Goal: Communication & Community: Answer question/provide support

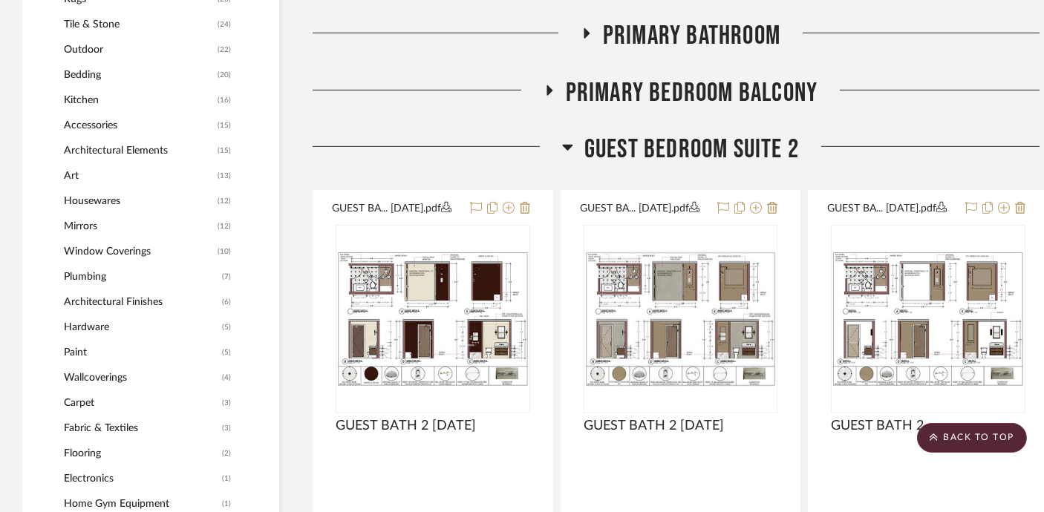
scroll to position [1512, 0]
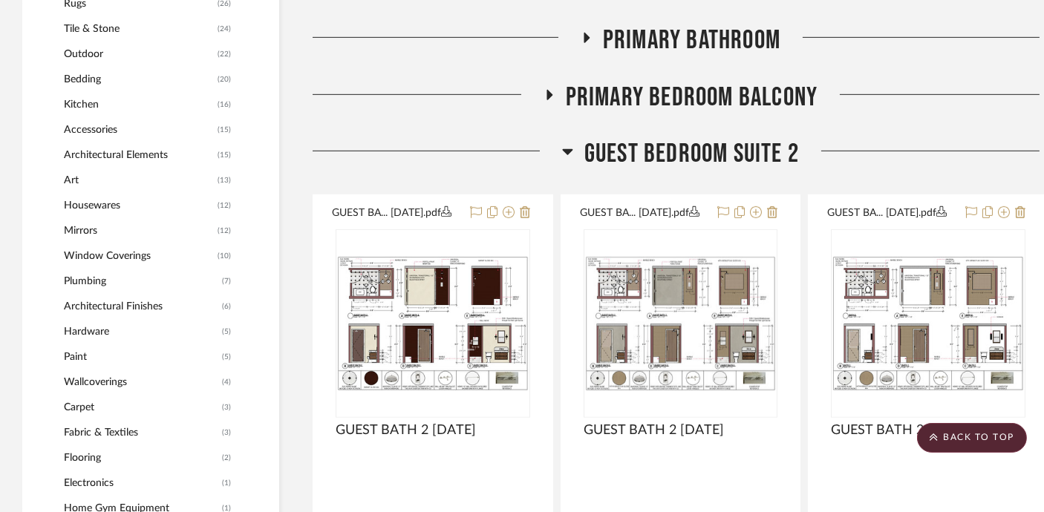
click at [690, 160] on span "Guest Bedroom Suite 2" at bounding box center [691, 154] width 215 height 32
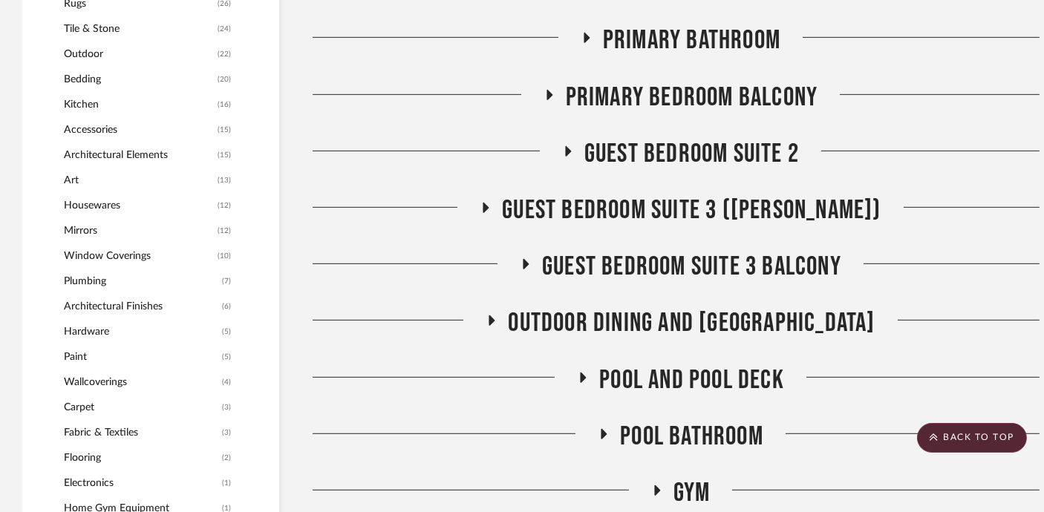
click at [690, 160] on span "Guest Bedroom Suite 2" at bounding box center [691, 154] width 215 height 32
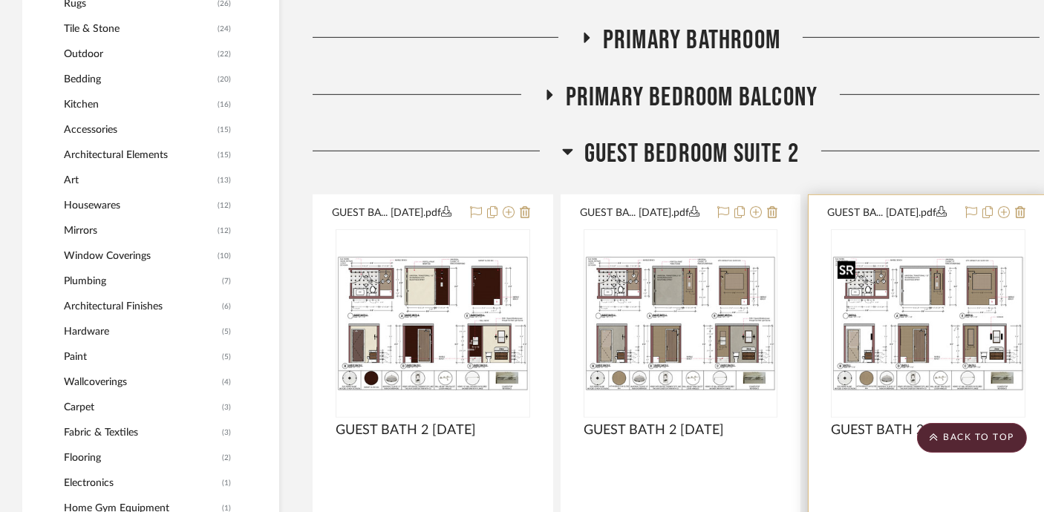
click at [936, 307] on img "0" at bounding box center [928, 324] width 192 height 136
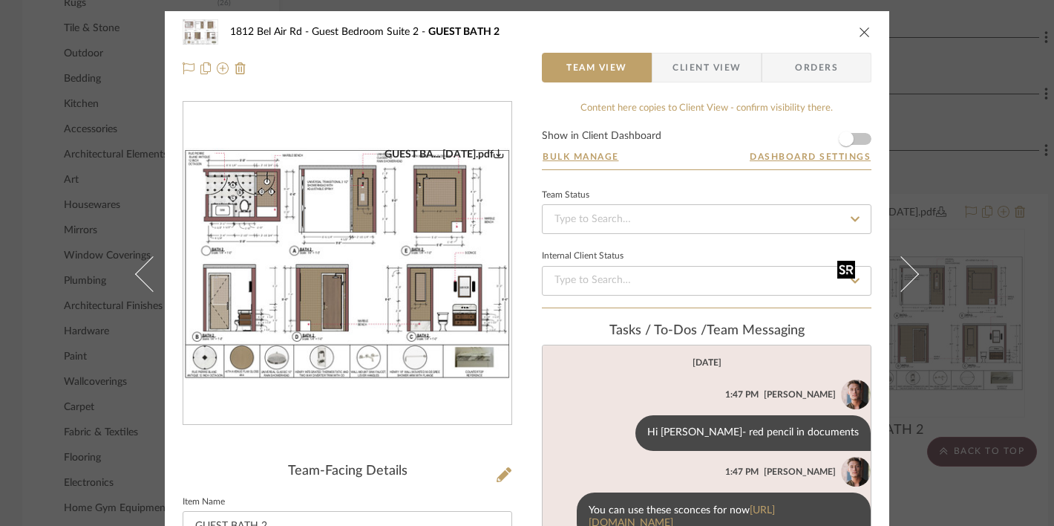
scroll to position [43, 0]
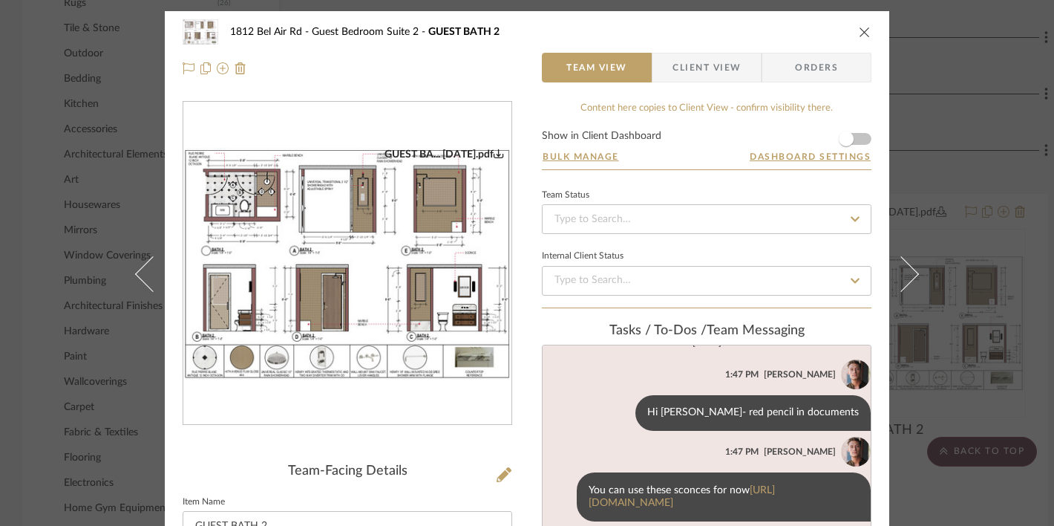
click at [862, 30] on icon "close" at bounding box center [865, 32] width 12 height 12
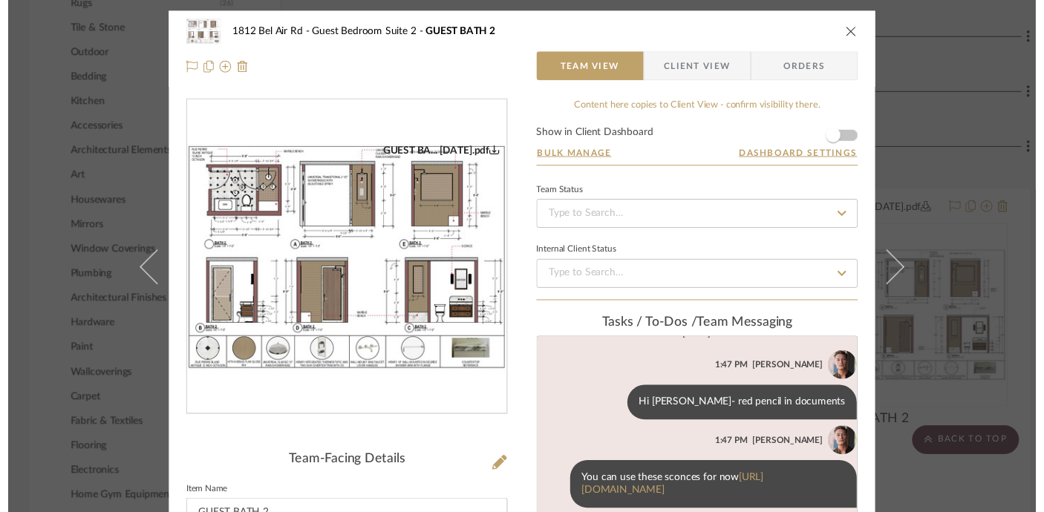
scroll to position [1512, 0]
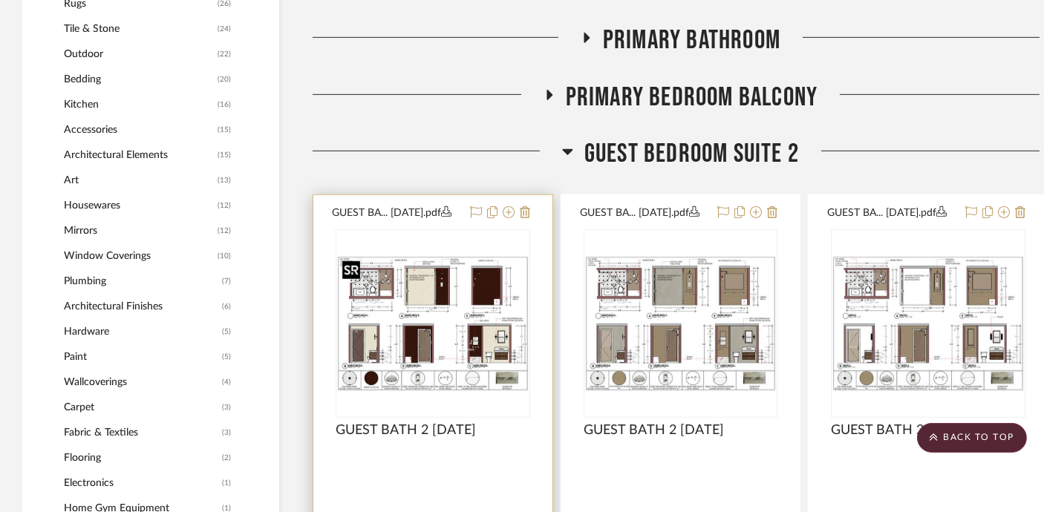
click at [0, 0] on img at bounding box center [0, 0] width 0 height 0
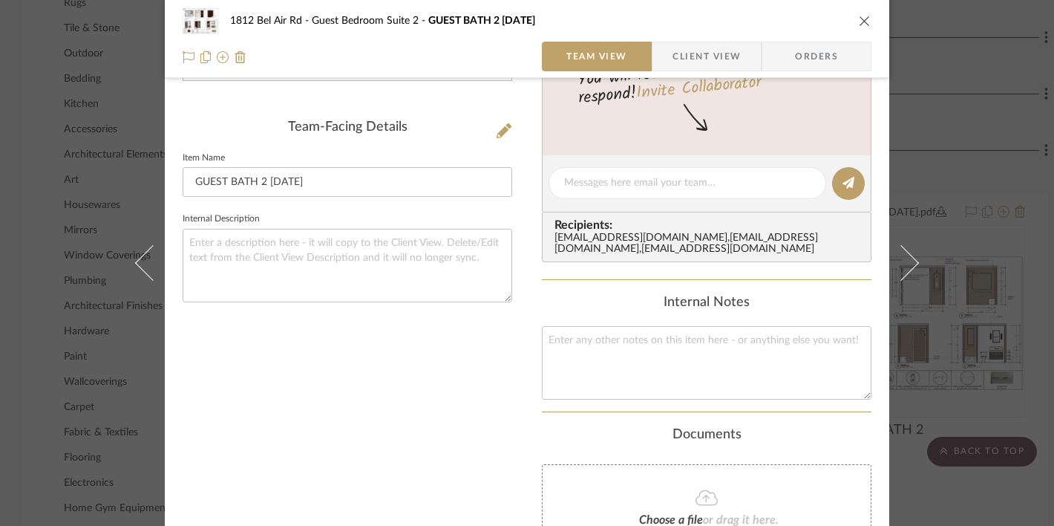
scroll to position [0, 0]
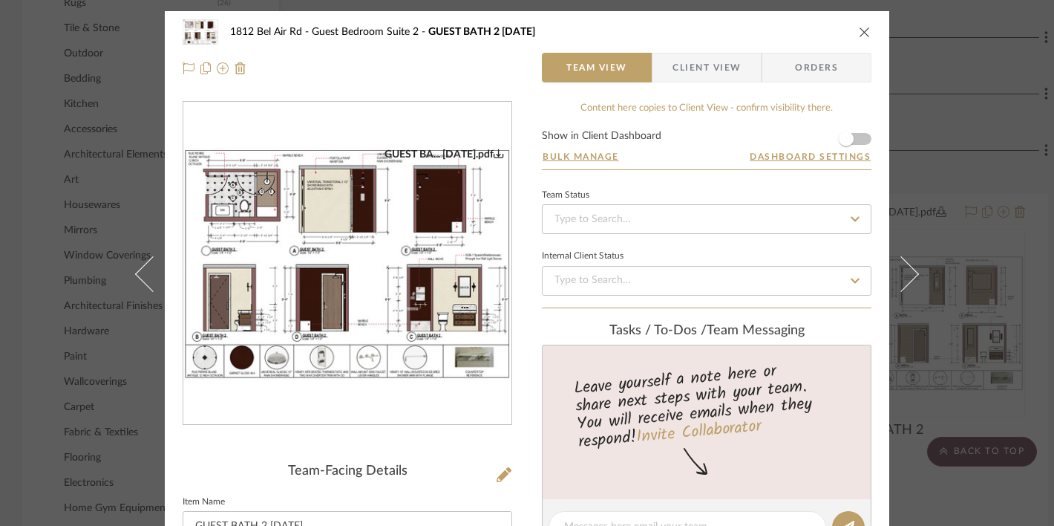
click at [861, 28] on icon "close" at bounding box center [865, 32] width 12 height 12
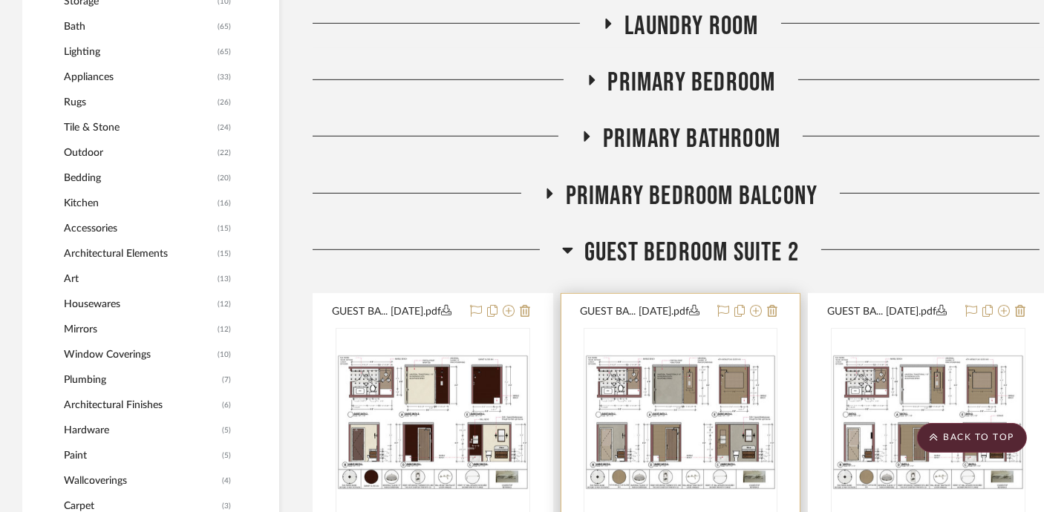
scroll to position [1414, 0]
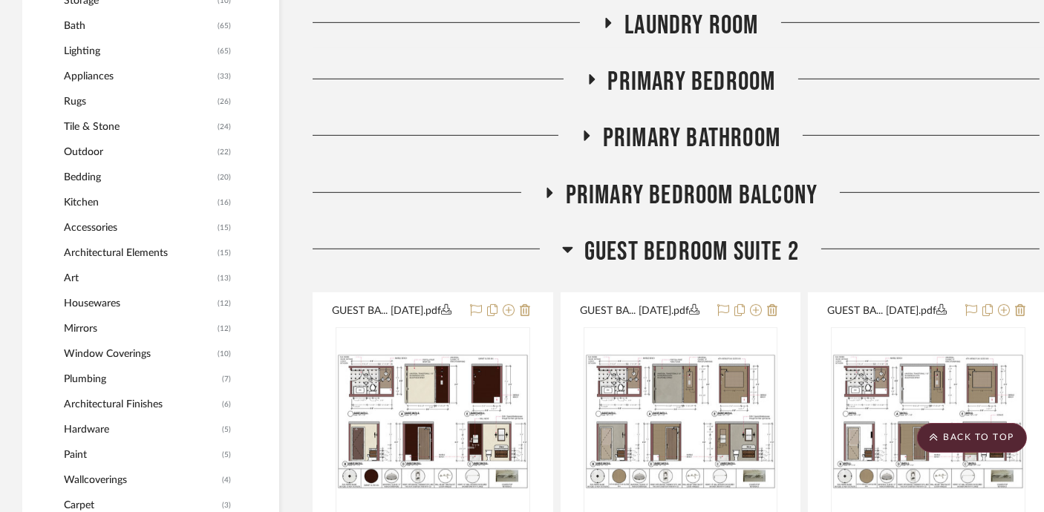
click at [688, 245] on span "Guest Bedroom Suite 2" at bounding box center [691, 252] width 215 height 32
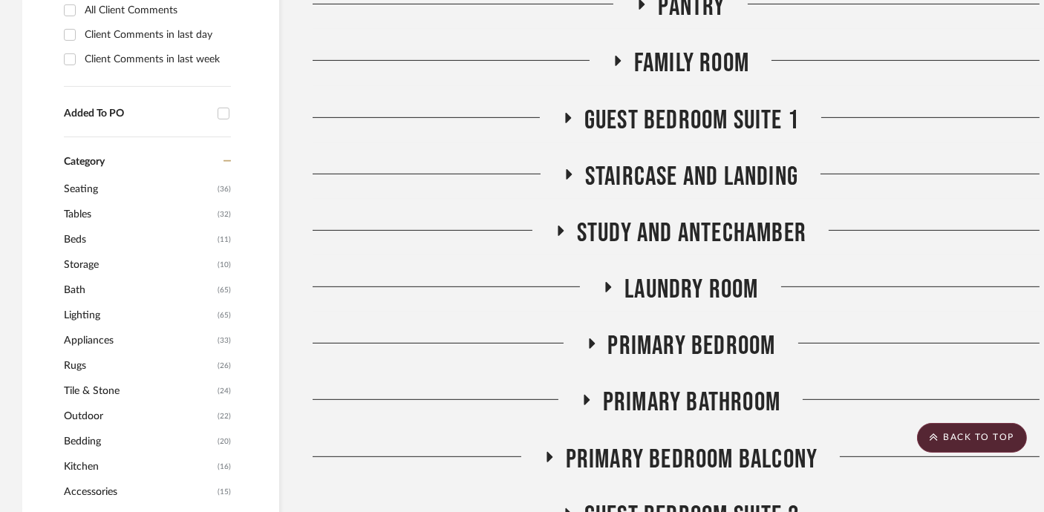
scroll to position [1094, 0]
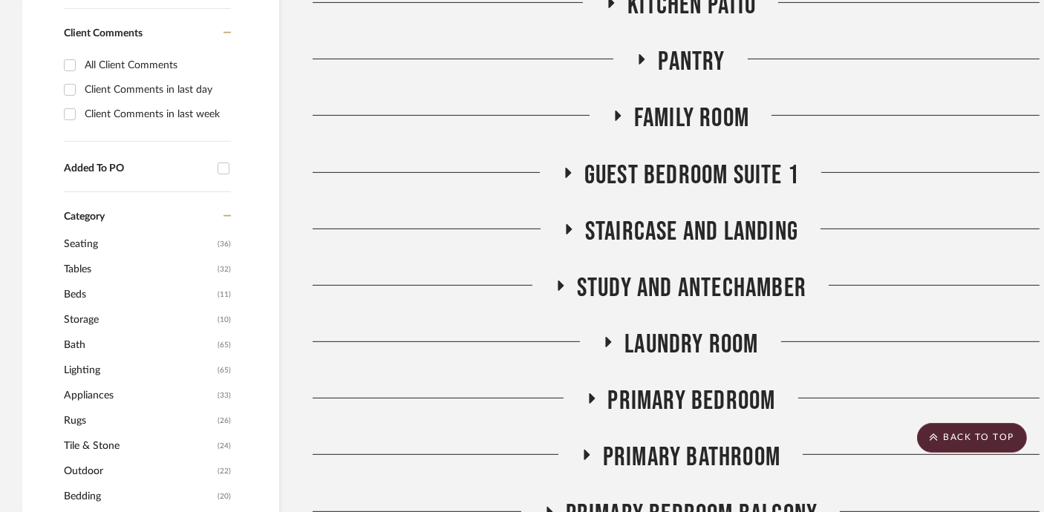
click at [687, 167] on span "Guest Bedroom Suite 1" at bounding box center [691, 176] width 215 height 32
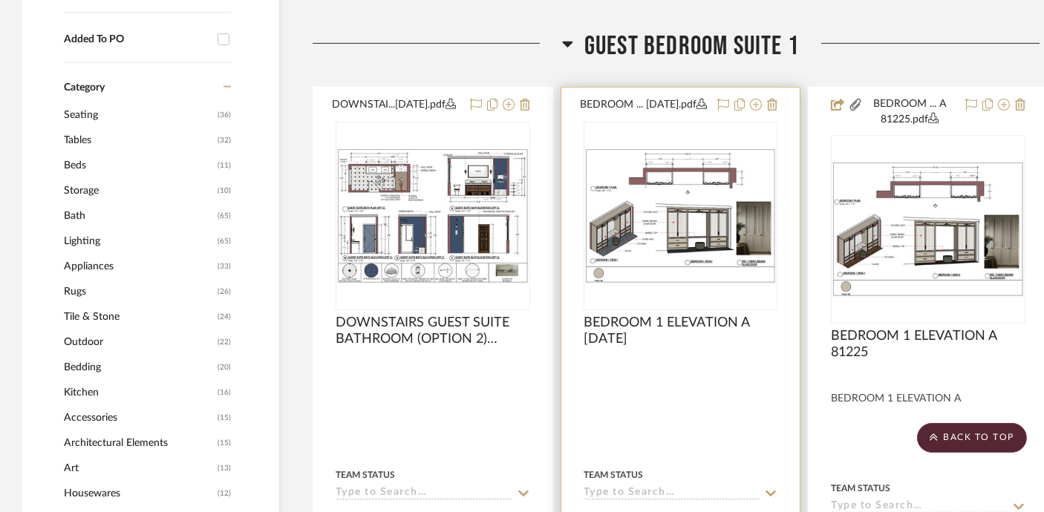
scroll to position [1243, 0]
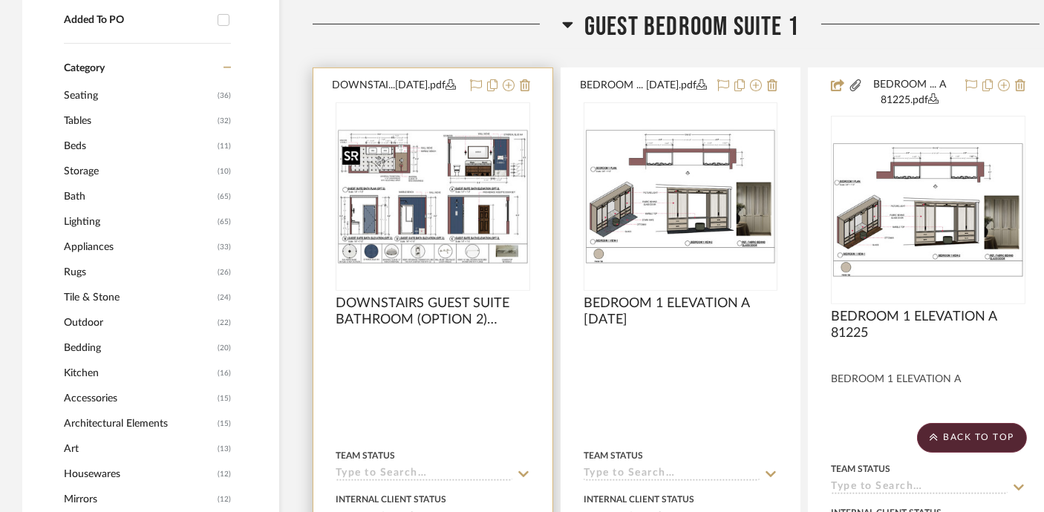
click at [0, 0] on img at bounding box center [0, 0] width 0 height 0
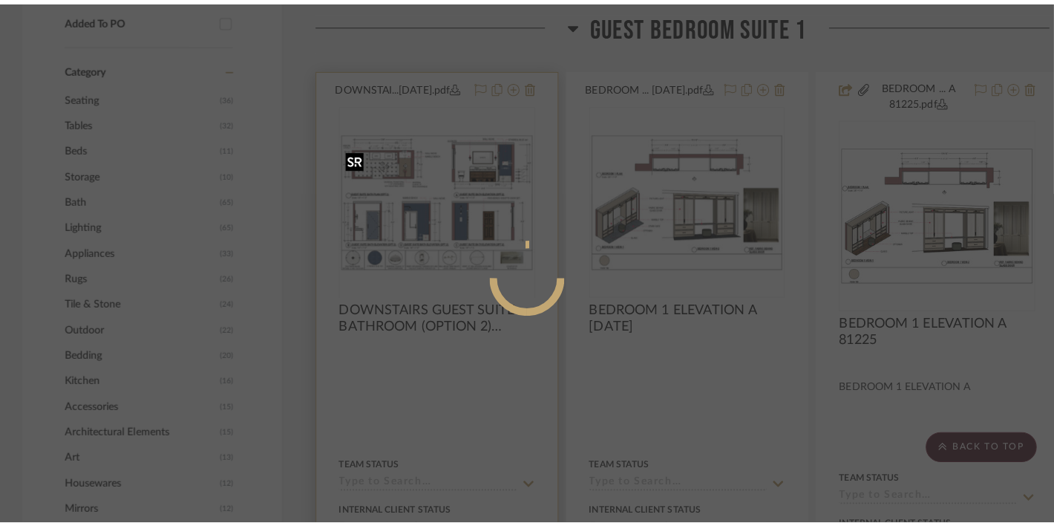
scroll to position [0, 0]
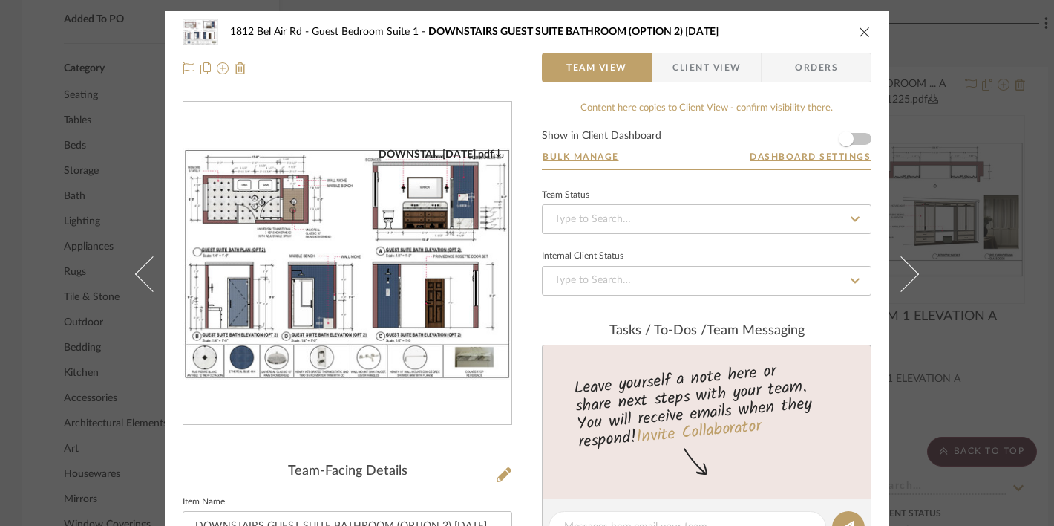
click at [419, 268] on img "0" at bounding box center [347, 264] width 328 height 232
click at [860, 29] on icon "close" at bounding box center [865, 32] width 12 height 12
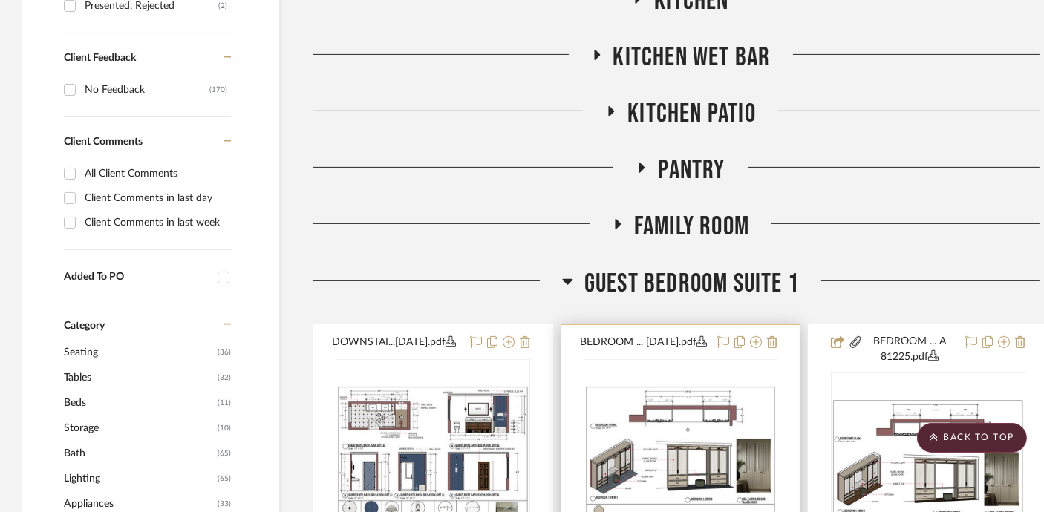
scroll to position [984, 0]
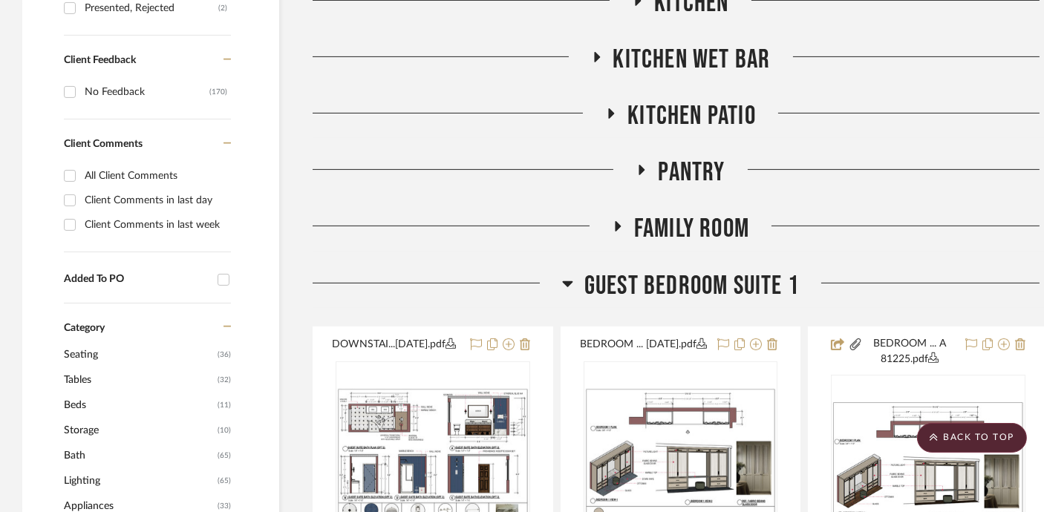
click at [691, 286] on span "Guest Bedroom Suite 1" at bounding box center [691, 286] width 215 height 32
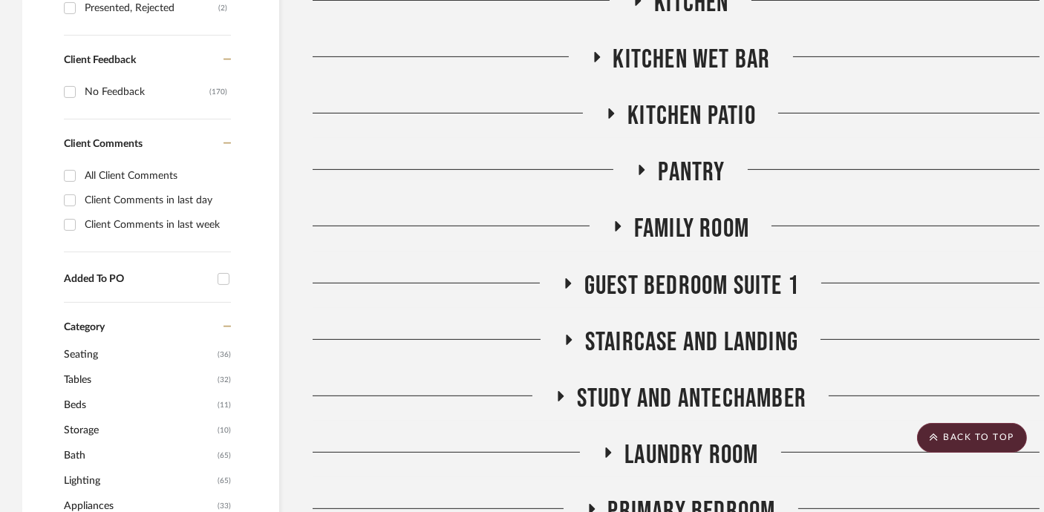
click at [690, 211] on div "Meeting notes & Documents Plans BONNIE HILL - Inventory Whole House Frontyard a…" at bounding box center [681, 271] width 736 height 1813
click at [687, 226] on span "Family Room" at bounding box center [691, 229] width 115 height 32
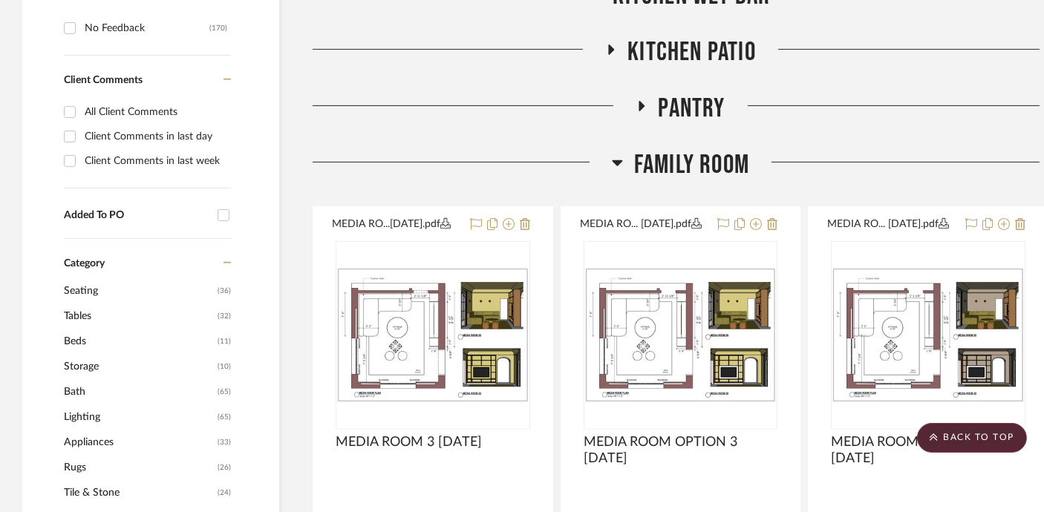
scroll to position [1060, 0]
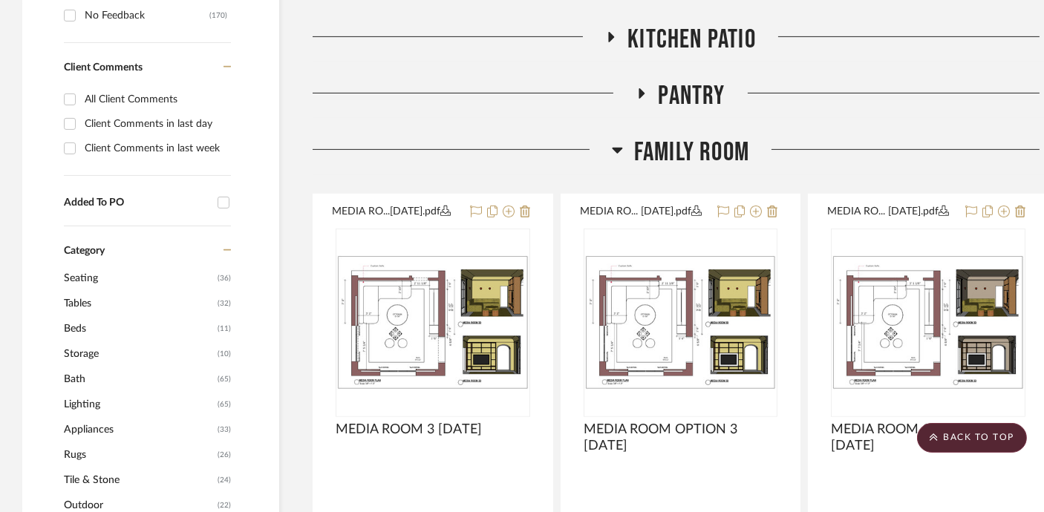
click at [679, 148] on span "Family Room" at bounding box center [691, 153] width 115 height 32
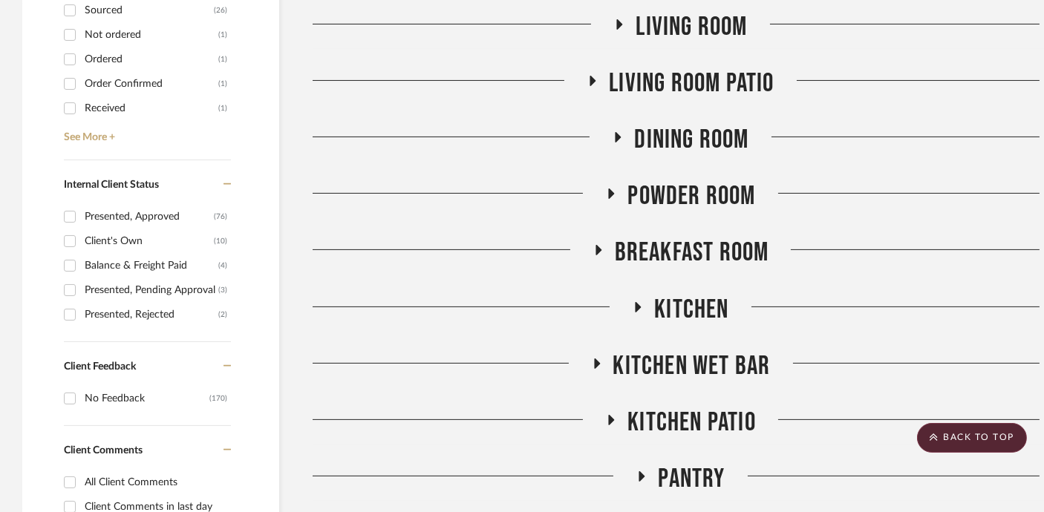
scroll to position [654, 0]
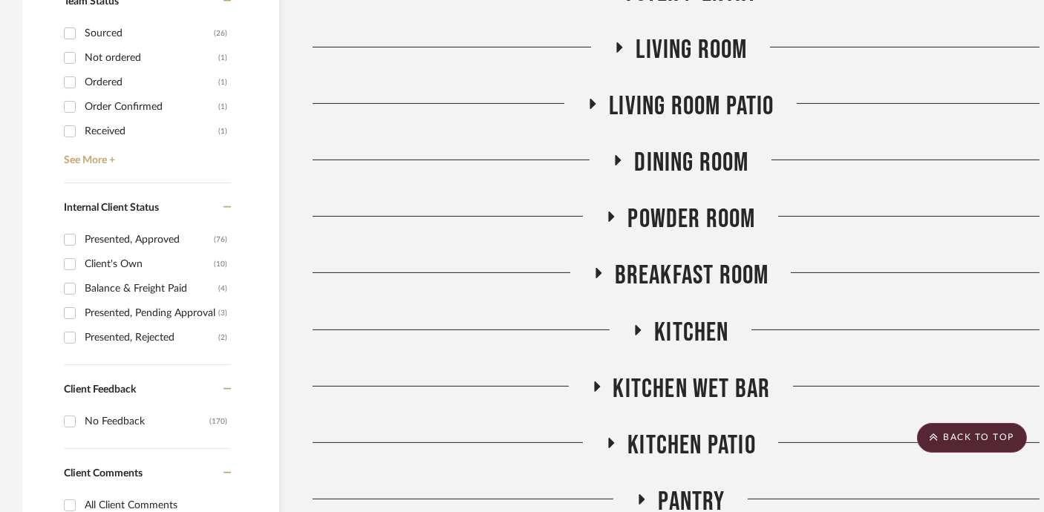
click at [680, 103] on span "Living room Patio" at bounding box center [691, 107] width 165 height 32
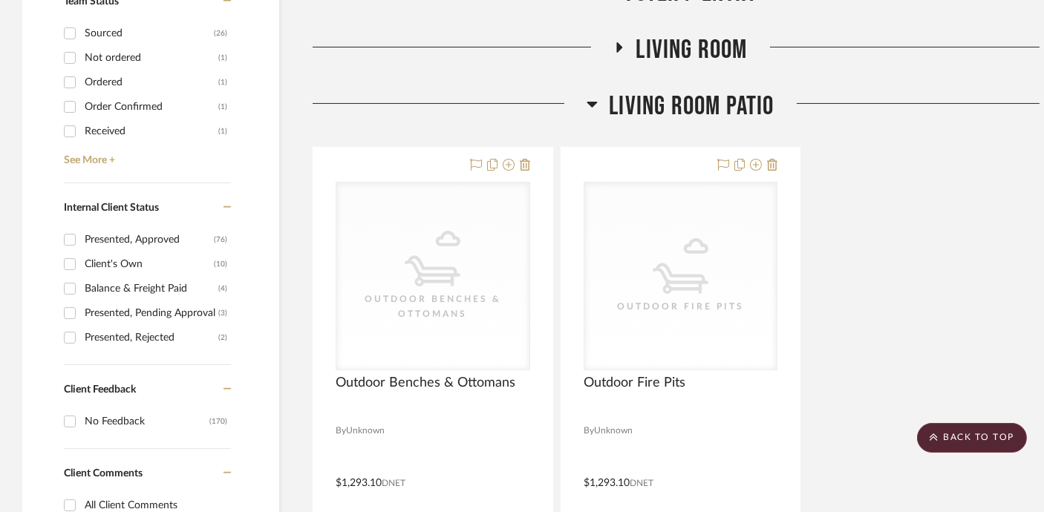
click at [680, 103] on span "Living room Patio" at bounding box center [691, 107] width 165 height 32
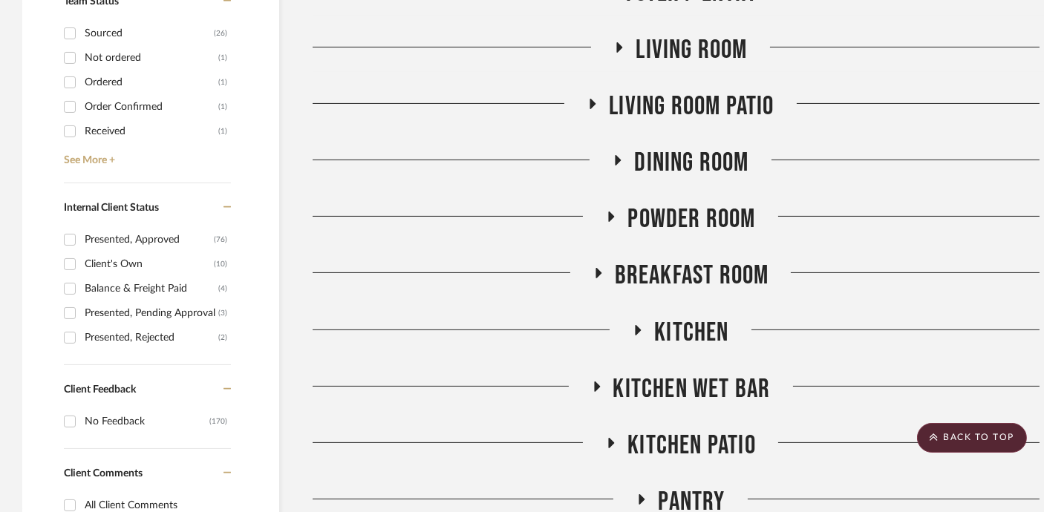
click at [682, 41] on span "Living Room" at bounding box center [691, 50] width 111 height 32
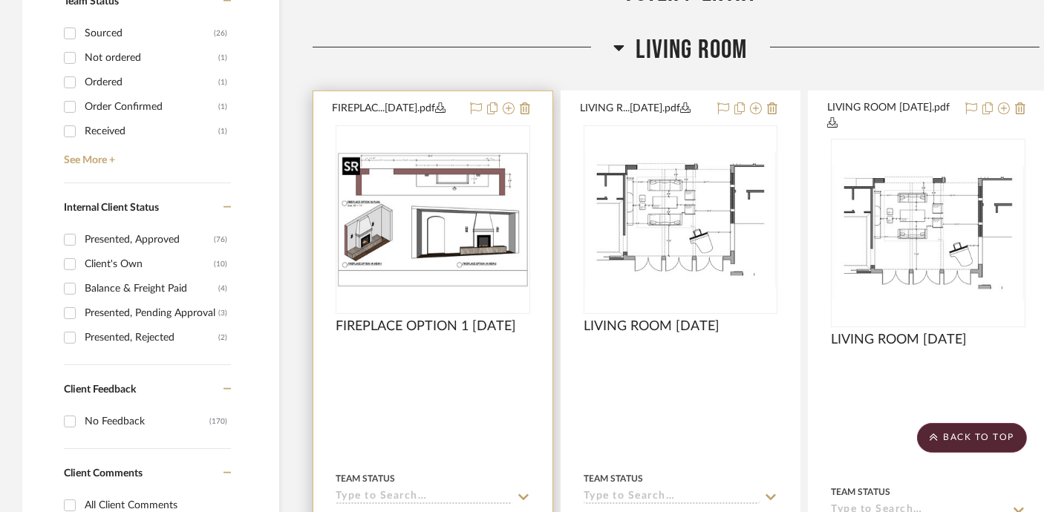
click at [0, 0] on img at bounding box center [0, 0] width 0 height 0
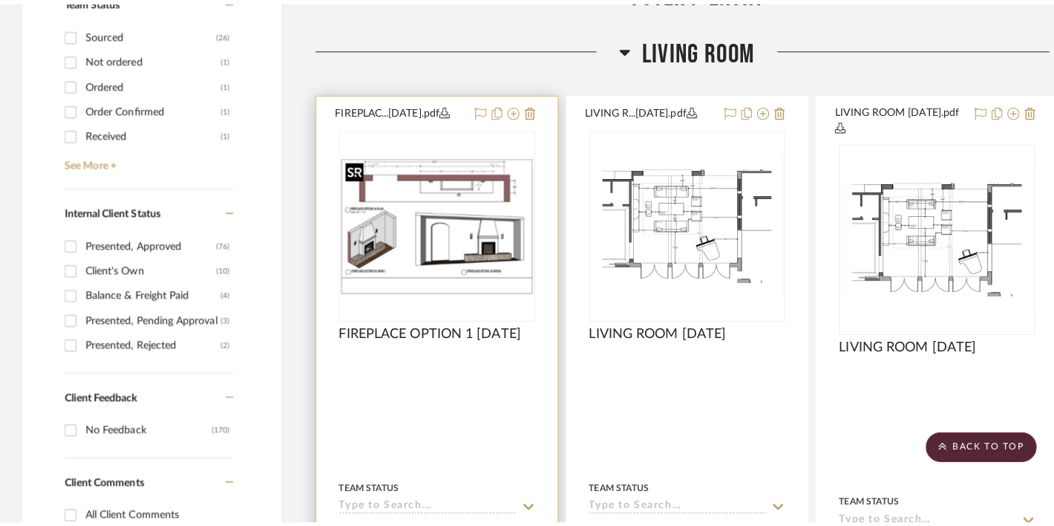
scroll to position [0, 0]
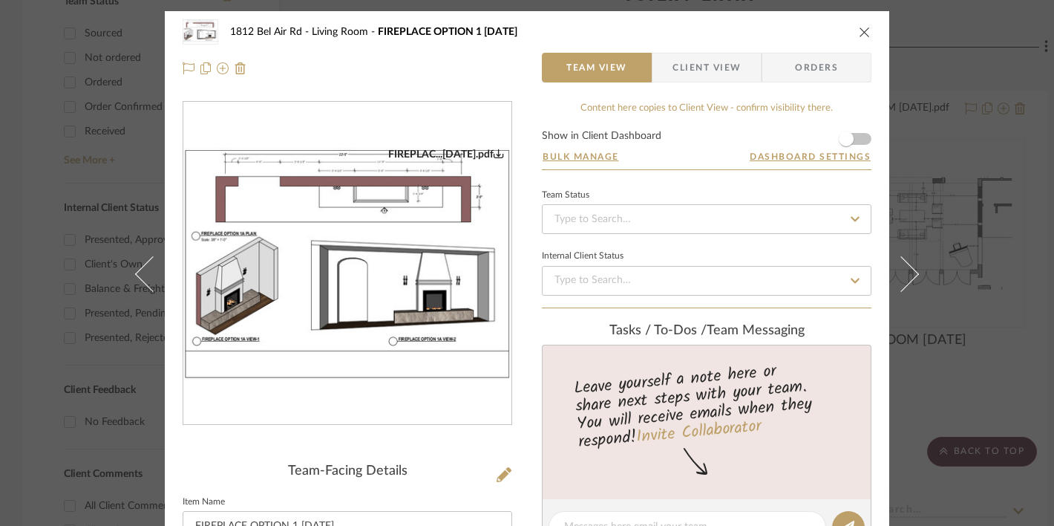
click at [442, 269] on img "0" at bounding box center [347, 264] width 328 height 232
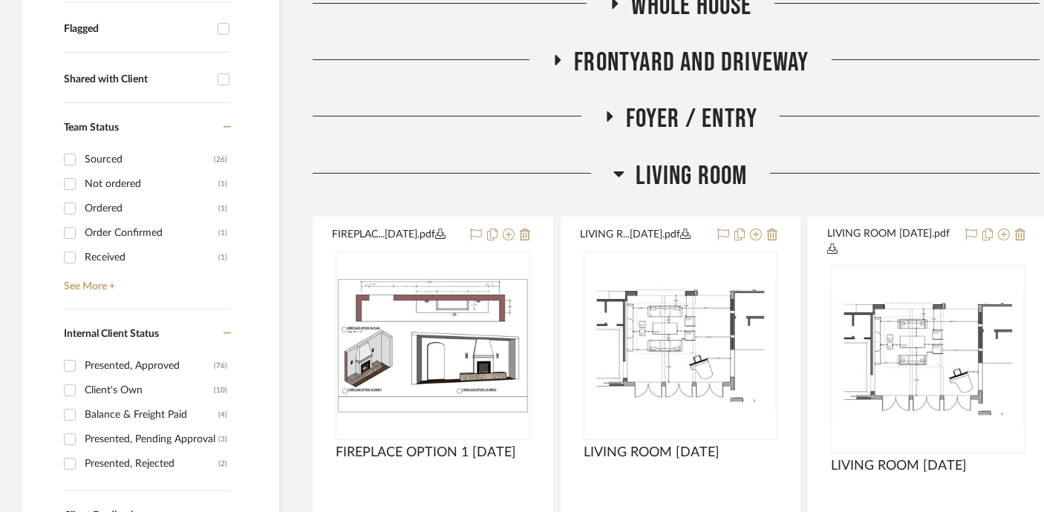
scroll to position [527, 0]
click at [687, 172] on span "Living Room" at bounding box center [691, 177] width 111 height 32
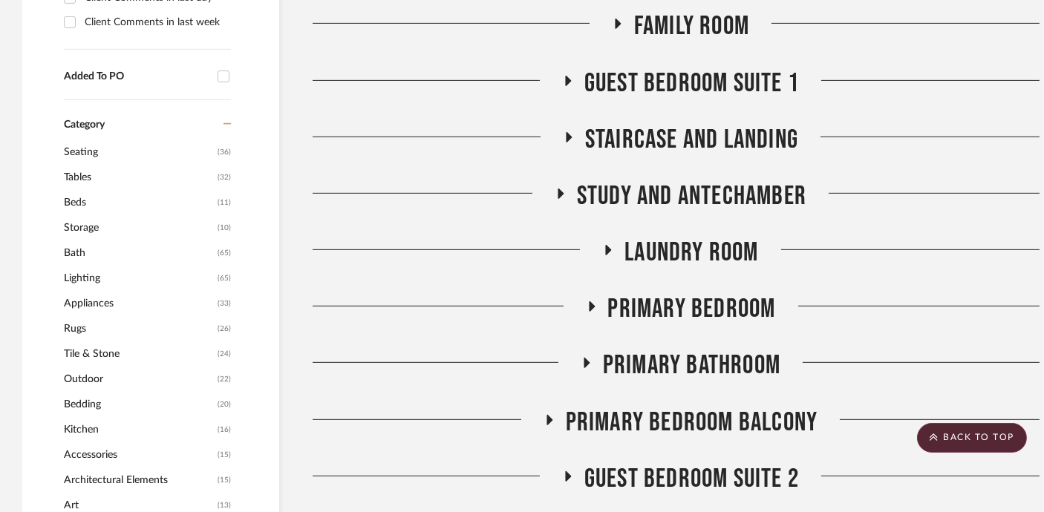
scroll to position [1100, 0]
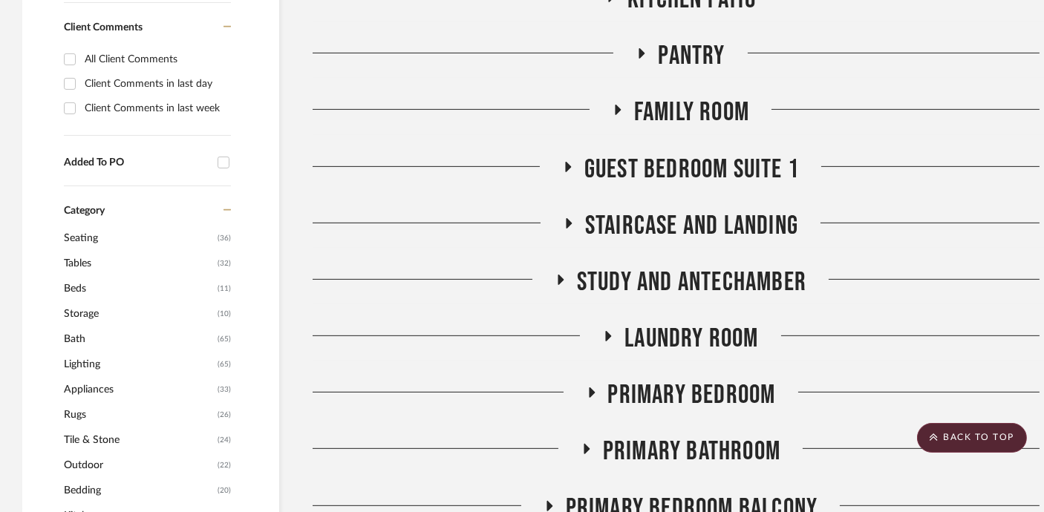
click at [690, 160] on span "Guest Bedroom Suite 1" at bounding box center [691, 170] width 215 height 32
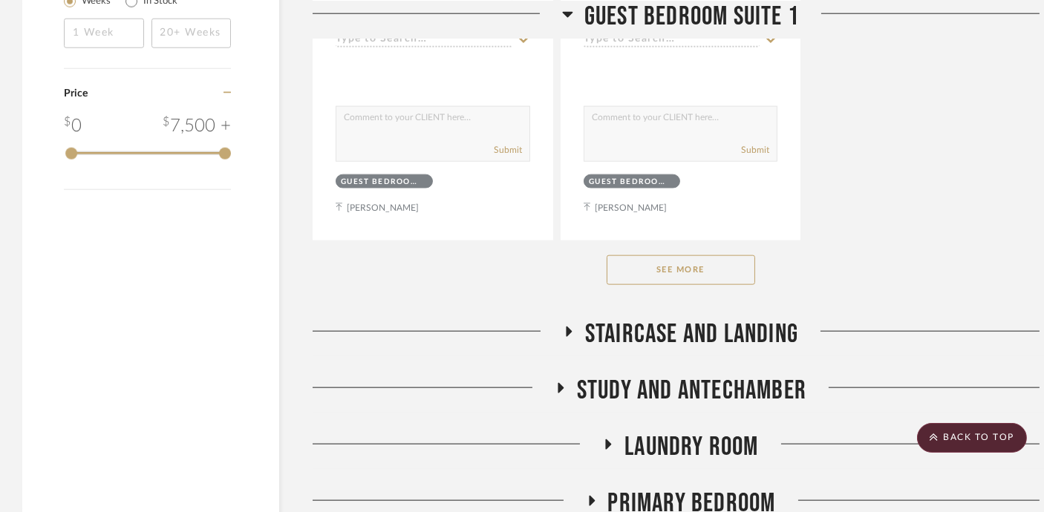
scroll to position [3164, 0]
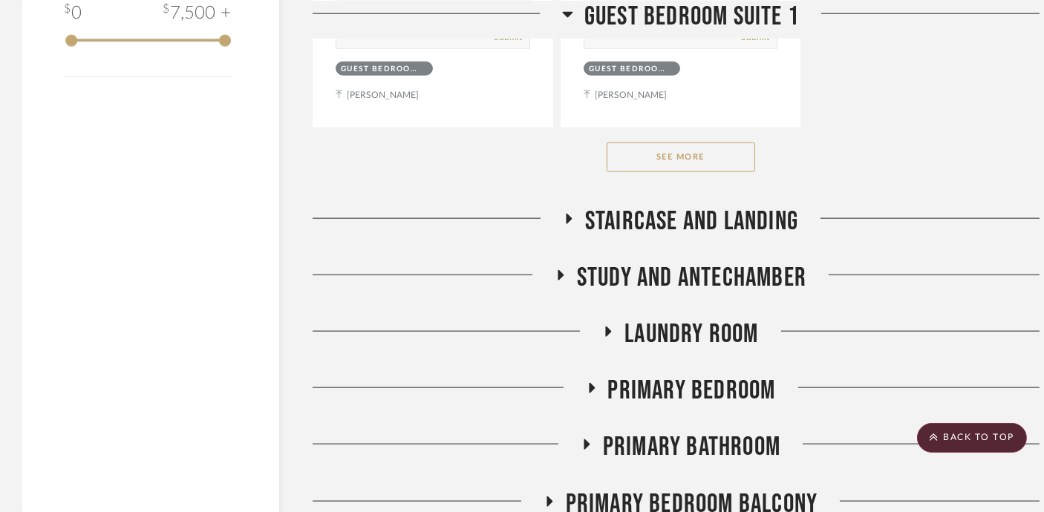
click at [685, 158] on button "See More" at bounding box center [681, 158] width 148 height 30
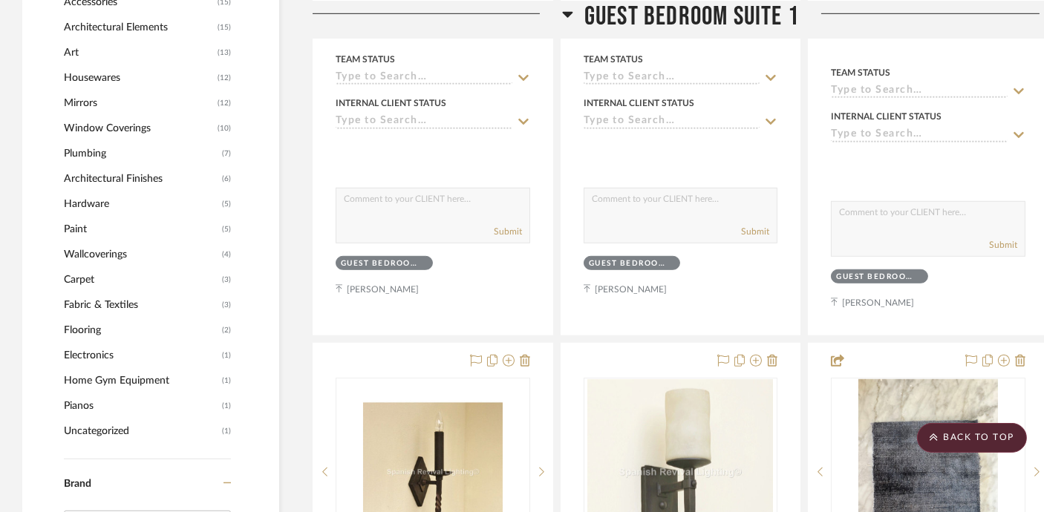
scroll to position [973, 0]
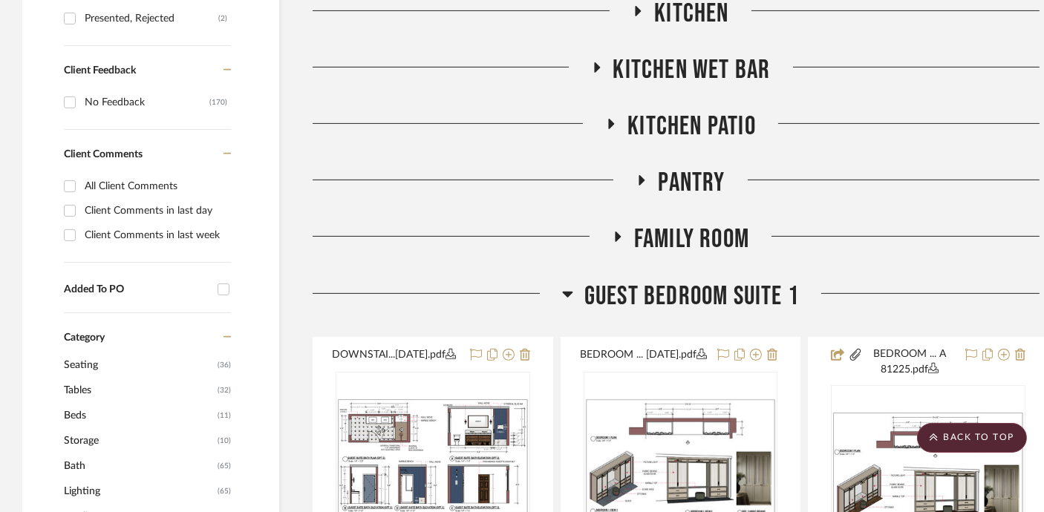
click at [686, 294] on span "Guest Bedroom Suite 1" at bounding box center [691, 297] width 215 height 32
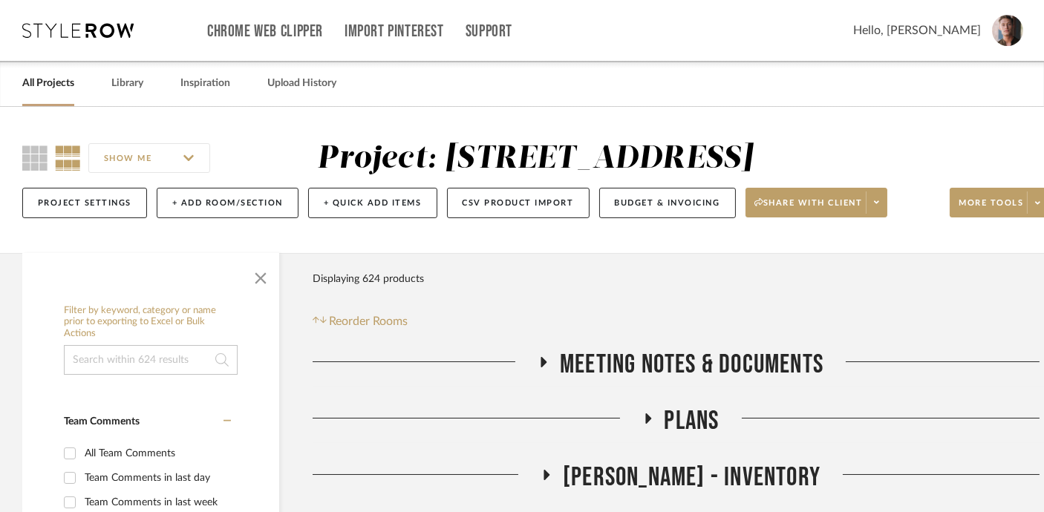
scroll to position [117, 0]
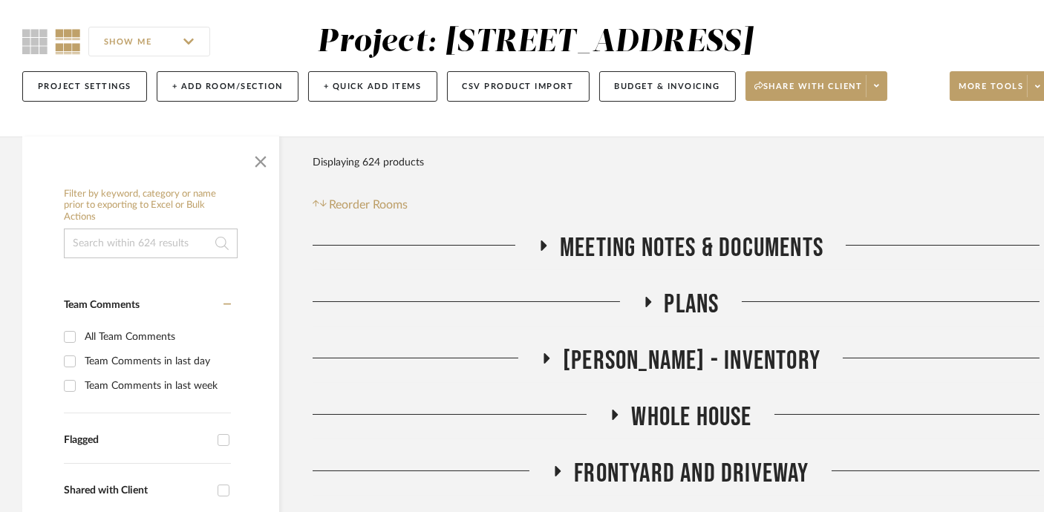
click at [686, 306] on span "Plans" at bounding box center [691, 305] width 55 height 32
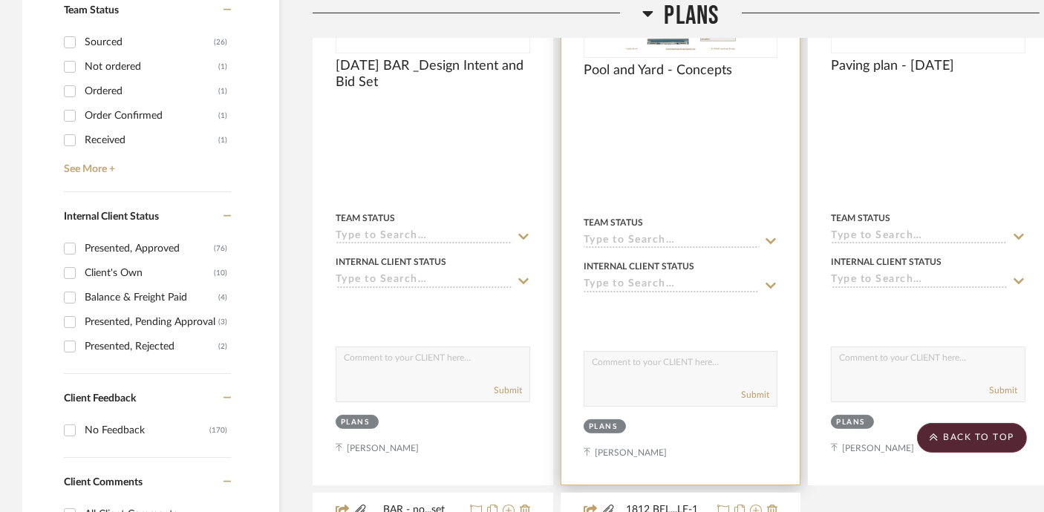
scroll to position [469, 0]
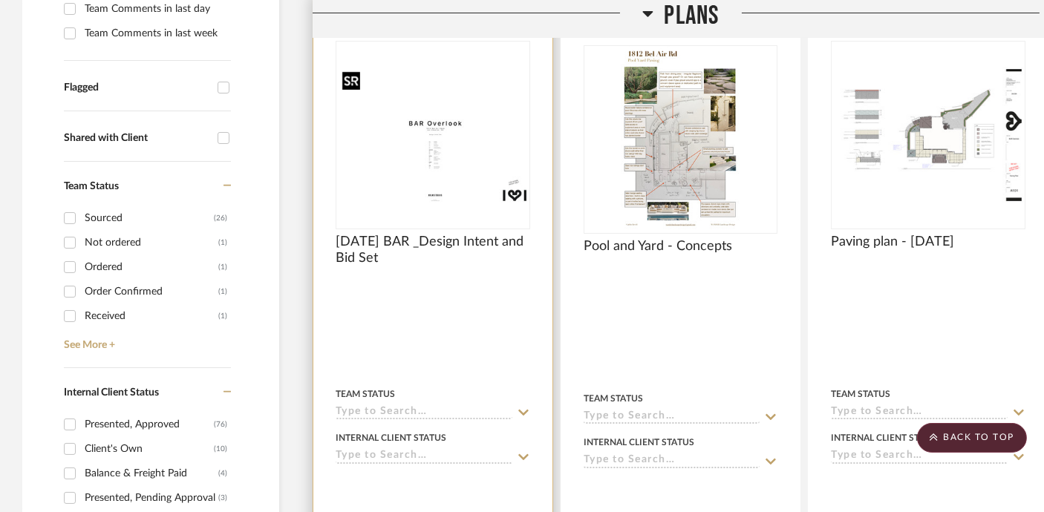
click at [456, 143] on img "0" at bounding box center [433, 135] width 192 height 137
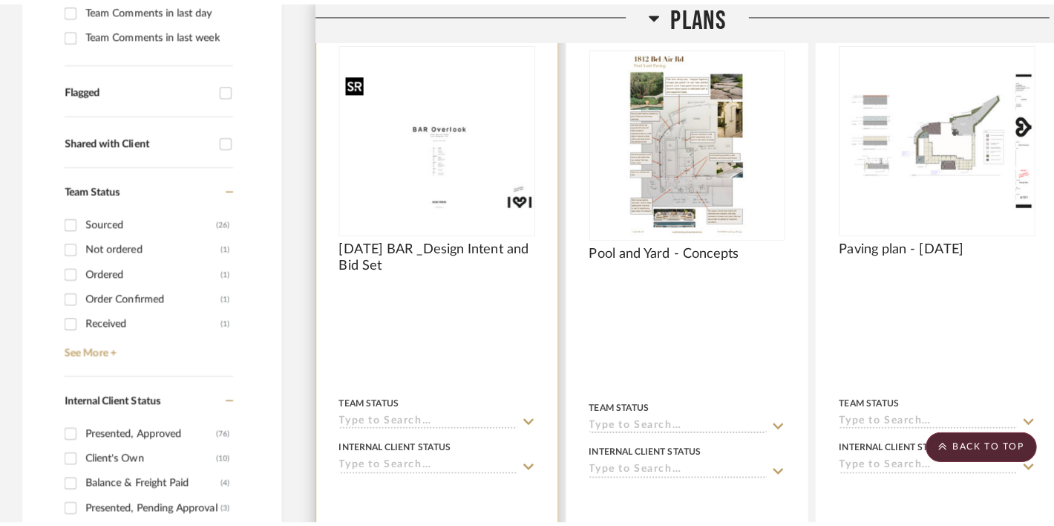
scroll to position [0, 0]
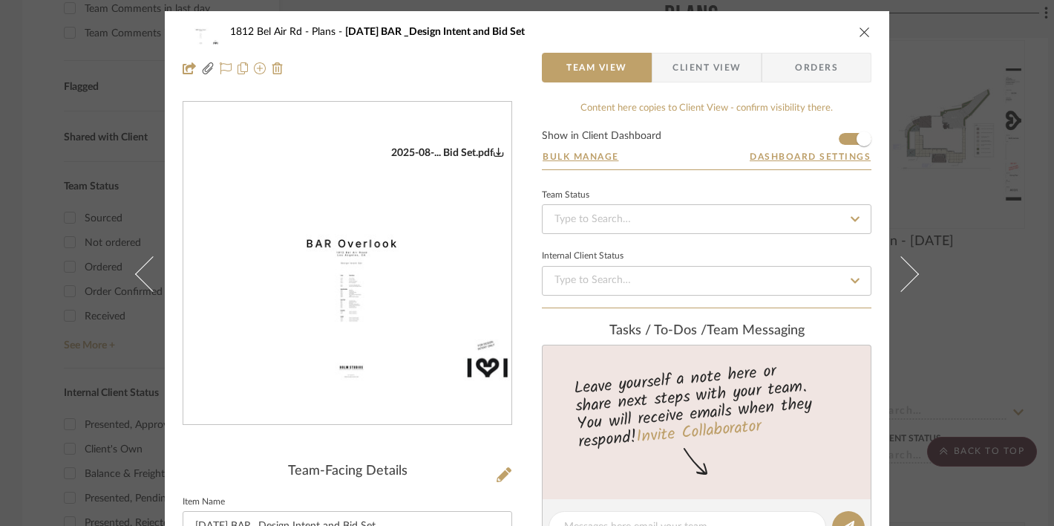
click at [417, 235] on img "0" at bounding box center [347, 263] width 328 height 234
click at [110, 89] on div "1812 Bel Air Rd Plans [DATE] BAR _Design Intent and Bid Set Team View Client Vi…" at bounding box center [527, 263] width 1054 height 526
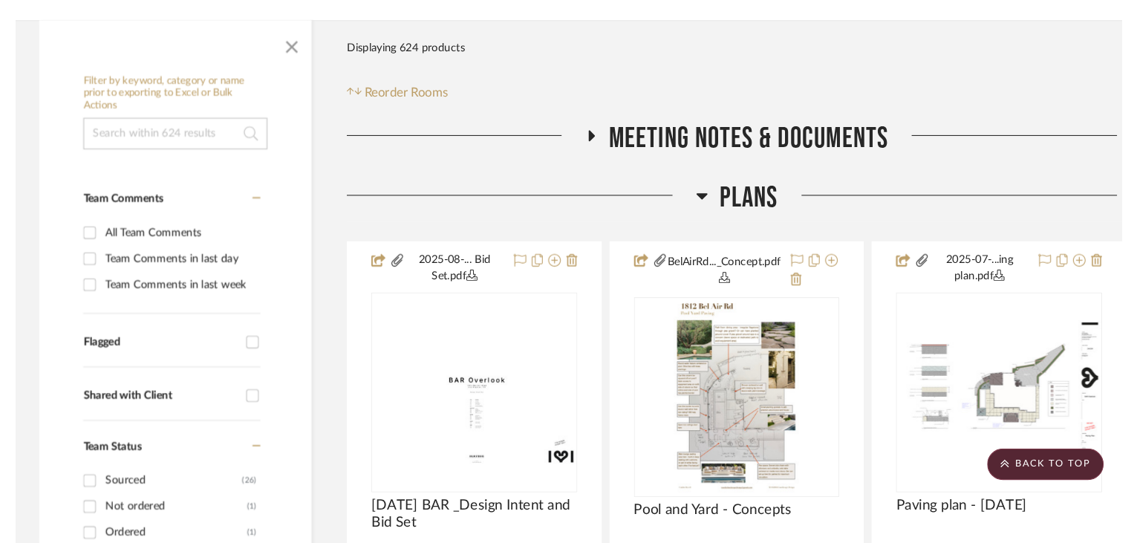
scroll to position [232, 0]
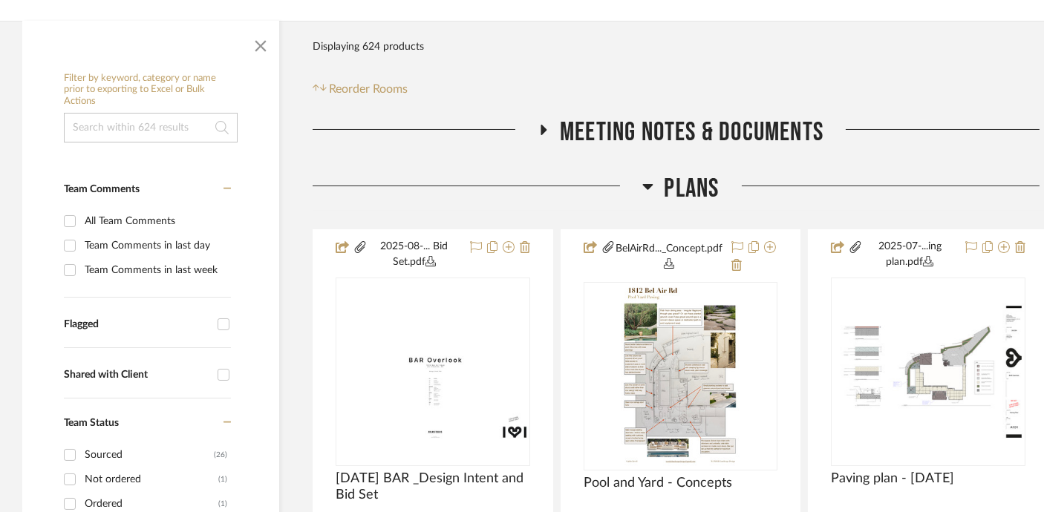
click at [690, 183] on span "Plans" at bounding box center [691, 189] width 55 height 32
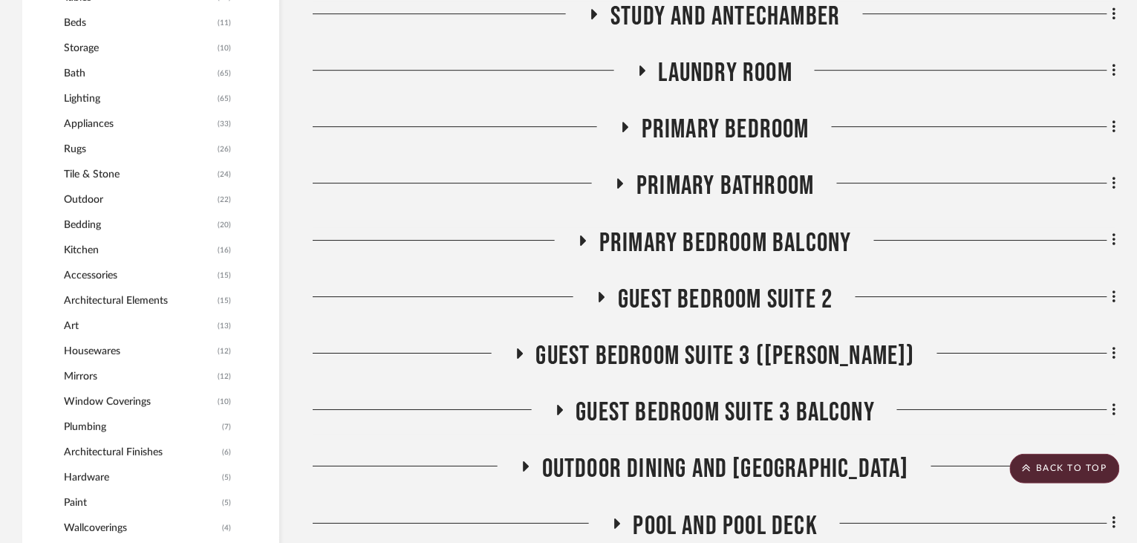
scroll to position [1367, 0]
click at [708, 297] on span "Guest Bedroom Suite 2" at bounding box center [725, 299] width 215 height 32
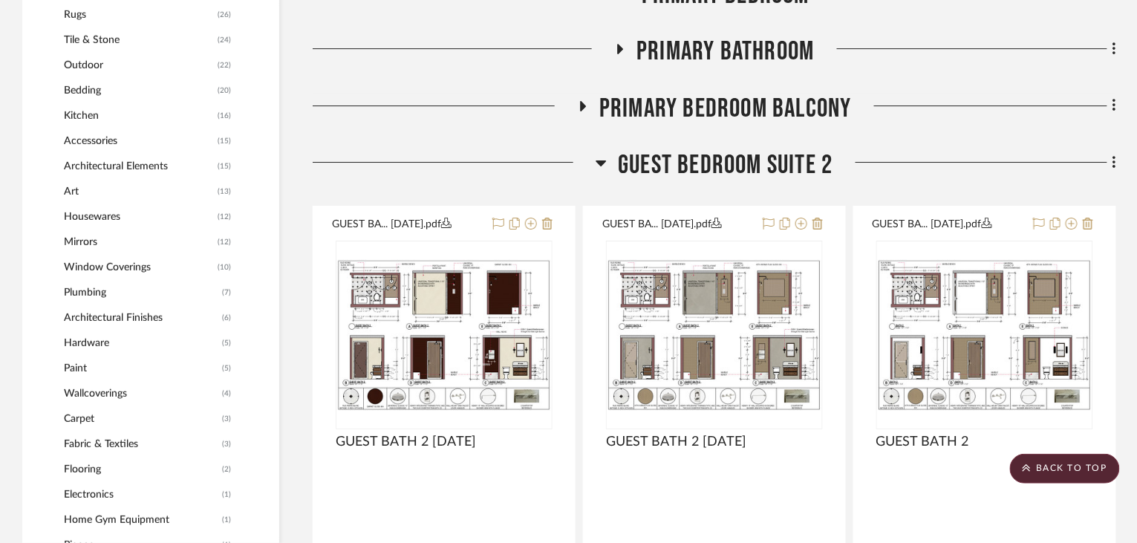
scroll to position [1548, 0]
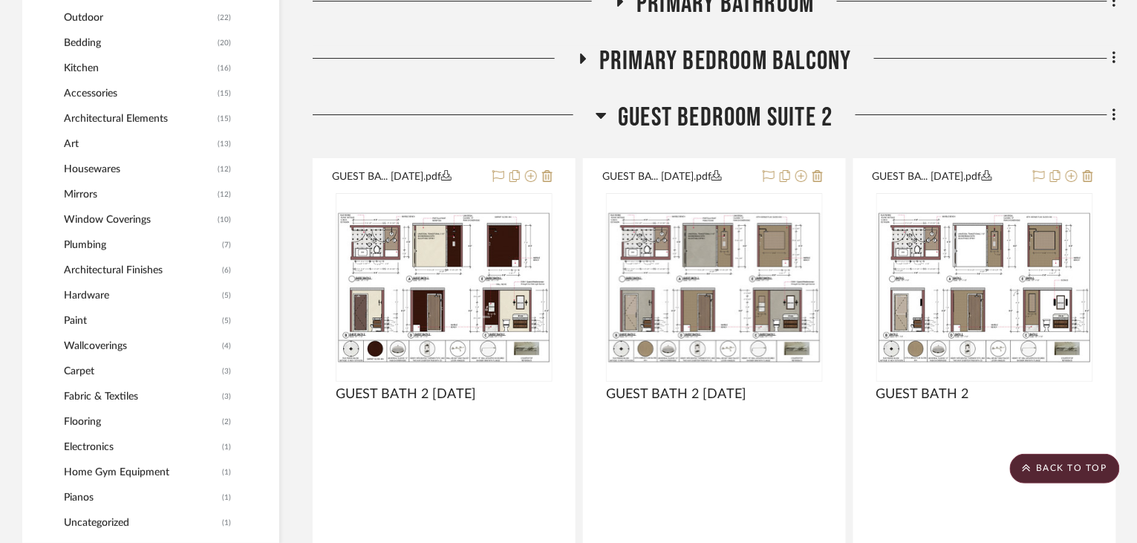
click at [724, 120] on span "Guest Bedroom Suite 2" at bounding box center [725, 118] width 215 height 32
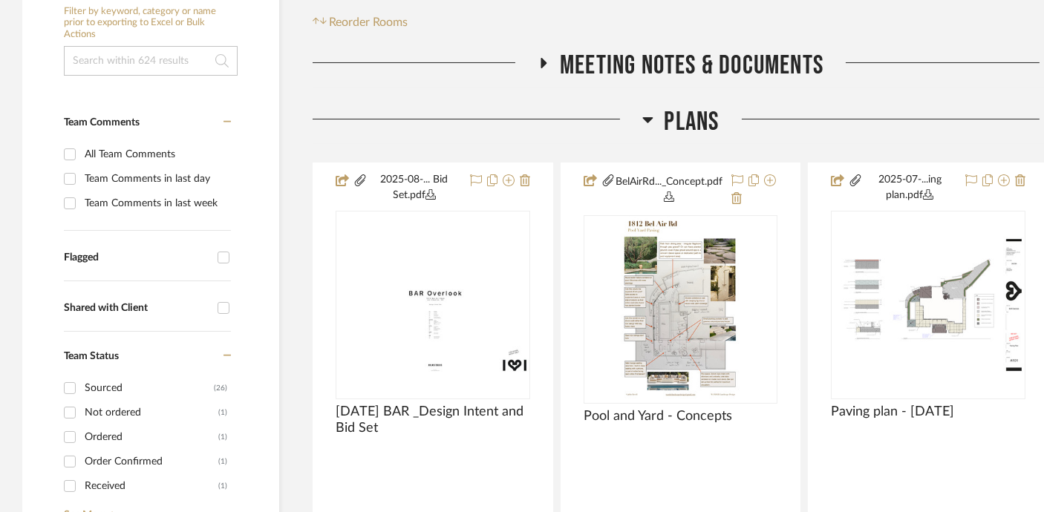
scroll to position [300, 0]
click at [683, 119] on span "Plans" at bounding box center [691, 121] width 55 height 32
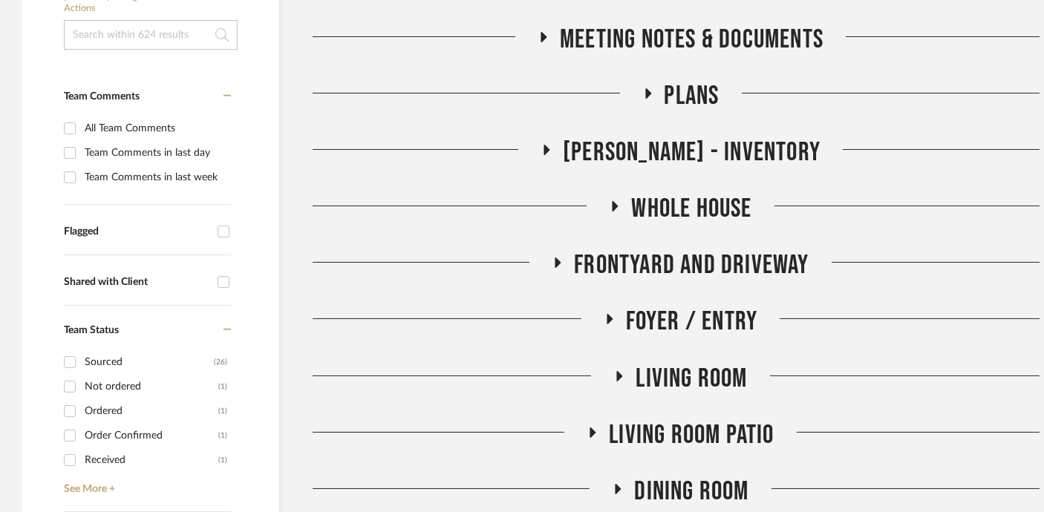
scroll to position [324, 0]
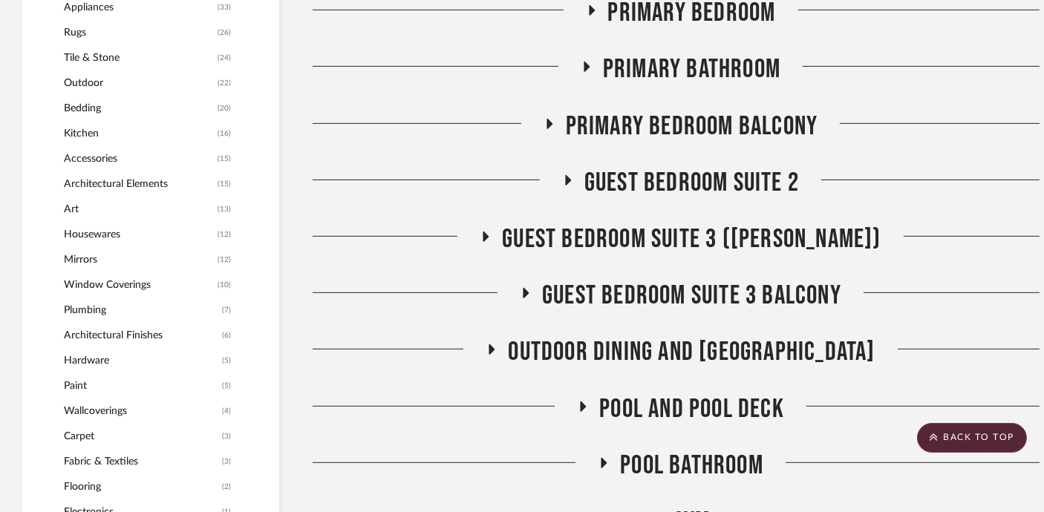
scroll to position [1487, 0]
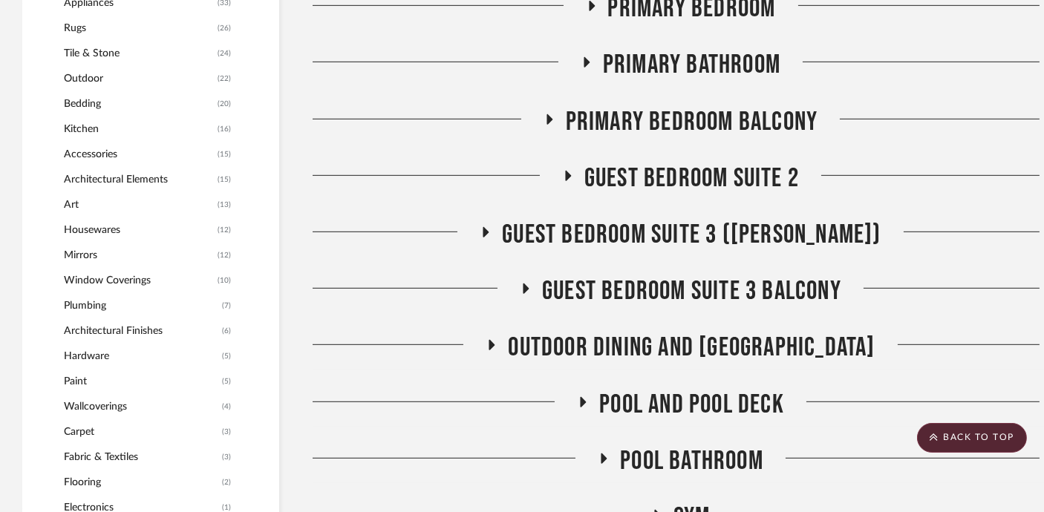
click at [680, 176] on span "Guest Bedroom Suite 2" at bounding box center [691, 179] width 215 height 32
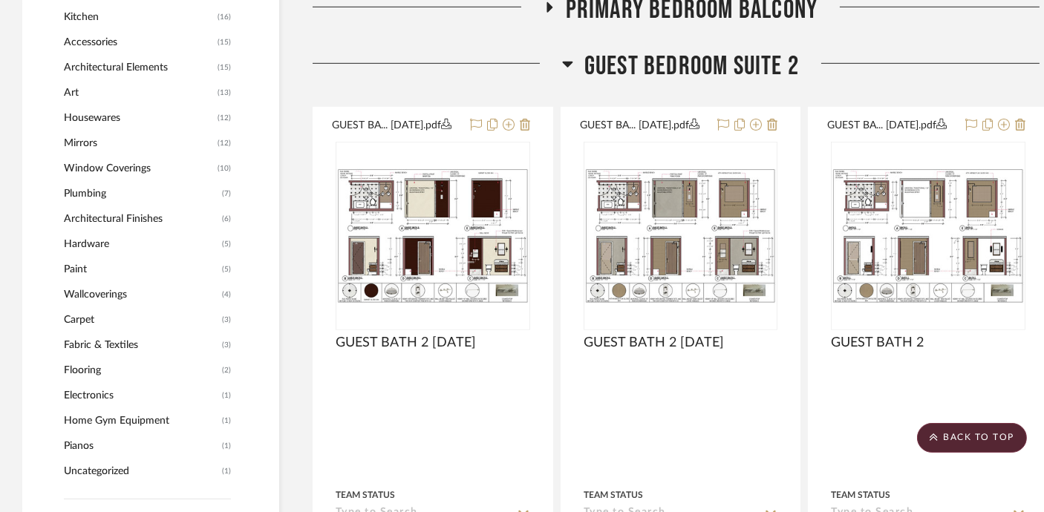
scroll to position [1601, 0]
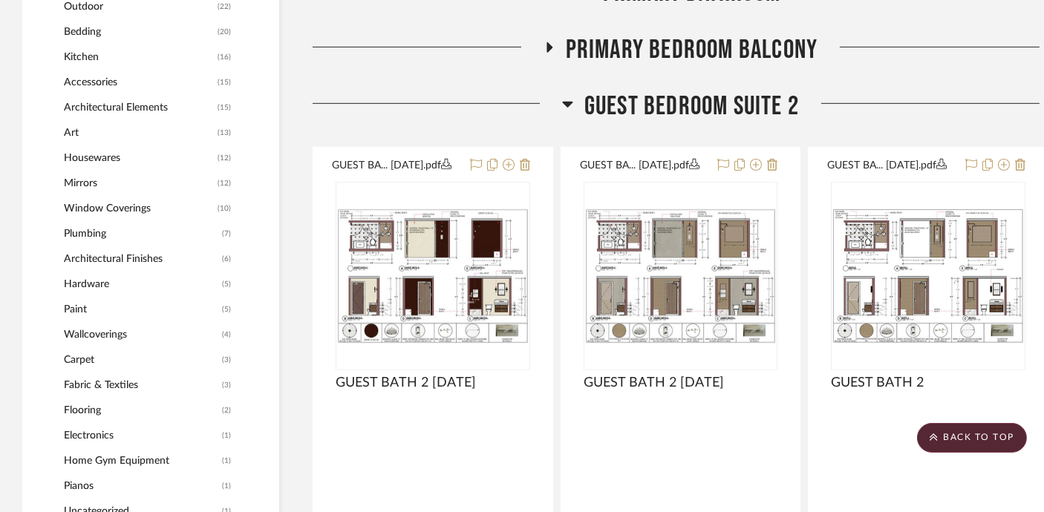
click at [686, 105] on span "Guest Bedroom Suite 2" at bounding box center [691, 107] width 215 height 32
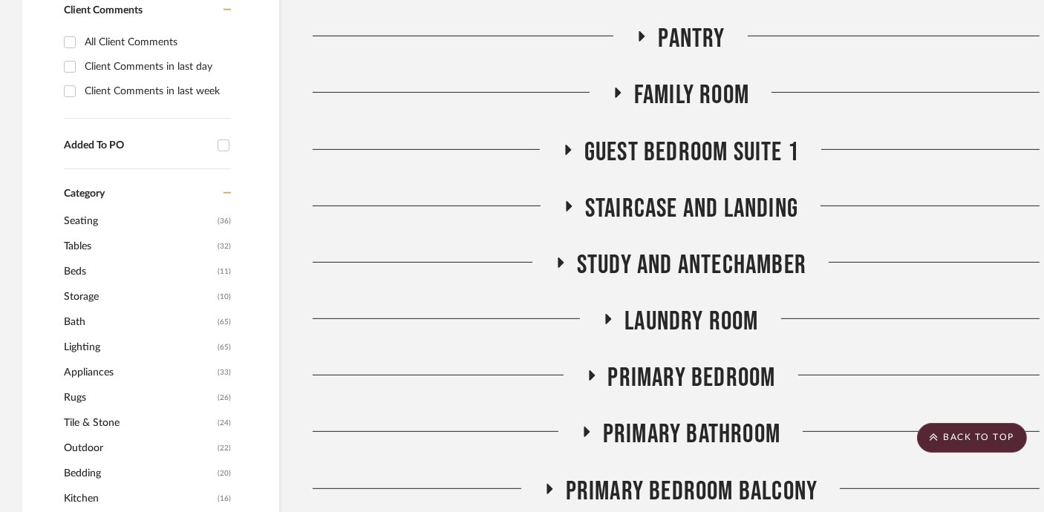
scroll to position [1116, 0]
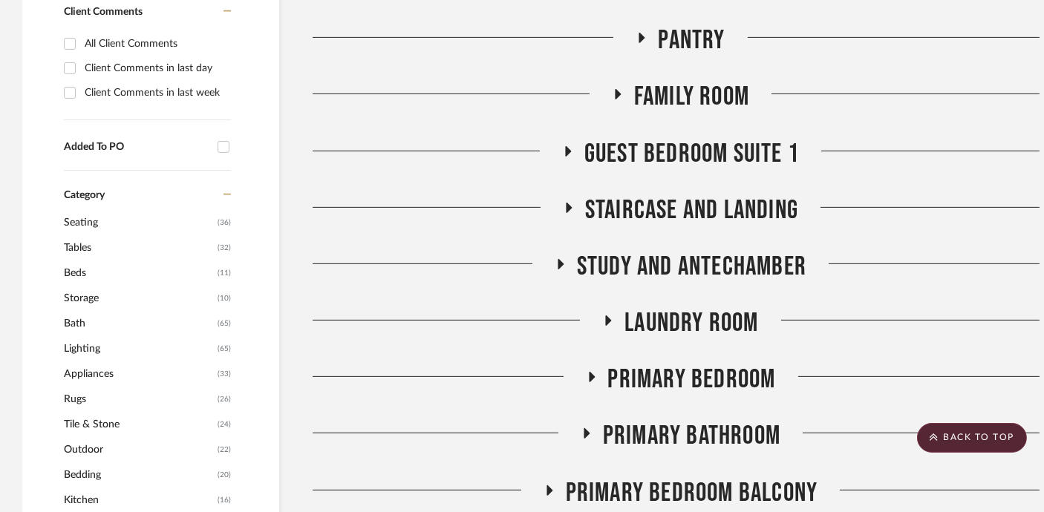
click at [690, 155] on span "Guest Bedroom Suite 1" at bounding box center [691, 154] width 215 height 32
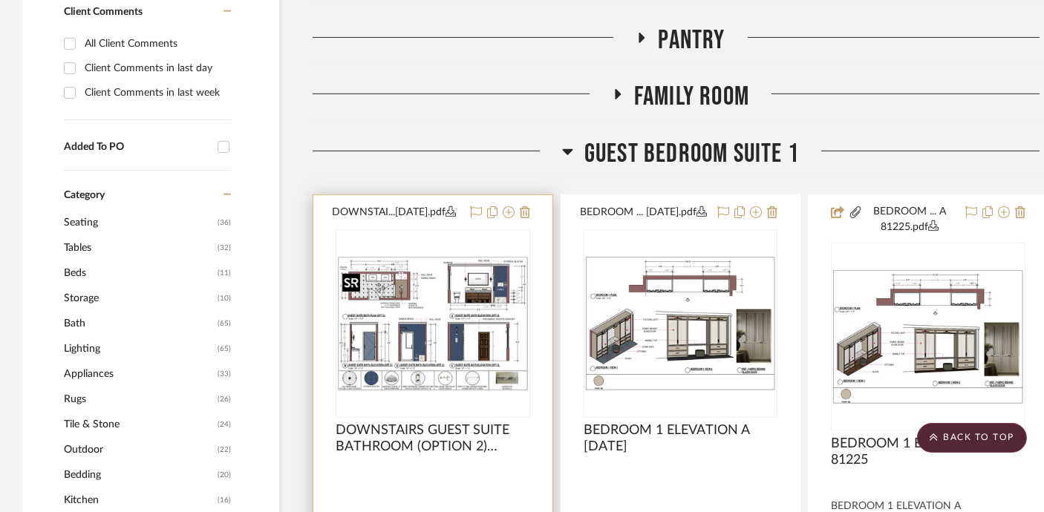
click at [0, 0] on img at bounding box center [0, 0] width 0 height 0
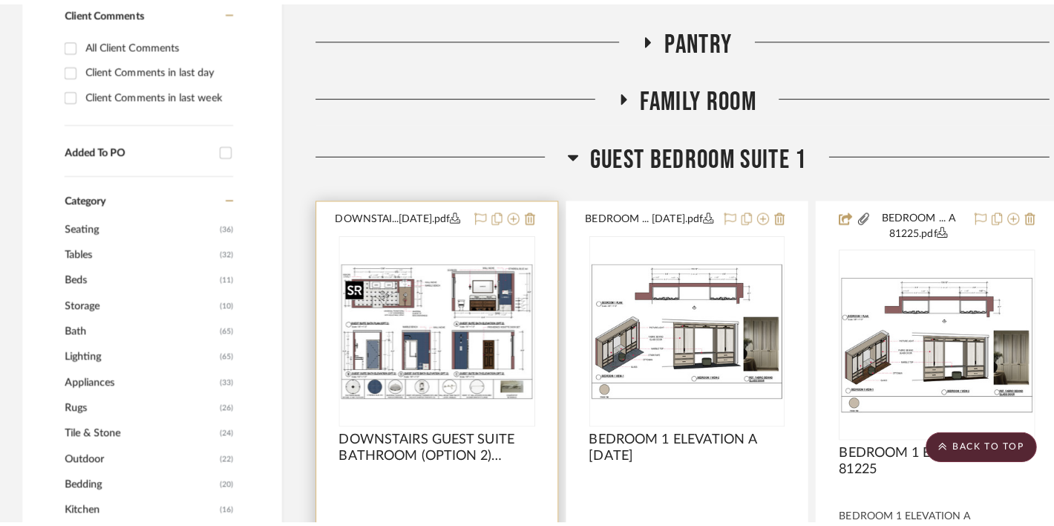
scroll to position [0, 0]
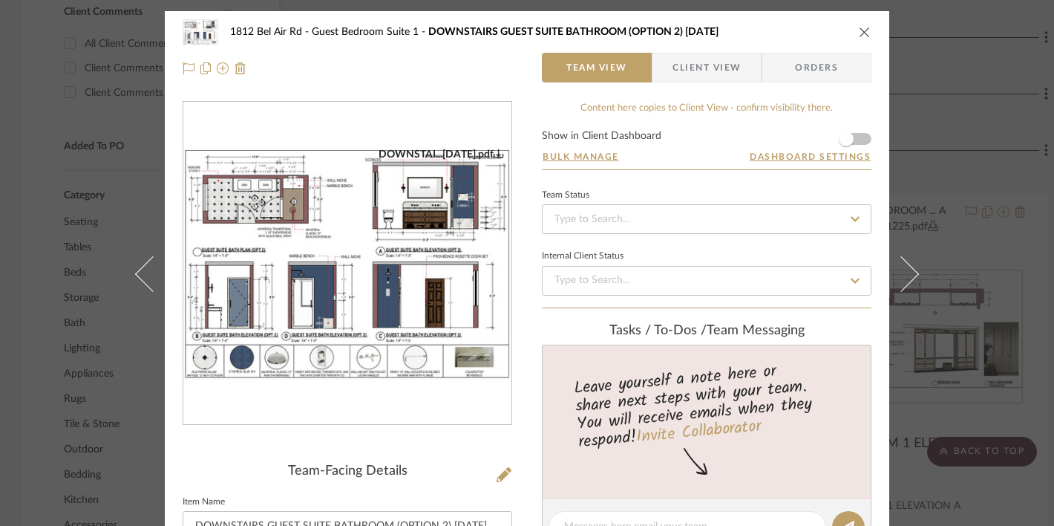
click at [861, 28] on icon "close" at bounding box center [865, 32] width 12 height 12
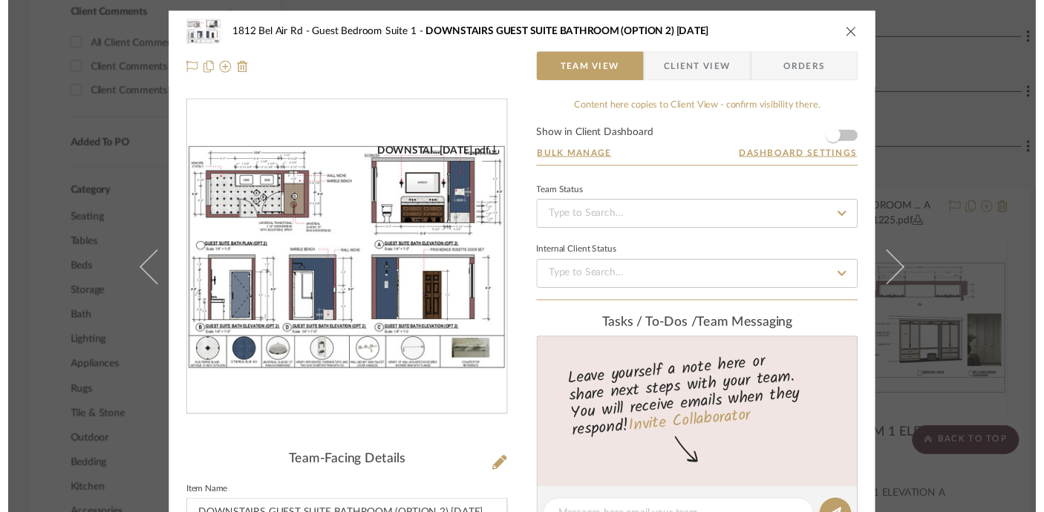
scroll to position [1116, 0]
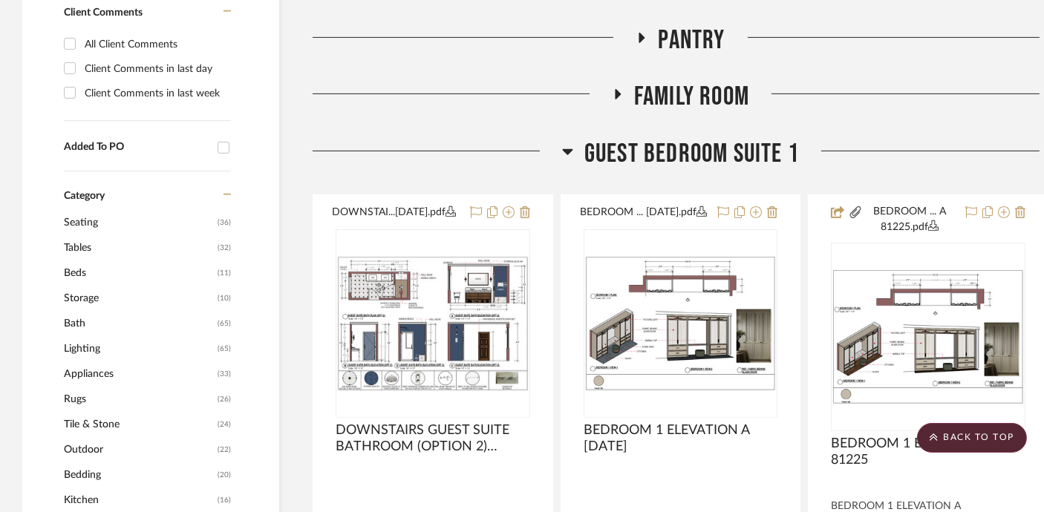
click at [681, 159] on span "Guest Bedroom Suite 1" at bounding box center [691, 154] width 215 height 32
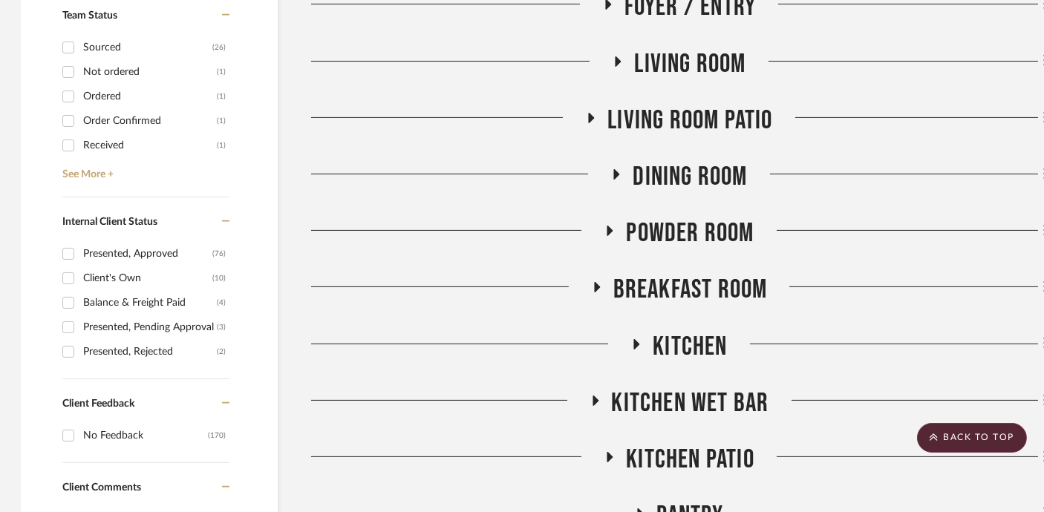
scroll to position [634, 1]
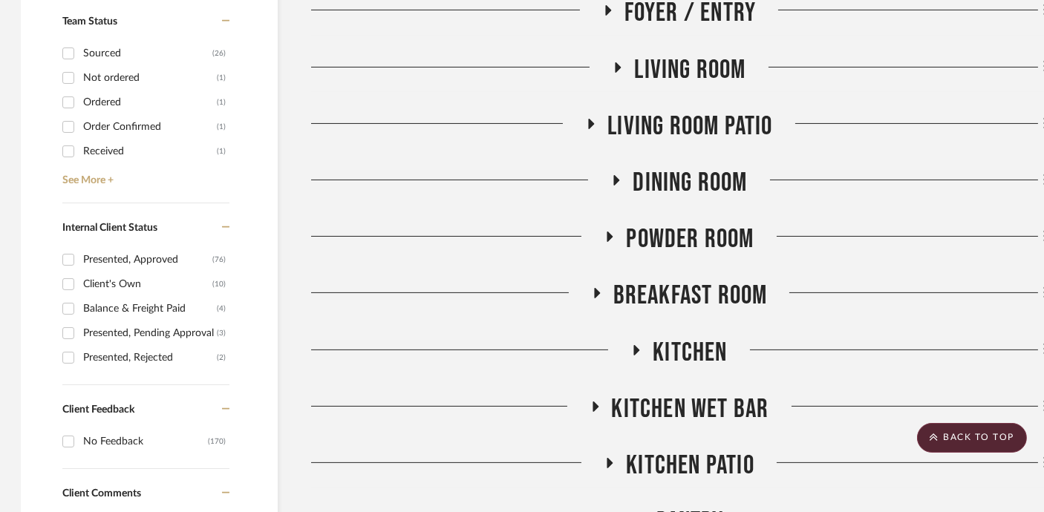
click at [685, 134] on span "Living room Patio" at bounding box center [689, 127] width 165 height 32
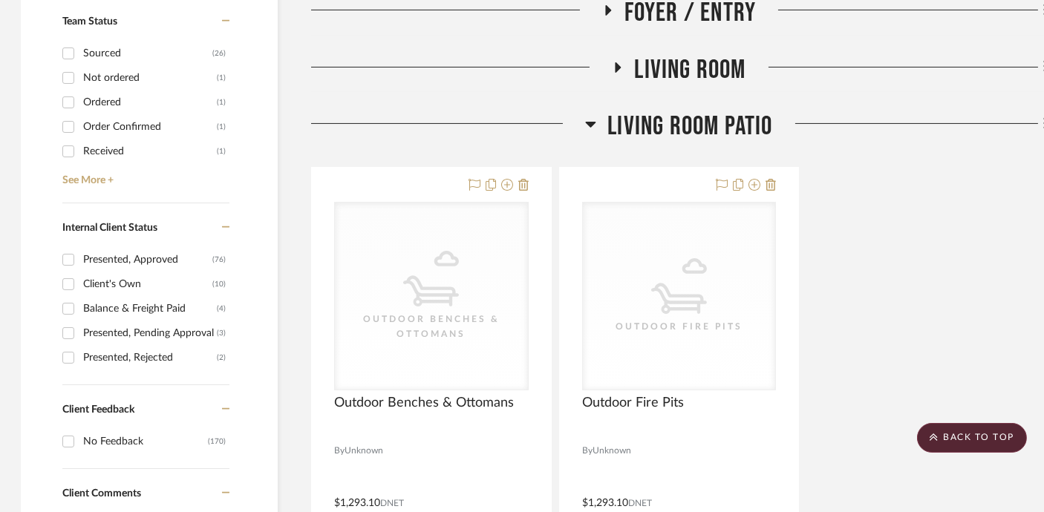
click at [685, 134] on span "Living room Patio" at bounding box center [689, 127] width 165 height 32
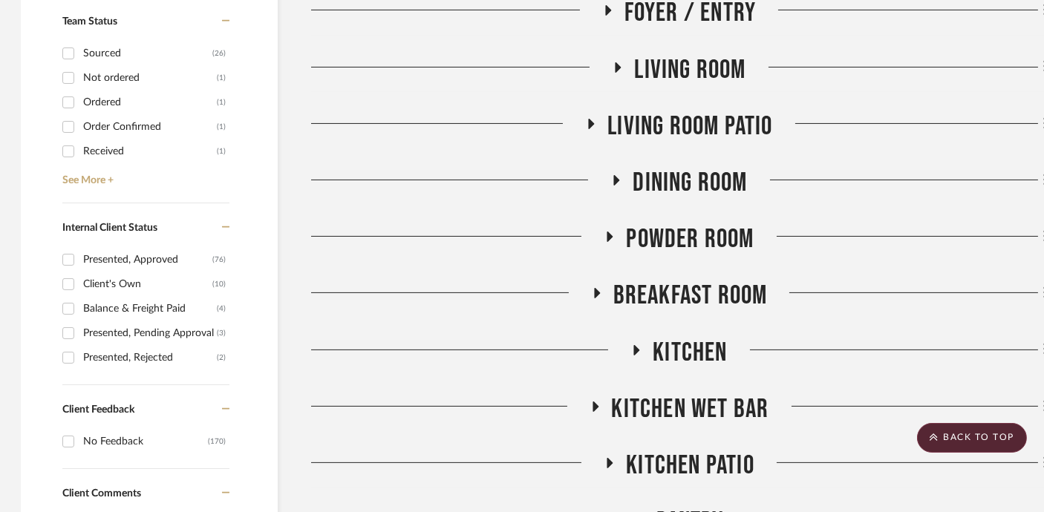
click at [681, 65] on span "Living Room" at bounding box center [689, 70] width 111 height 32
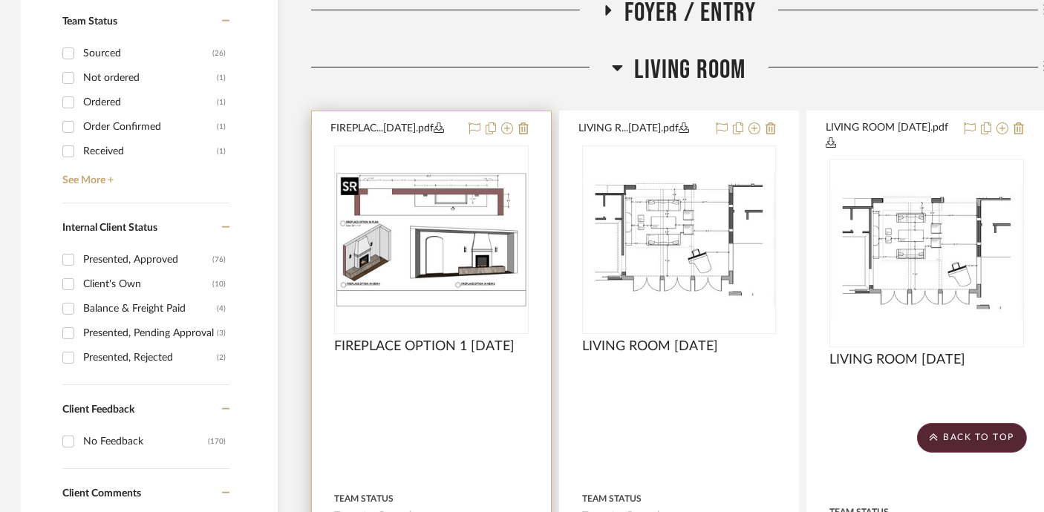
click at [0, 0] on img at bounding box center [0, 0] width 0 height 0
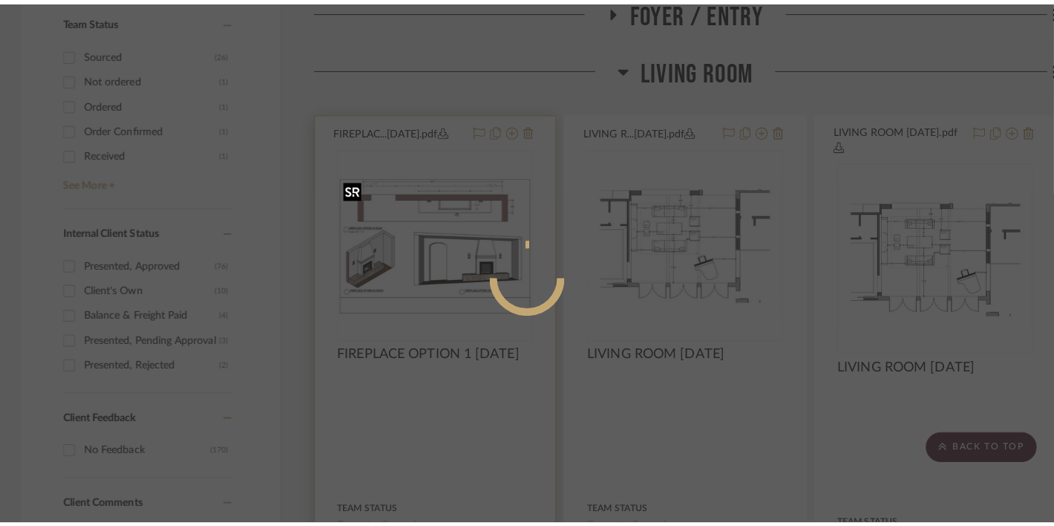
scroll to position [0, 0]
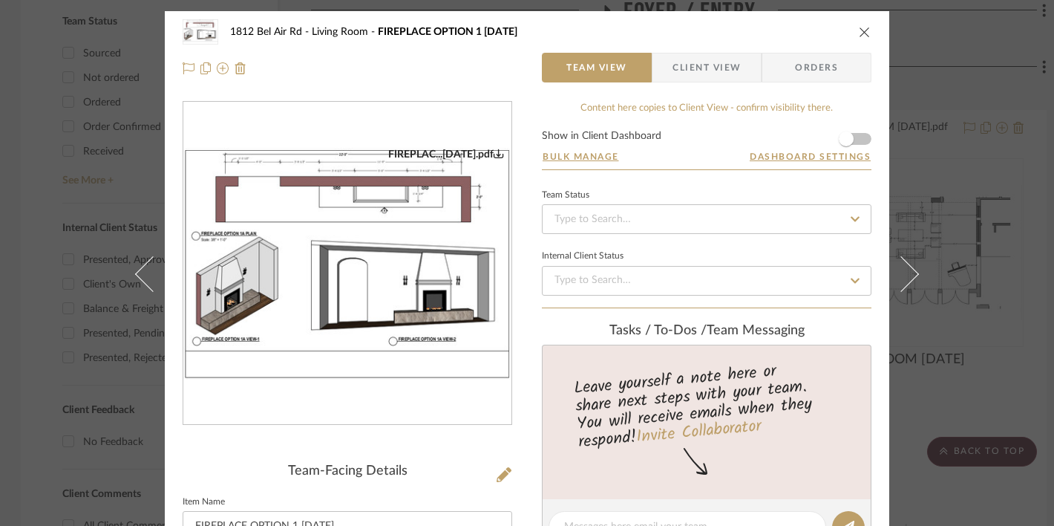
click at [401, 293] on img "0" at bounding box center [347, 264] width 328 height 232
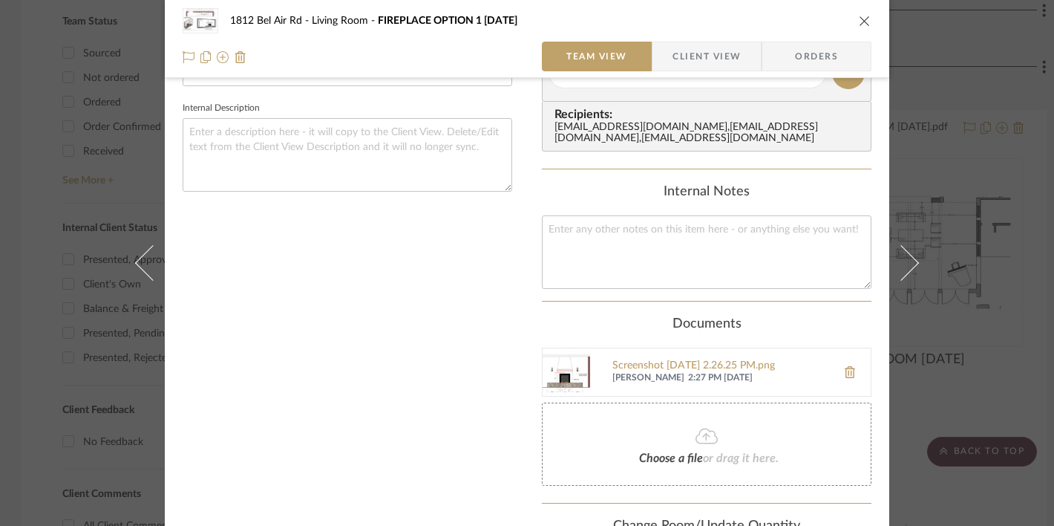
scroll to position [334, 0]
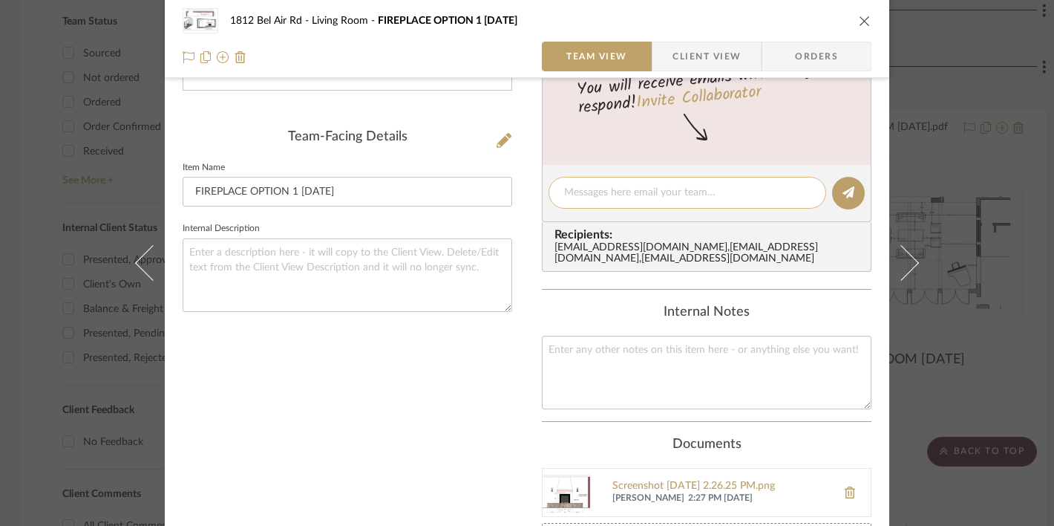
click at [659, 195] on textarea at bounding box center [687, 193] width 246 height 16
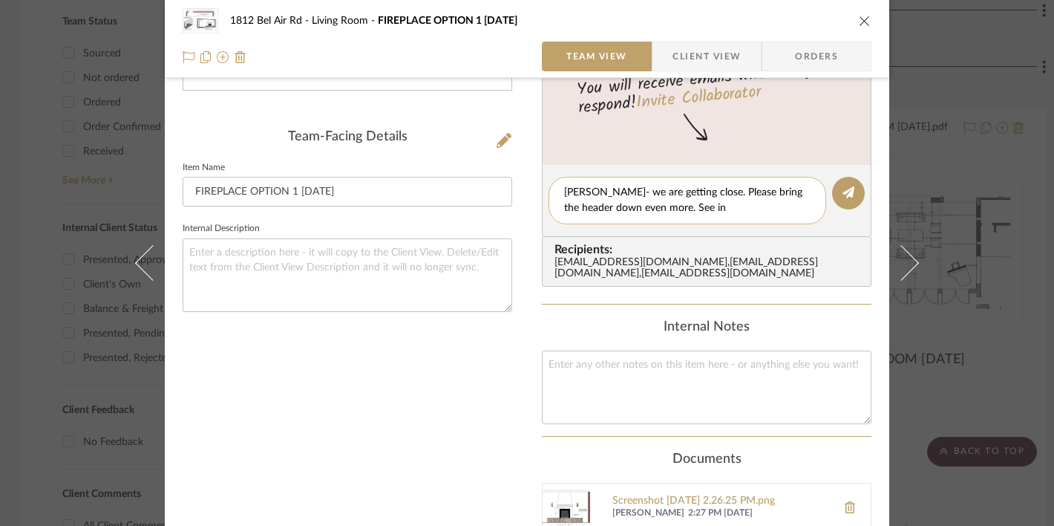
click at [702, 202] on textarea "Daniya- we are getting close. Please bring the header down even more. See in" at bounding box center [687, 200] width 246 height 31
click at [589, 191] on textarea "Daniya- we are getting close. Please bring the header down even more. See in do…" at bounding box center [687, 200] width 246 height 31
type textarea "Daniyal- we are getting close. Please bring the header down even more. See in d…"
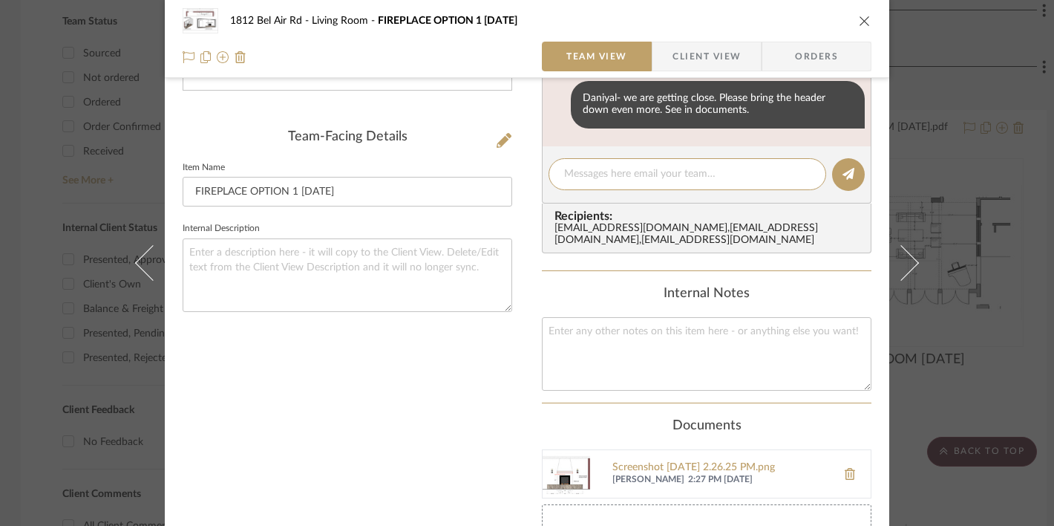
click at [862, 21] on icon "close" at bounding box center [865, 21] width 12 height 12
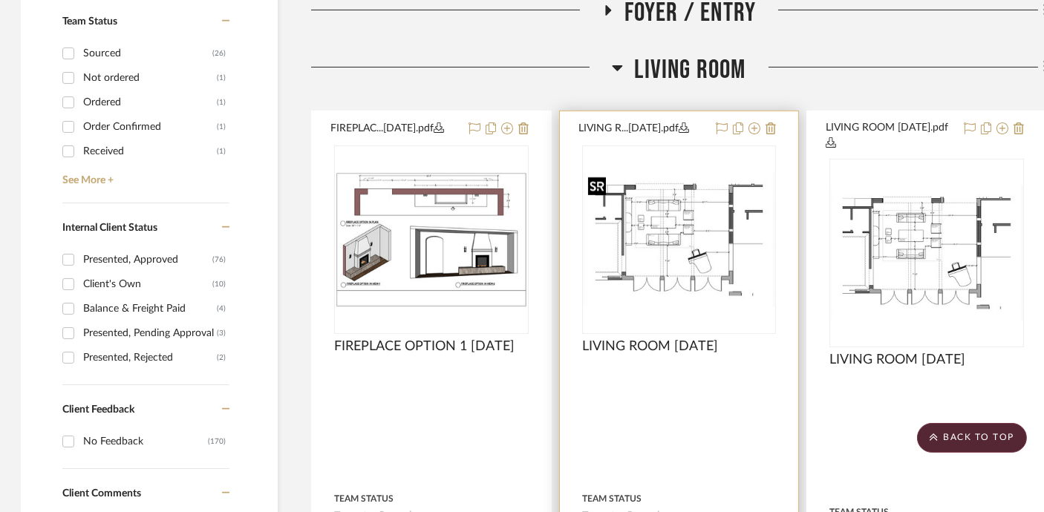
click at [678, 237] on img "0" at bounding box center [680, 239] width 192 height 135
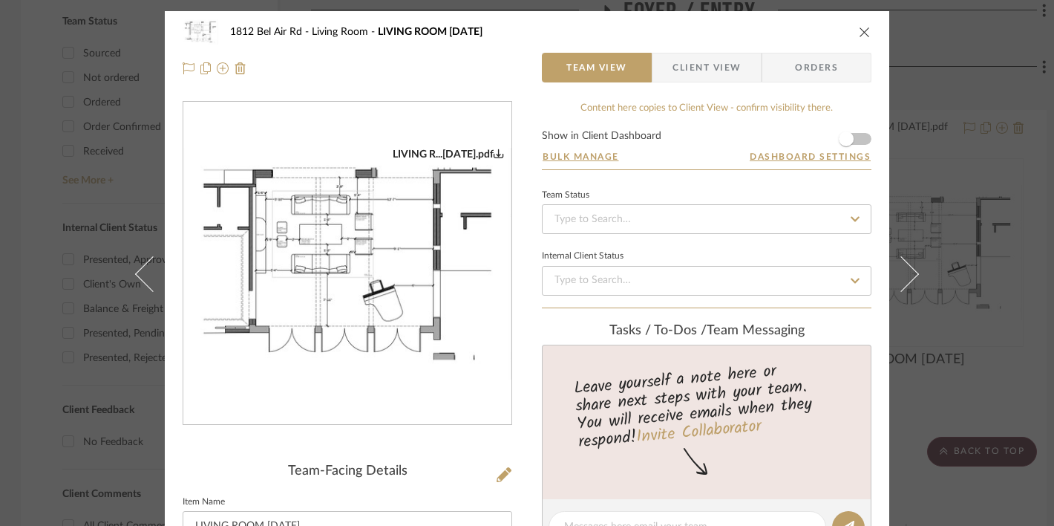
click at [343, 244] on img "0" at bounding box center [347, 264] width 328 height 232
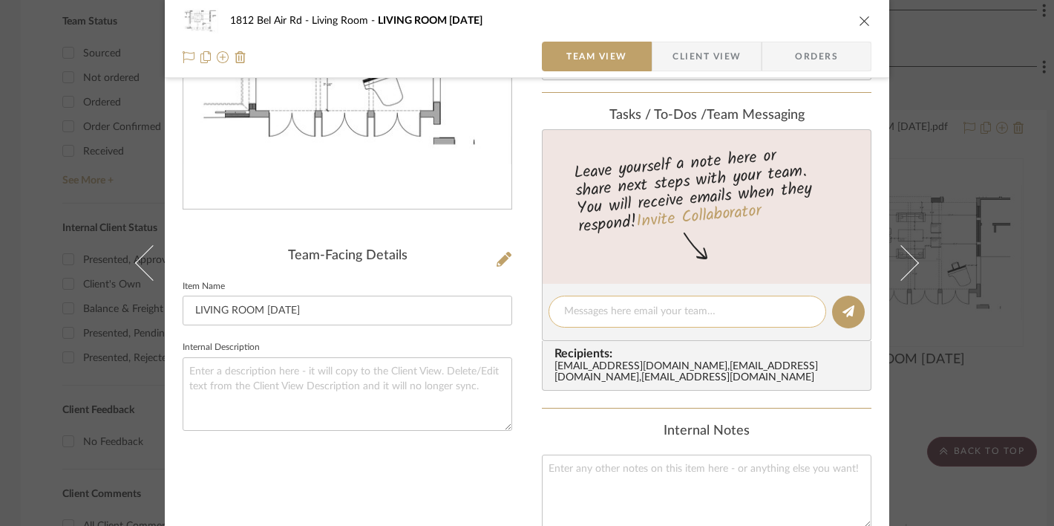
click at [638, 310] on textarea at bounding box center [687, 312] width 246 height 16
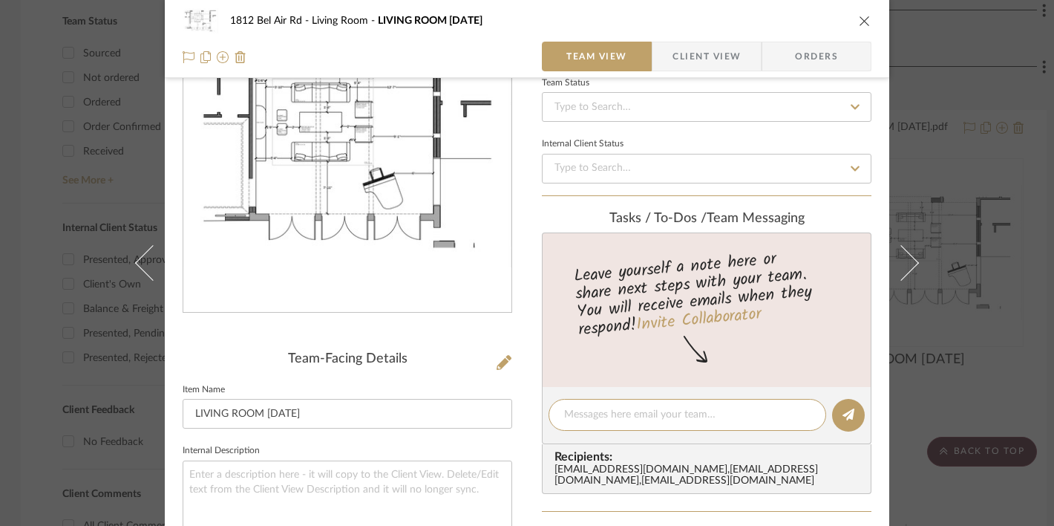
scroll to position [116, 0]
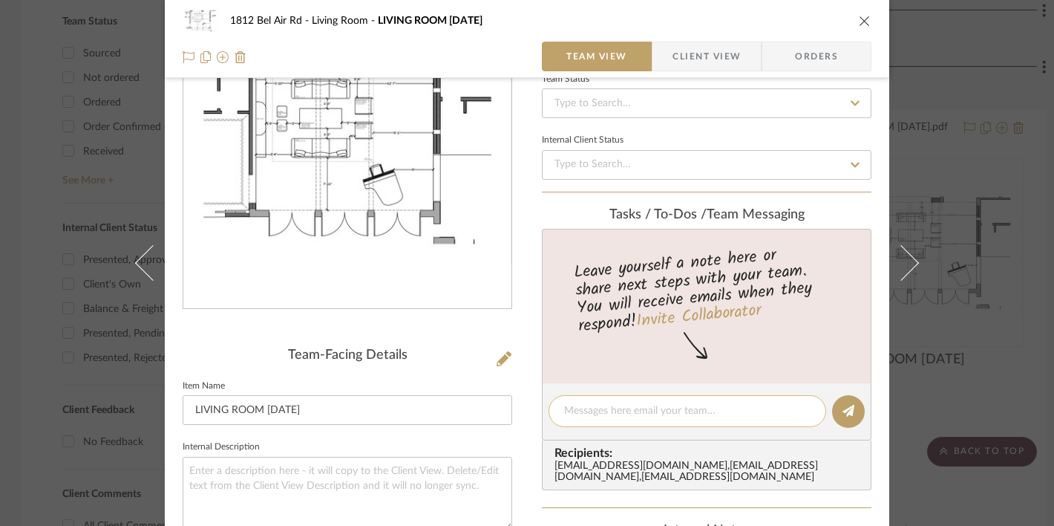
click at [642, 406] on textarea at bounding box center [687, 411] width 246 height 16
type textarea "This feels much better! Thank you!"
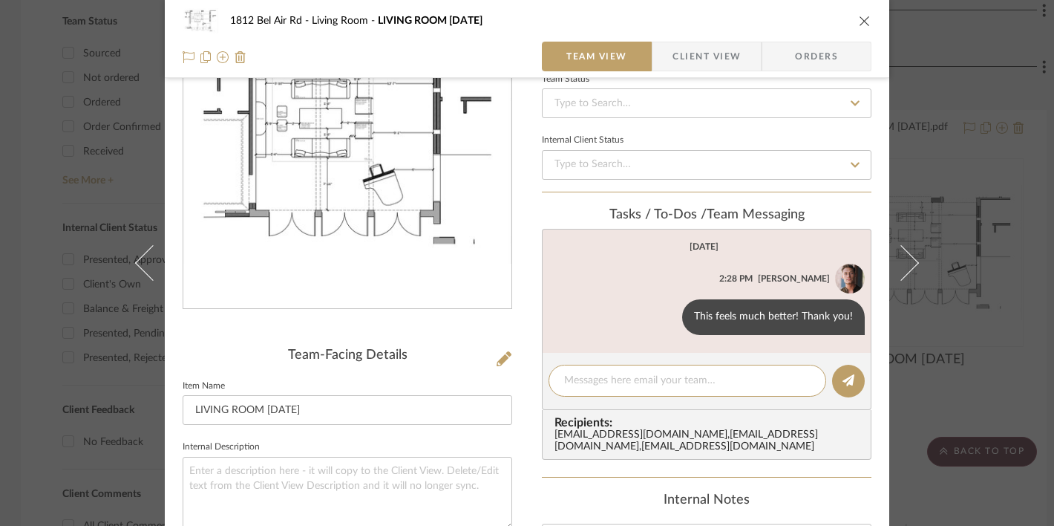
click at [859, 22] on icon "close" at bounding box center [865, 21] width 12 height 12
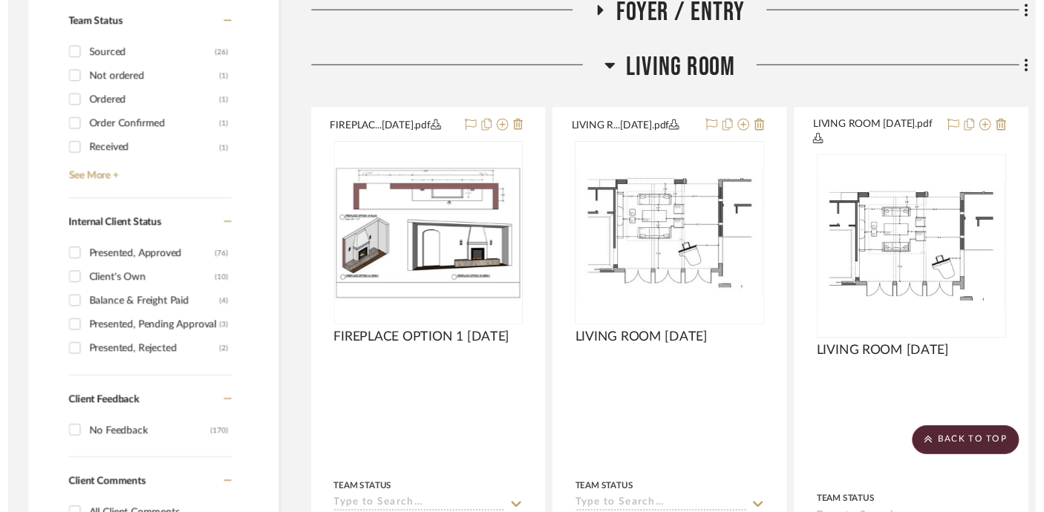
scroll to position [634, 1]
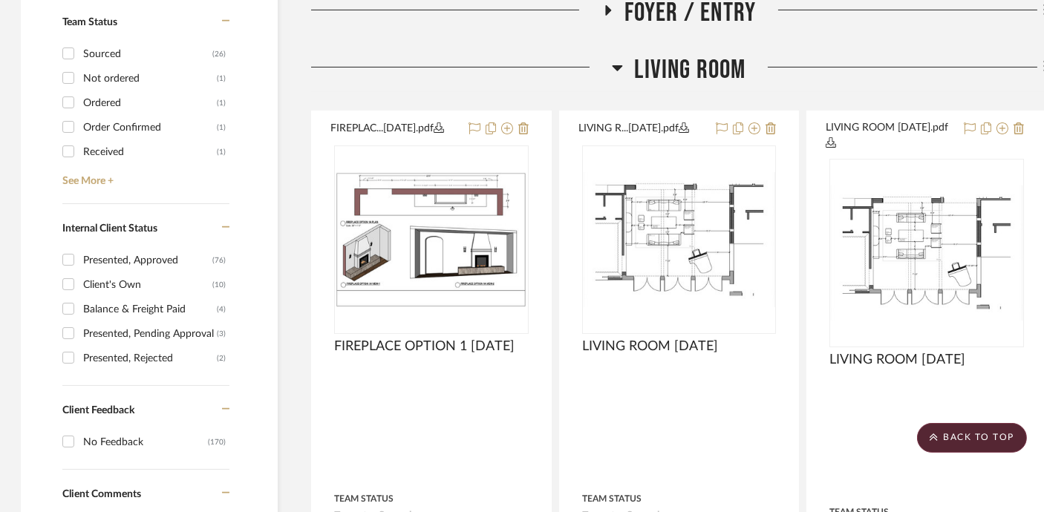
click at [678, 74] on span "Living Room" at bounding box center [689, 70] width 111 height 32
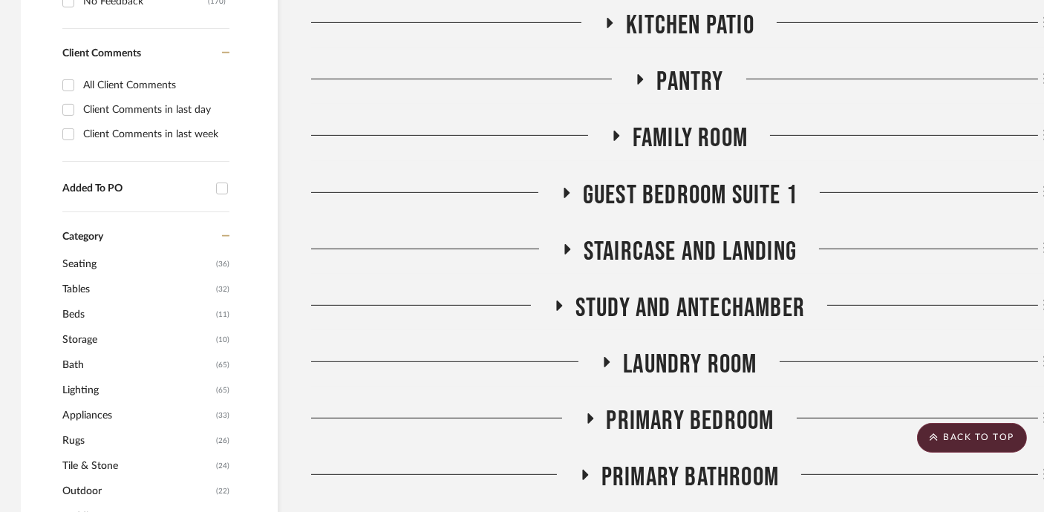
scroll to position [1082, 1]
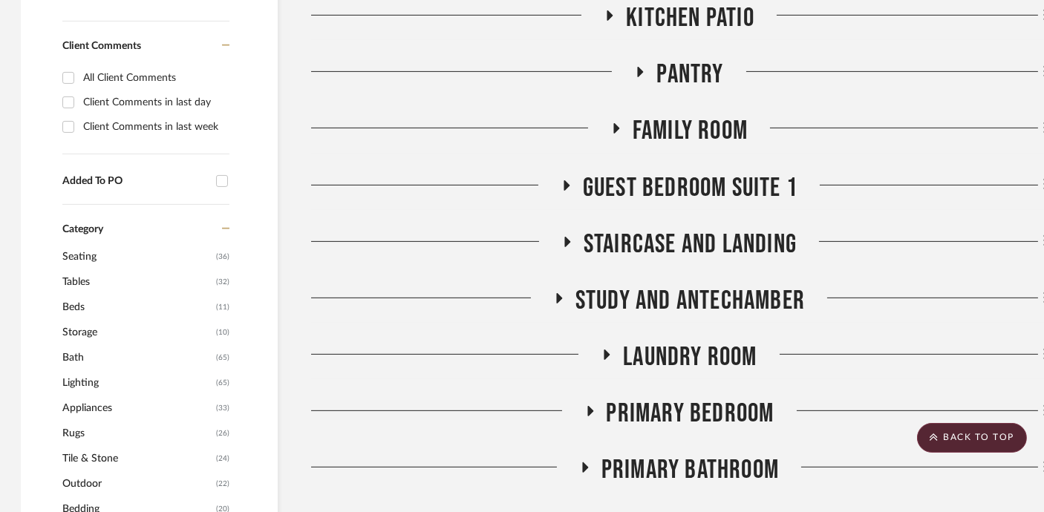
click at [687, 129] on span "Family Room" at bounding box center [690, 131] width 115 height 32
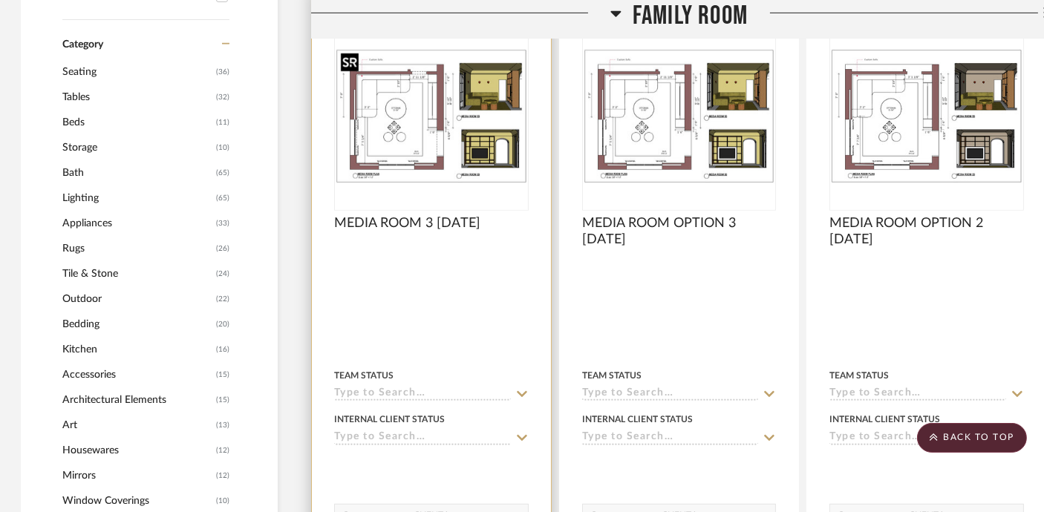
scroll to position [1271, 1]
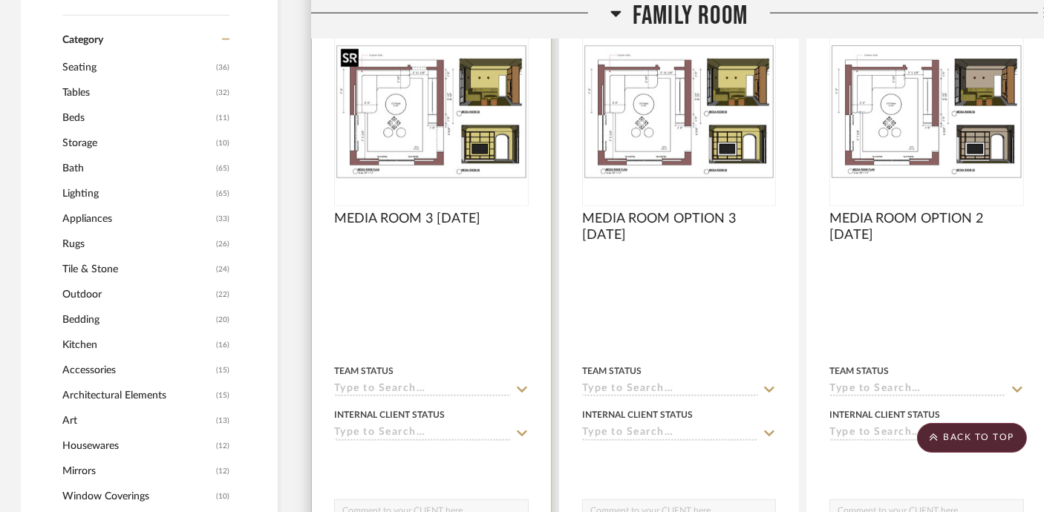
click at [448, 100] on img "0" at bounding box center [432, 112] width 192 height 135
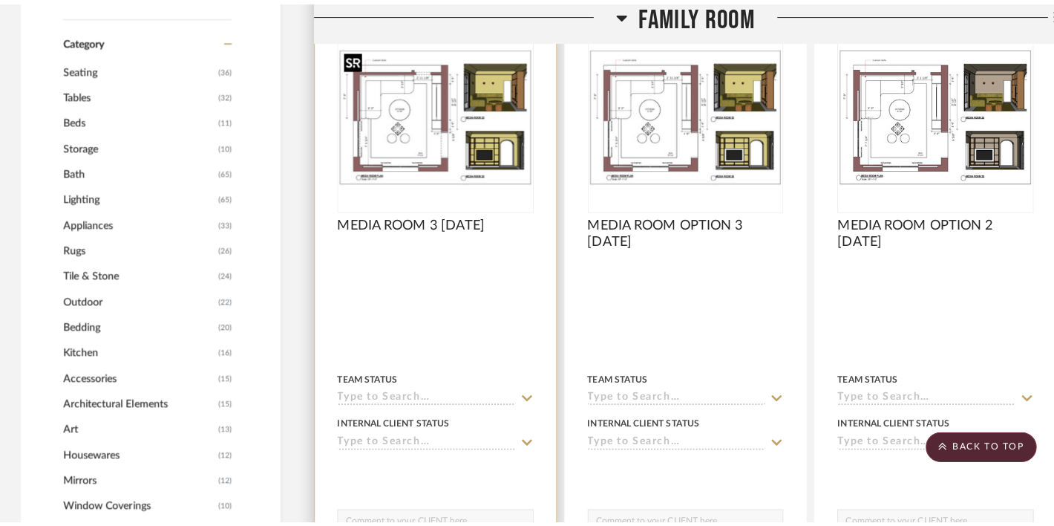
scroll to position [0, 0]
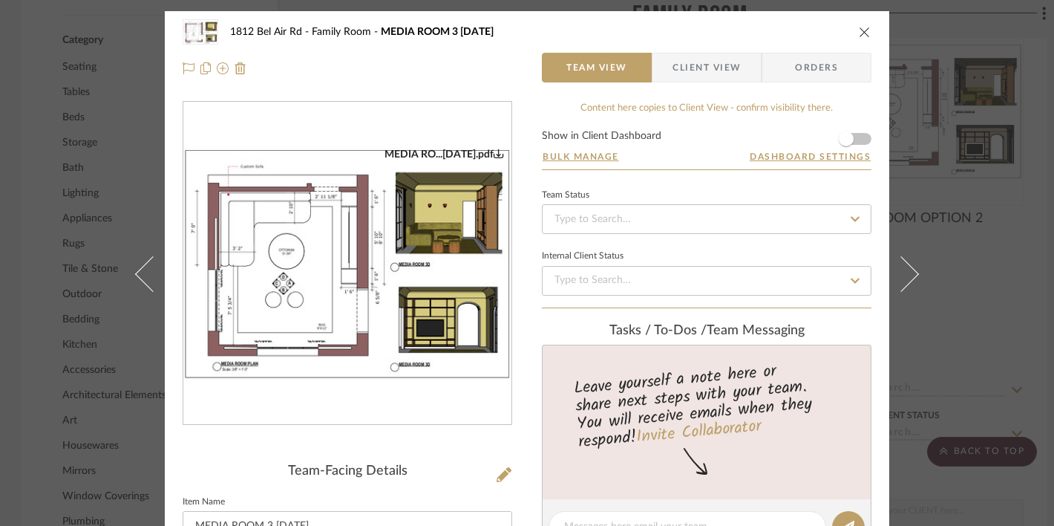
click at [389, 236] on img "0" at bounding box center [347, 264] width 328 height 232
click at [851, 28] on div "1812 Bel Air Rd Family Room MEDIA ROOM 3 10.07.25" at bounding box center [527, 32] width 689 height 30
click at [859, 29] on icon "close" at bounding box center [865, 32] width 12 height 12
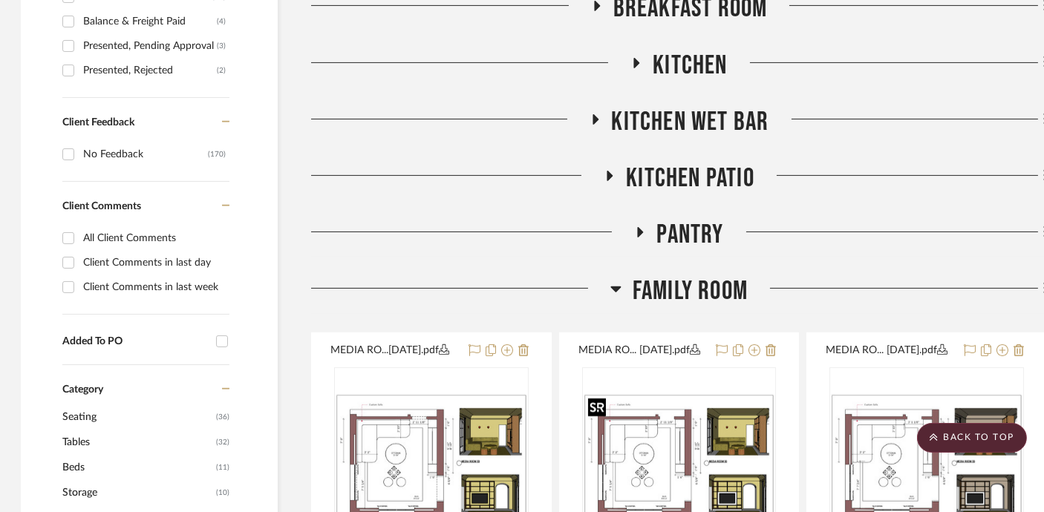
scroll to position [922, 1]
click at [704, 285] on span "Family Room" at bounding box center [690, 291] width 115 height 32
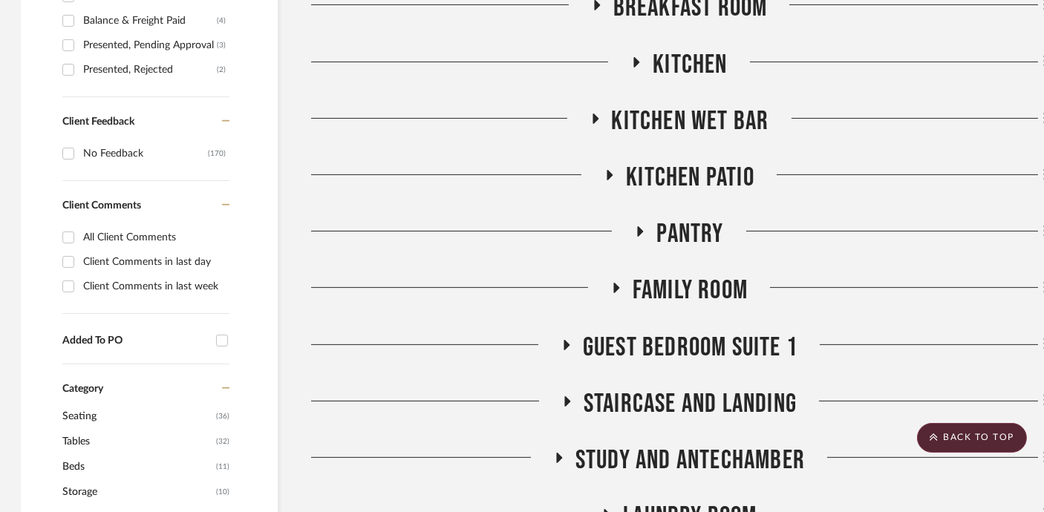
click at [684, 39] on div "Meeting notes & Documents Plans BONNIE HILL - Inventory Whole House Frontyard a…" at bounding box center [679, 333] width 736 height 1813
click at [684, 56] on span "Kitchen" at bounding box center [690, 65] width 74 height 32
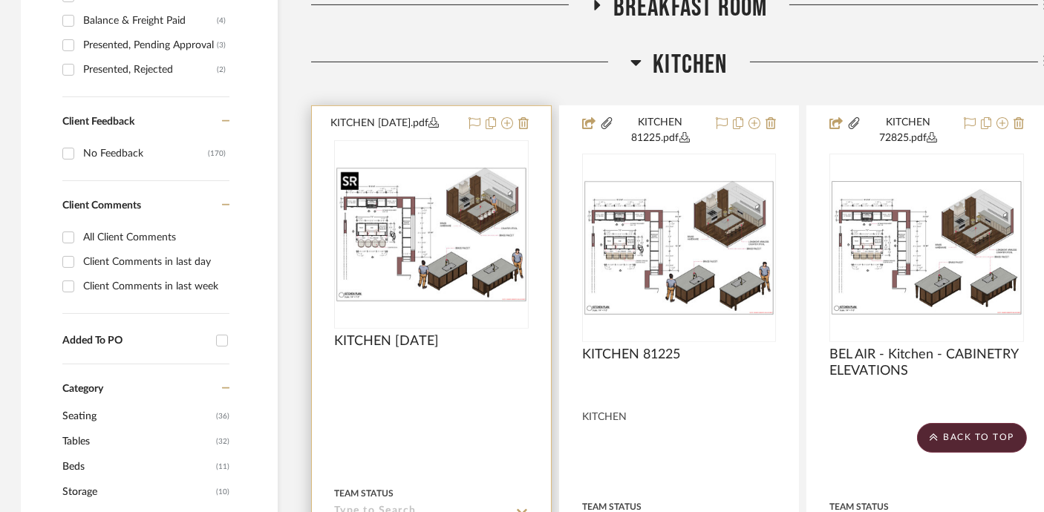
click at [465, 272] on img "0" at bounding box center [432, 234] width 192 height 135
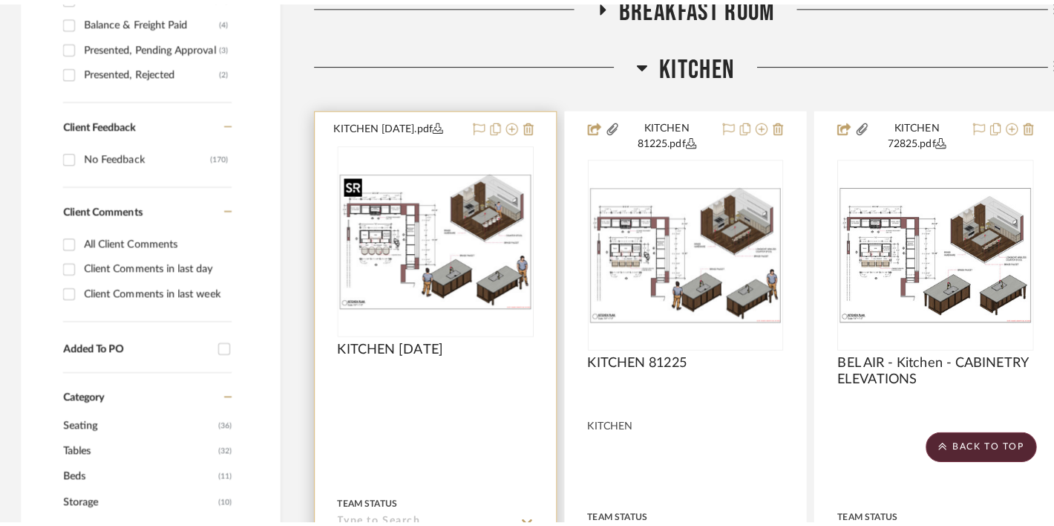
scroll to position [0, 0]
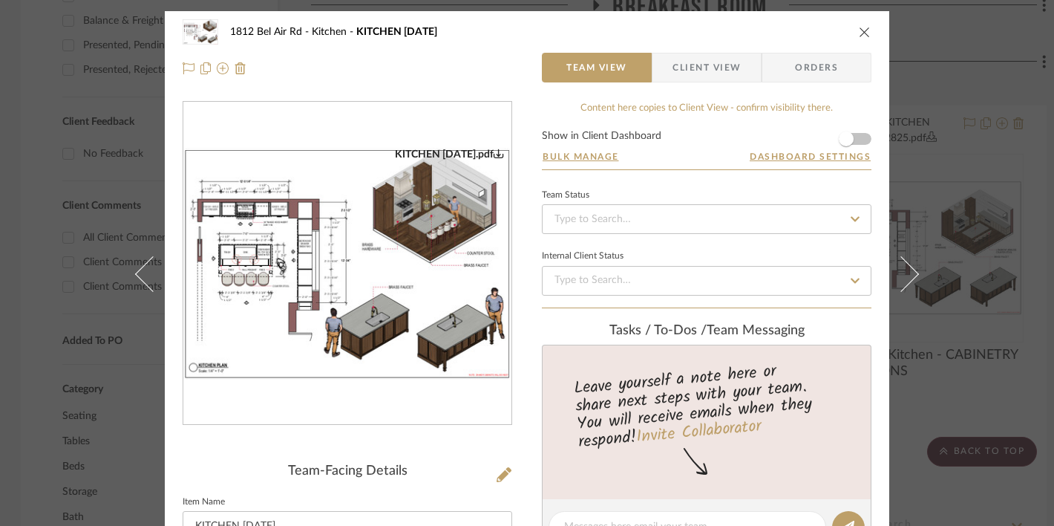
click at [409, 284] on img "0" at bounding box center [347, 264] width 328 height 232
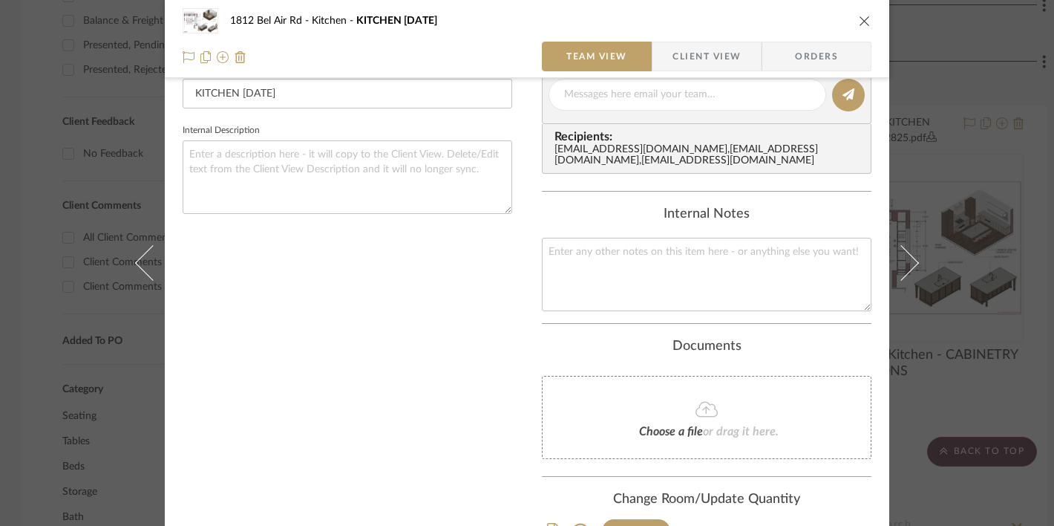
scroll to position [433, 0]
click at [861, 22] on icon "close" at bounding box center [865, 21] width 12 height 12
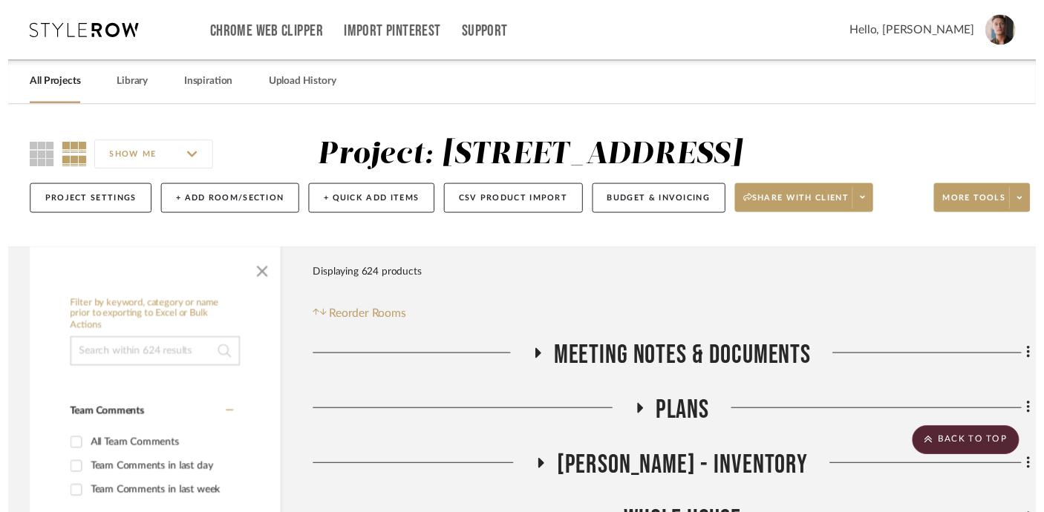
scroll to position [922, 1]
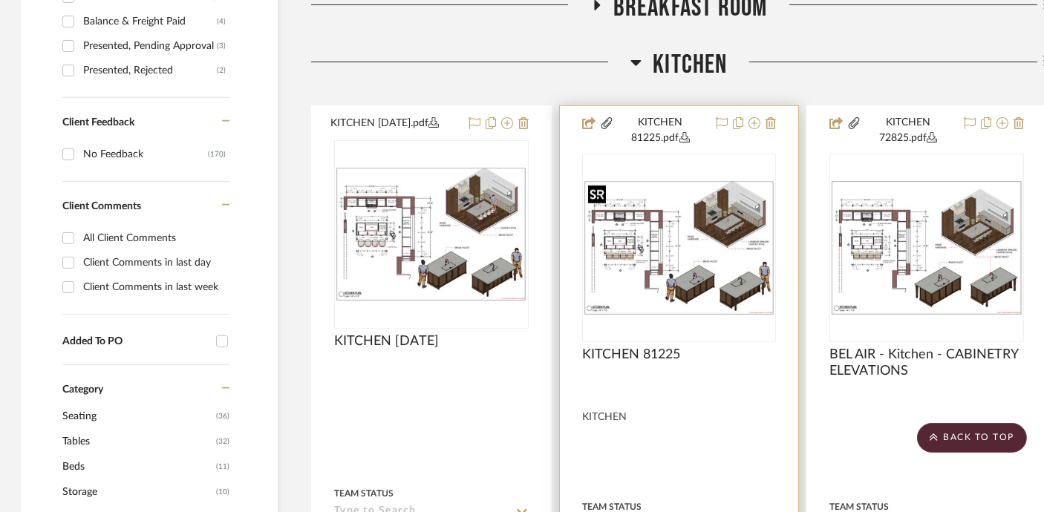
click at [690, 259] on img "0" at bounding box center [680, 247] width 192 height 135
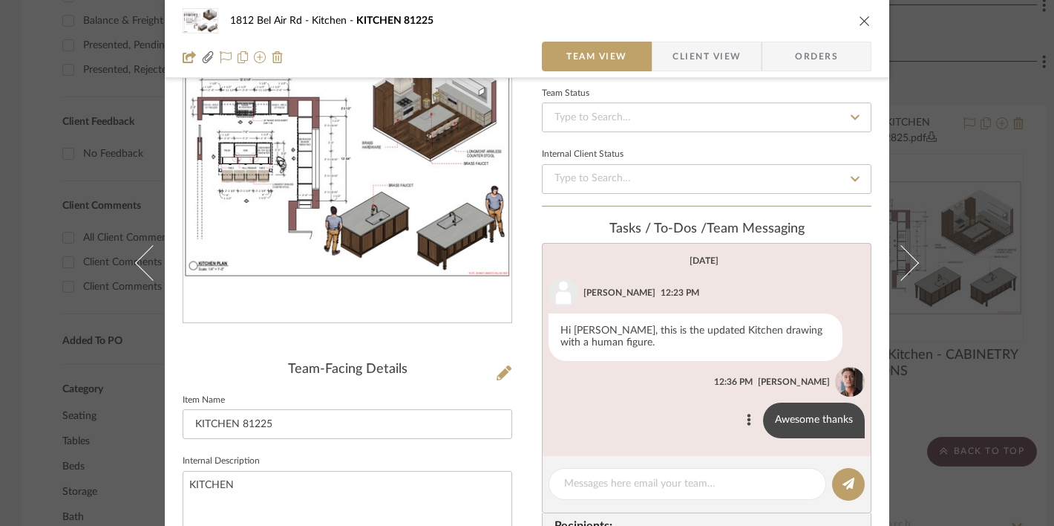
scroll to position [101, 0]
click at [951, 263] on div "1812 Bel Air Rd Kitchen KITCHEN 81225 Team View Client View Orders KITCHEN 8122…" at bounding box center [527, 263] width 1054 height 526
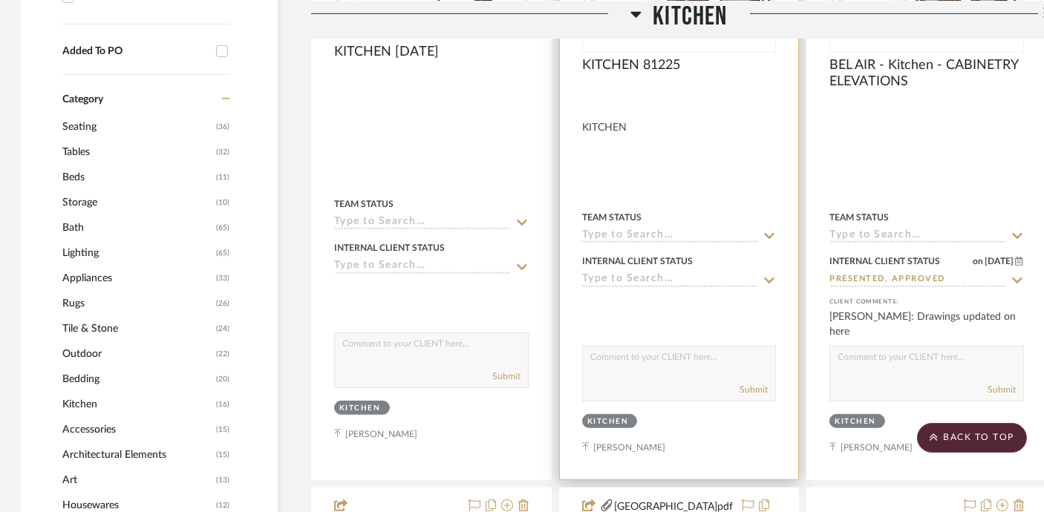
scroll to position [1564, 1]
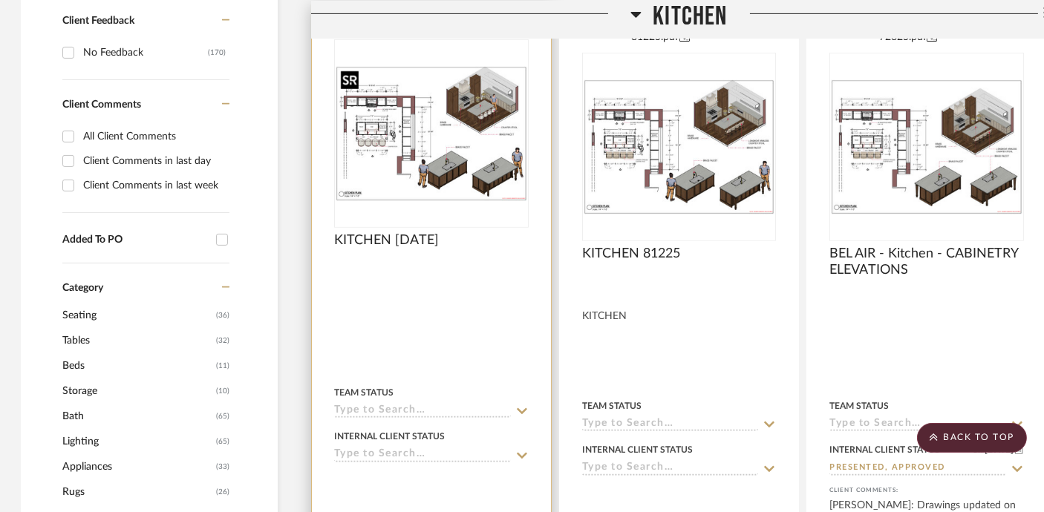
click at [494, 157] on img "0" at bounding box center [432, 133] width 192 height 135
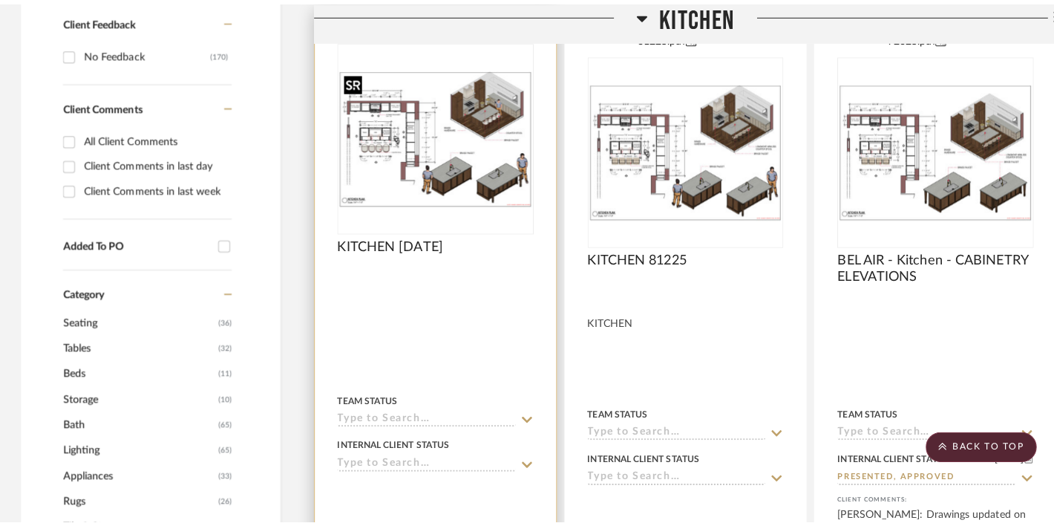
scroll to position [0, 0]
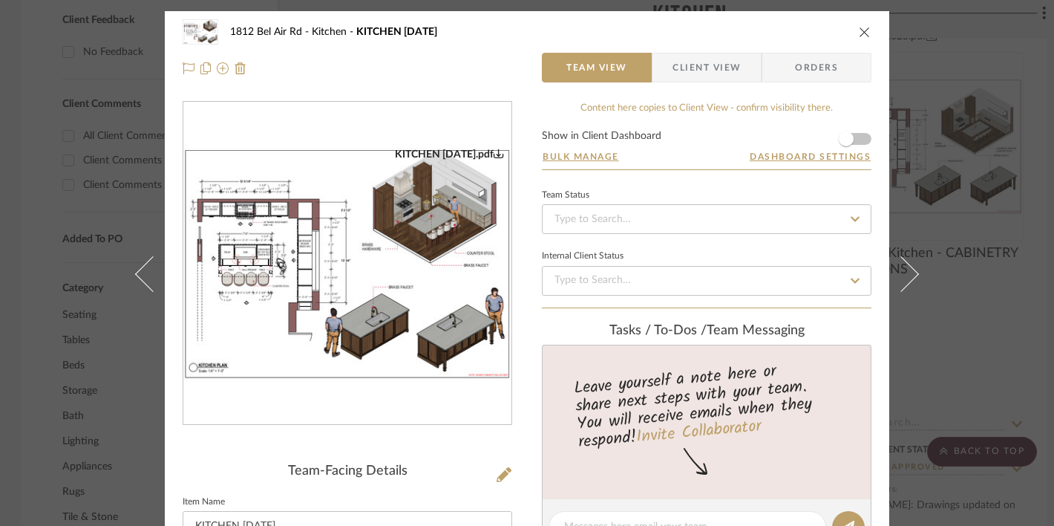
click at [391, 306] on img "0" at bounding box center [347, 264] width 328 height 232
click at [861, 30] on icon "close" at bounding box center [865, 32] width 12 height 12
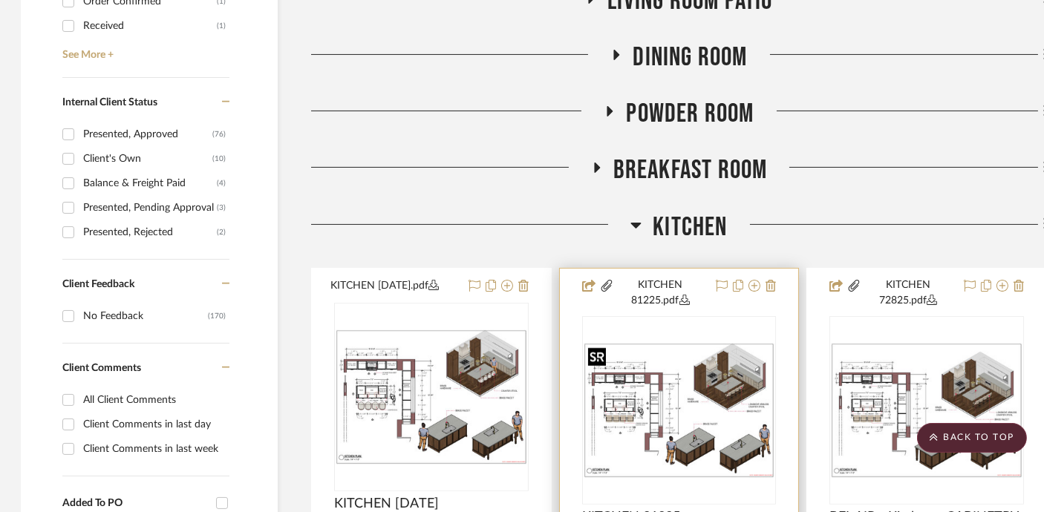
scroll to position [687, 1]
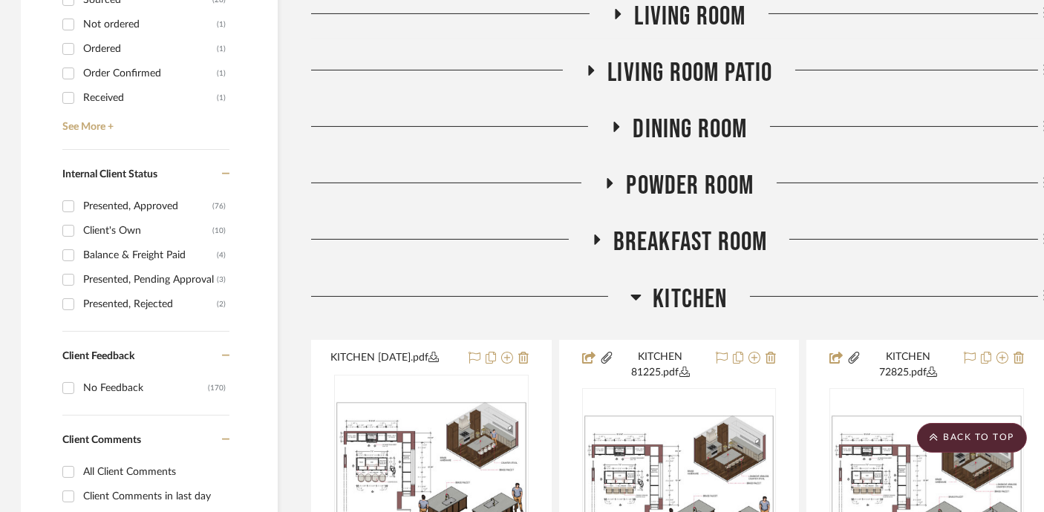
click at [673, 292] on span "Kitchen" at bounding box center [690, 300] width 74 height 32
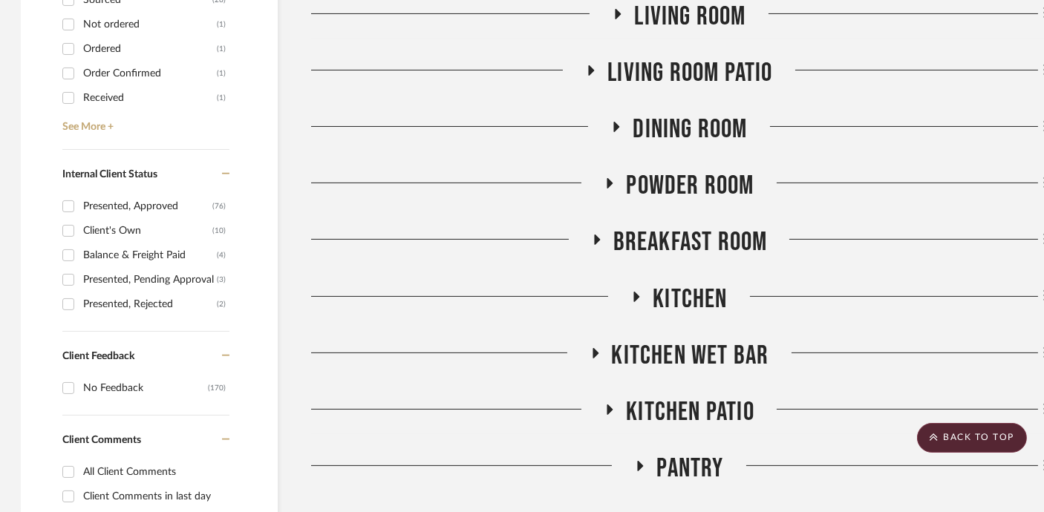
click at [679, 348] on span "Kitchen Wet Bar" at bounding box center [690, 356] width 157 height 32
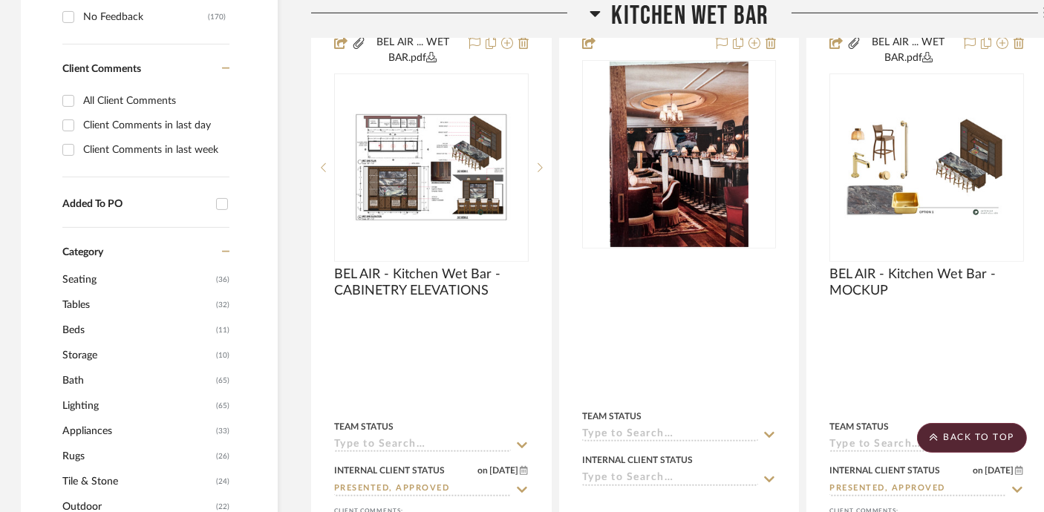
scroll to position [1059, 1]
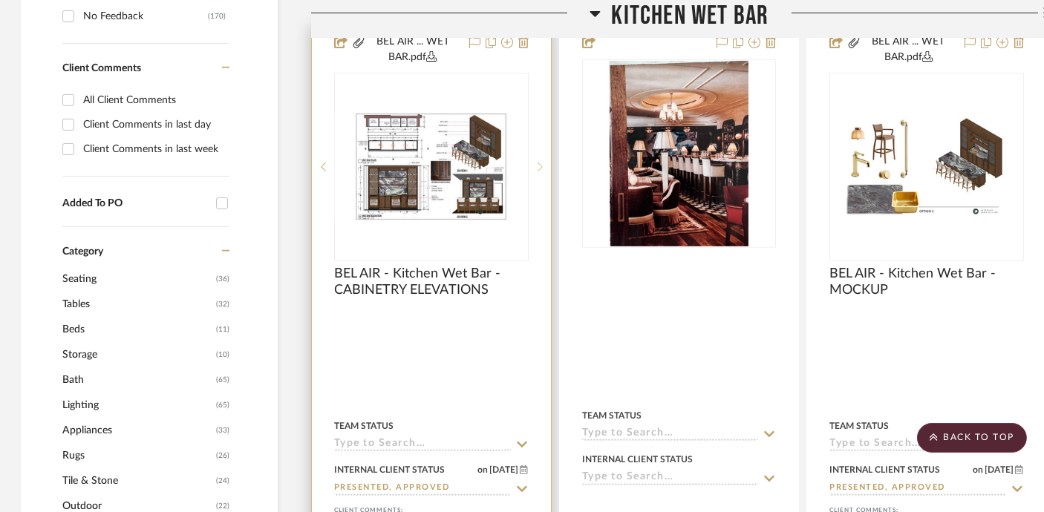
click at [536, 165] on sr-next-btn at bounding box center [540, 167] width 22 height 10
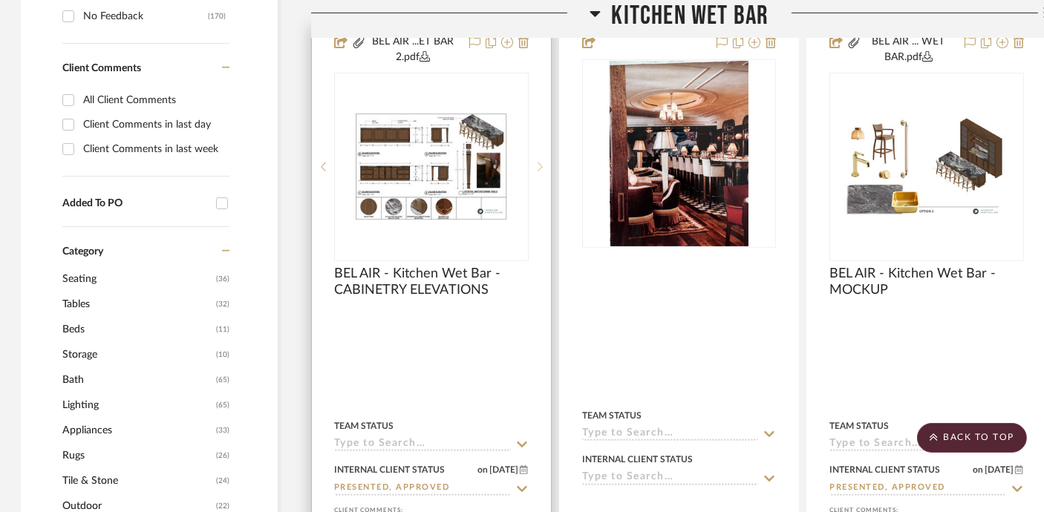
click at [536, 165] on sr-next-btn at bounding box center [540, 167] width 22 height 10
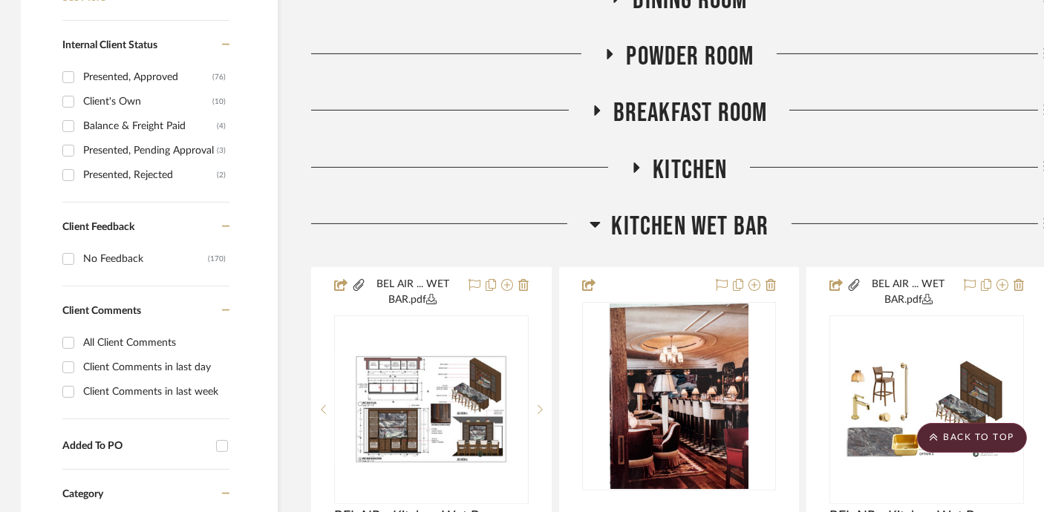
scroll to position [797, 1]
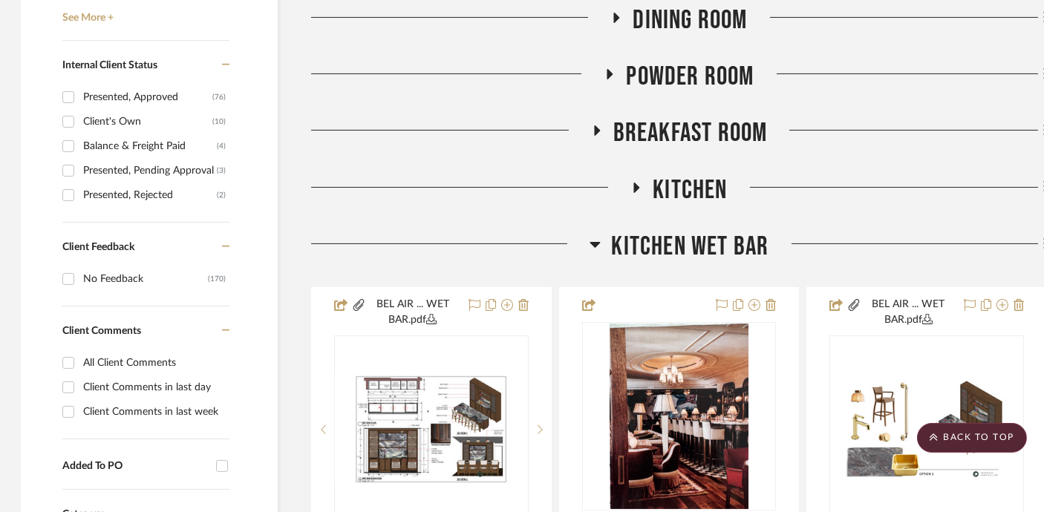
click at [679, 239] on span "Kitchen Wet Bar" at bounding box center [690, 247] width 157 height 32
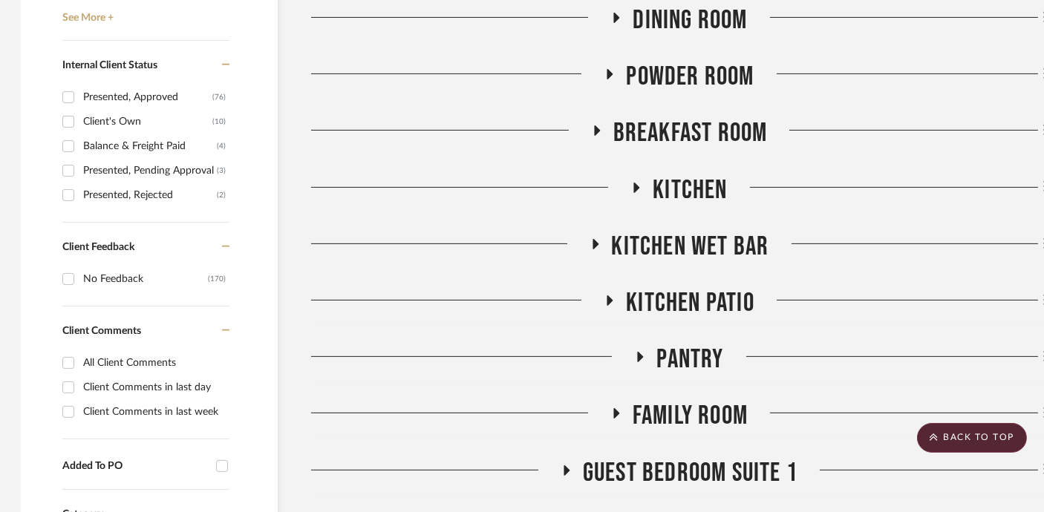
click at [682, 186] on span "Kitchen" at bounding box center [690, 190] width 74 height 32
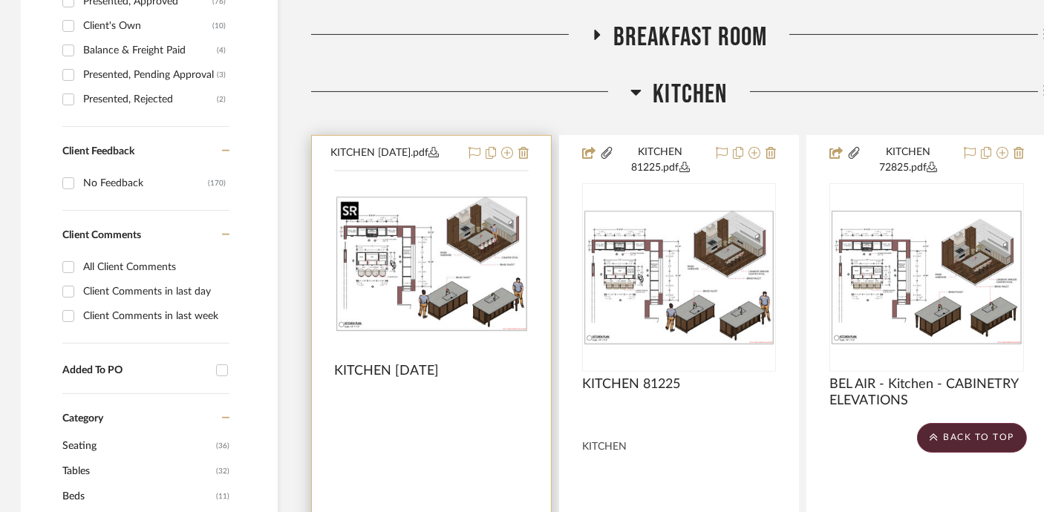
click at [0, 0] on img at bounding box center [0, 0] width 0 height 0
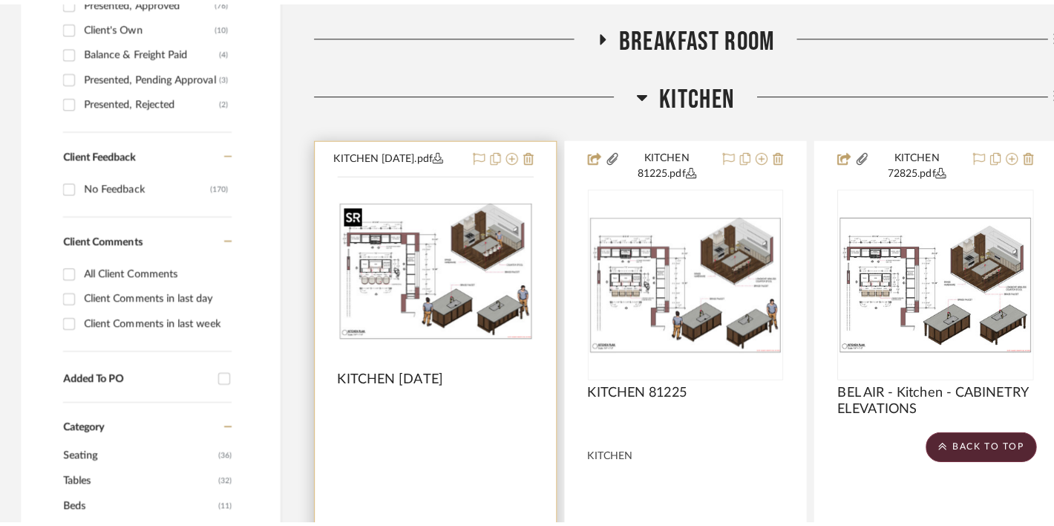
scroll to position [0, 0]
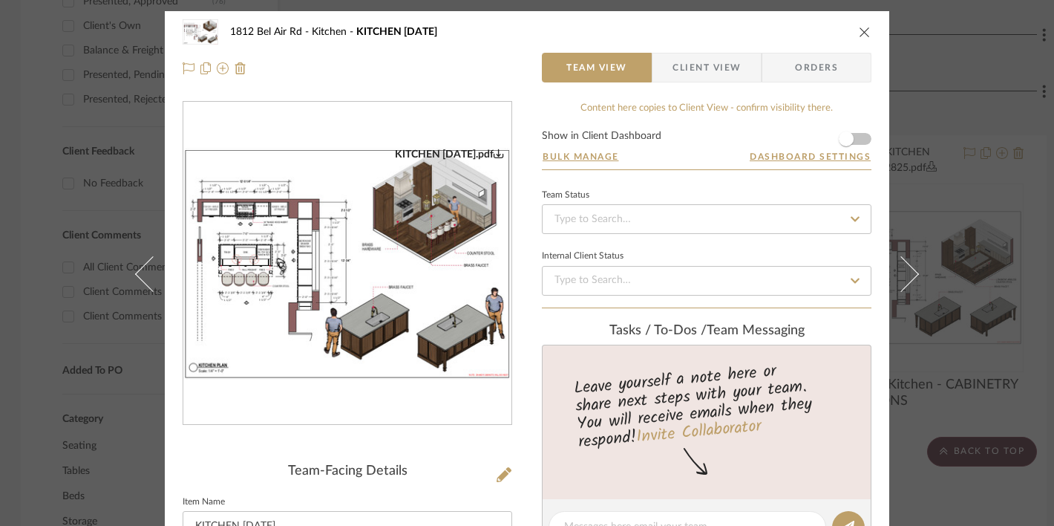
click at [457, 227] on img "0" at bounding box center [347, 264] width 328 height 232
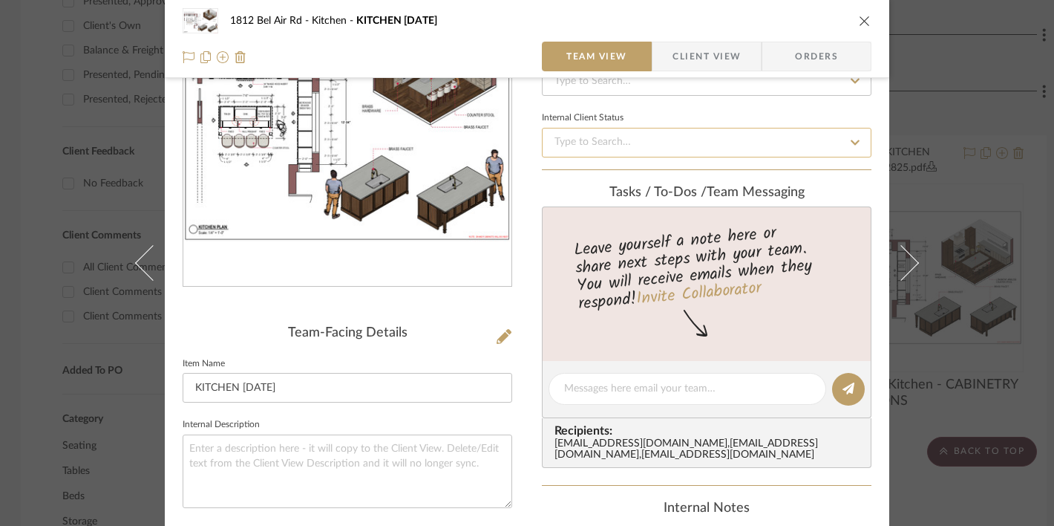
scroll to position [140, 0]
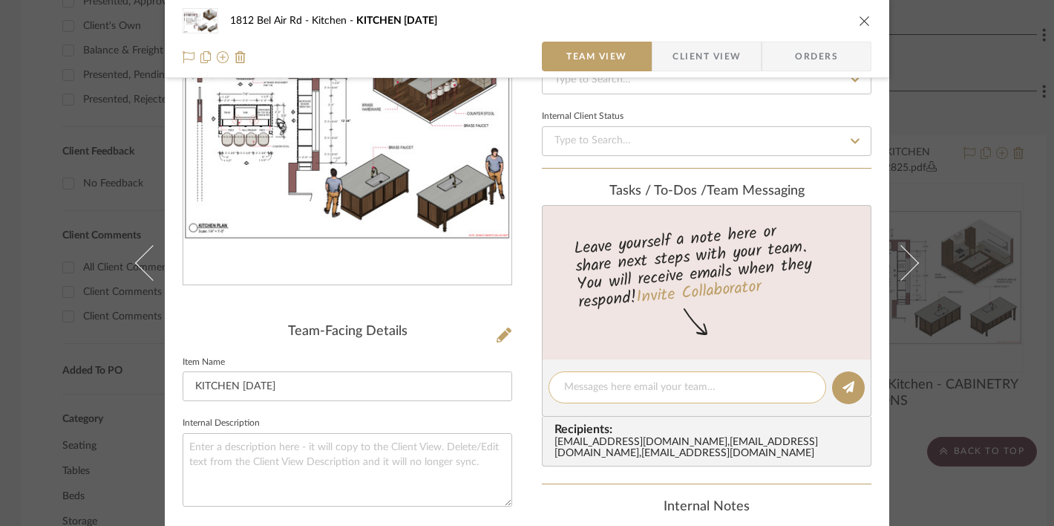
click at [647, 382] on textarea at bounding box center [687, 387] width 246 height 16
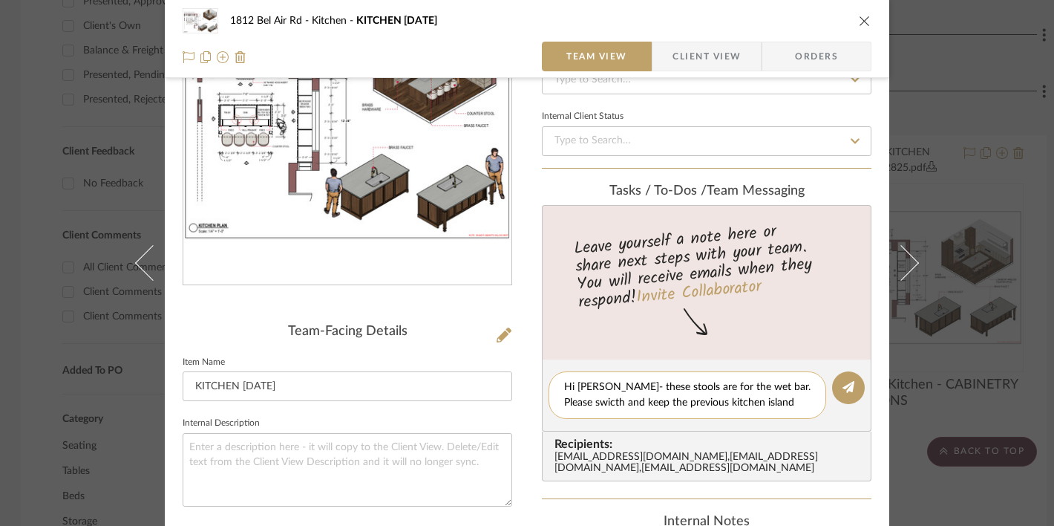
scroll to position [0, 0]
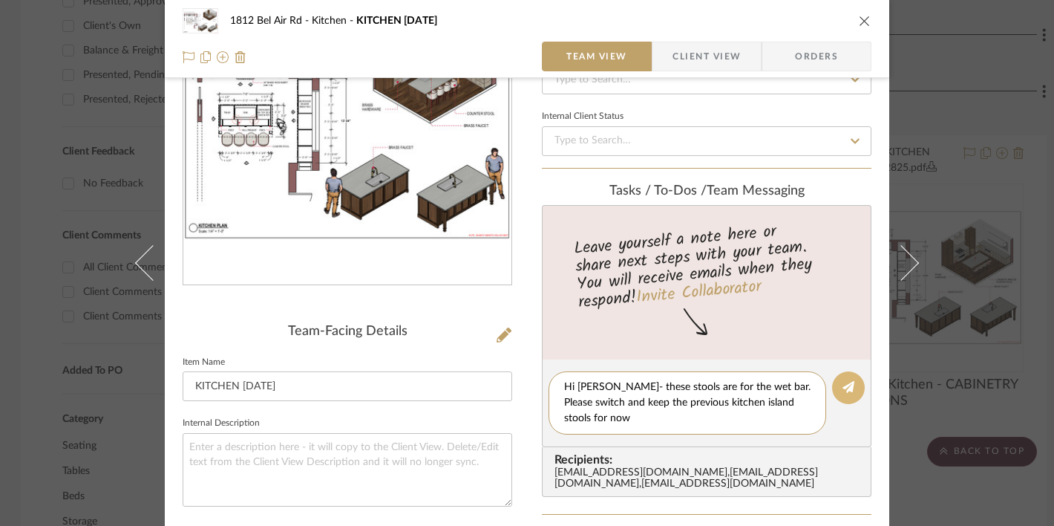
type textarea "Hi Daniyal- these stools are for the wet bar. Please switch and keep the previo…"
click at [843, 390] on icon at bounding box center [849, 387] width 12 height 12
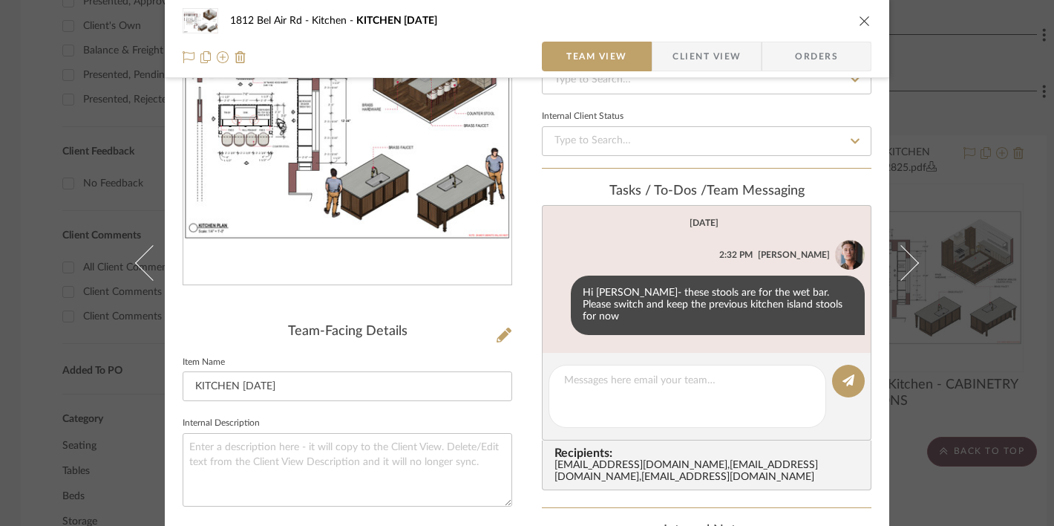
click at [859, 22] on icon "close" at bounding box center [865, 21] width 12 height 12
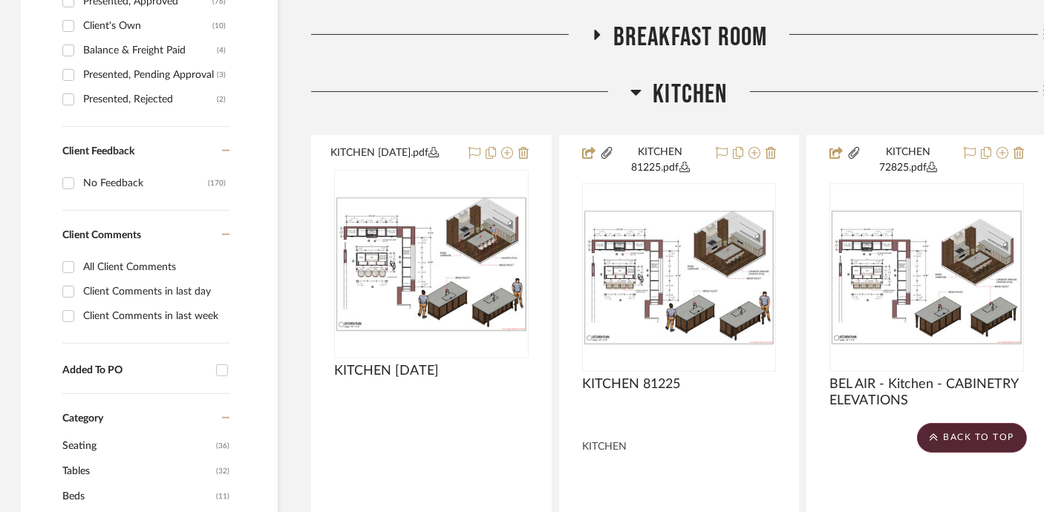
scroll to position [866, 1]
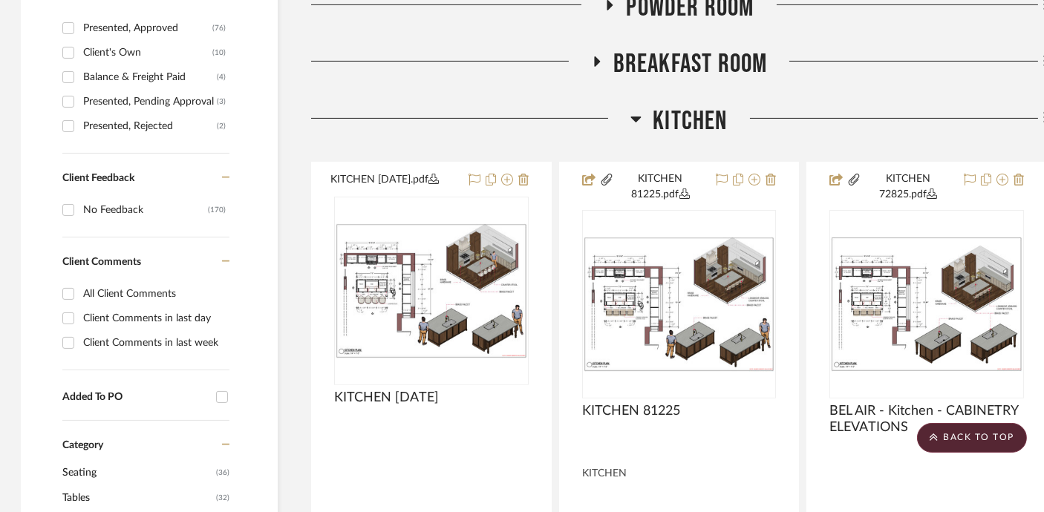
click at [686, 118] on span "Kitchen" at bounding box center [690, 121] width 74 height 32
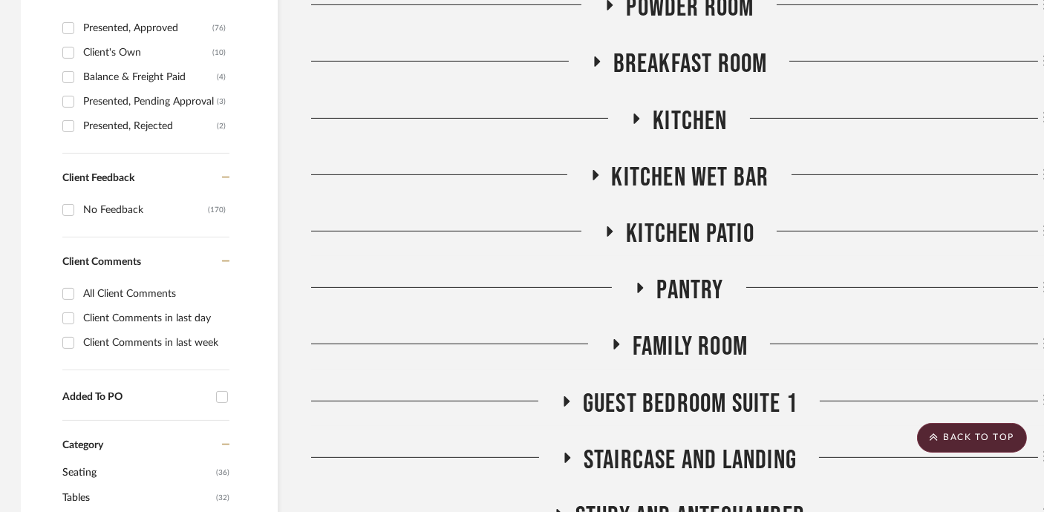
click at [676, 164] on span "Kitchen Wet Bar" at bounding box center [690, 178] width 157 height 32
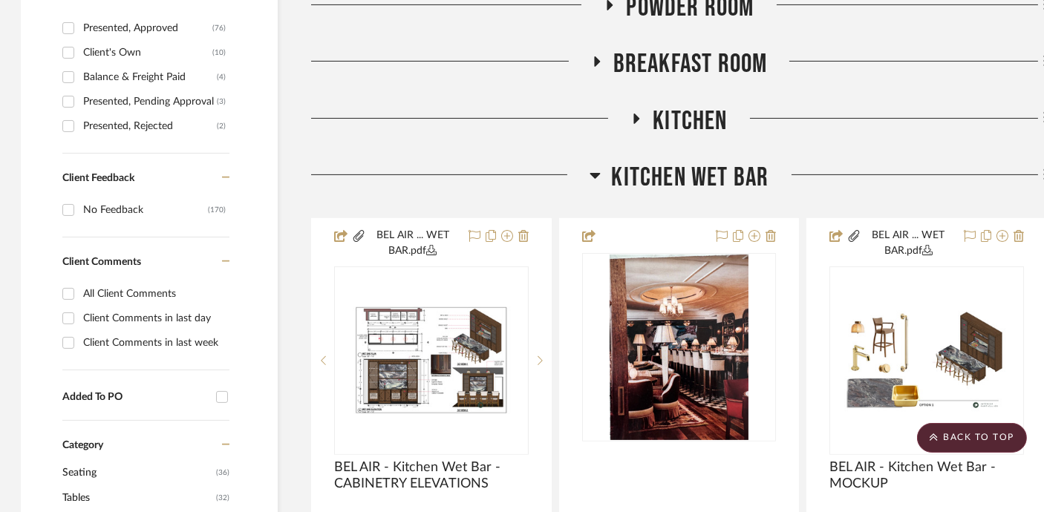
click at [683, 174] on span "Kitchen Wet Bar" at bounding box center [690, 178] width 157 height 32
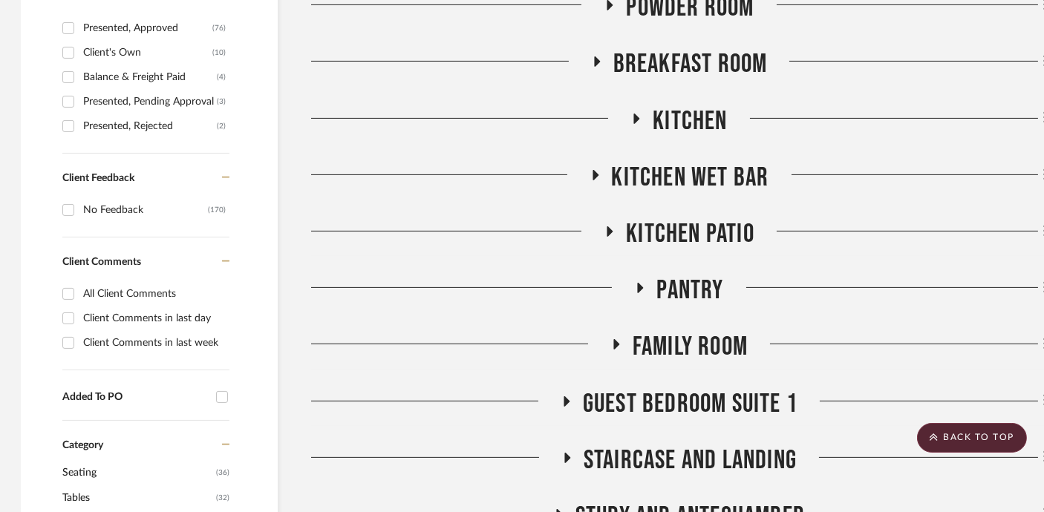
click at [691, 249] on h3 "Kitchen Patio" at bounding box center [679, 234] width 151 height 32
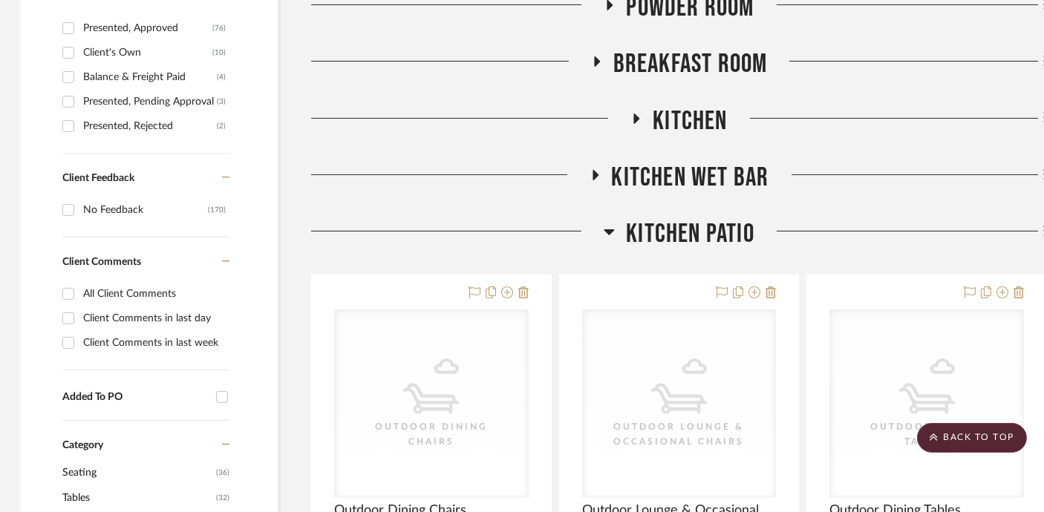
click at [690, 241] on span "Kitchen Patio" at bounding box center [690, 234] width 128 height 32
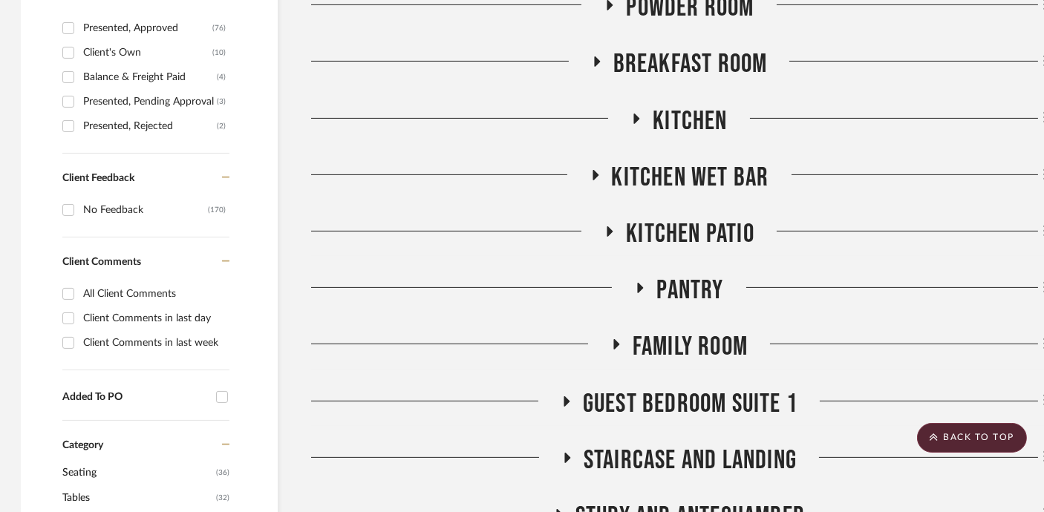
click at [690, 291] on span "Pantry" at bounding box center [689, 291] width 67 height 32
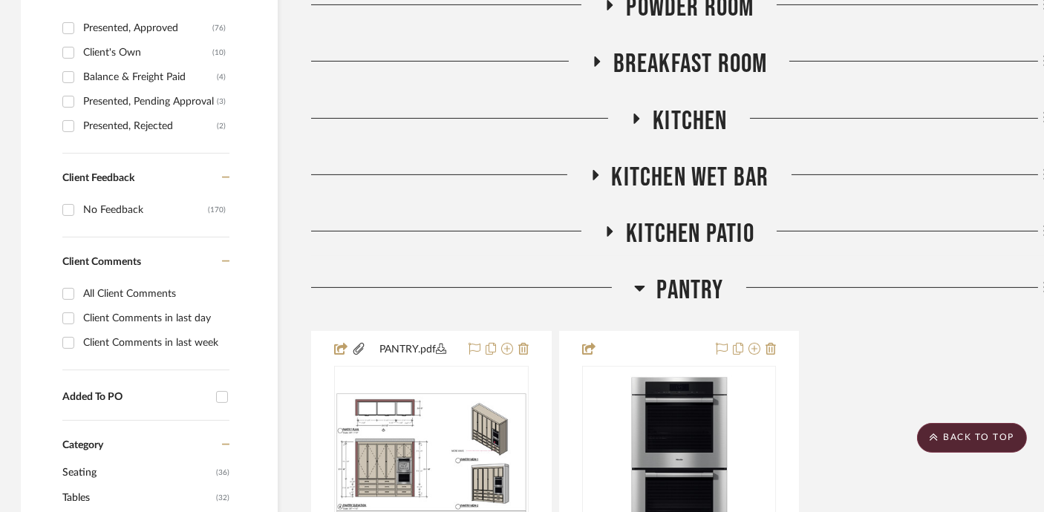
click at [690, 291] on span "Pantry" at bounding box center [689, 291] width 67 height 32
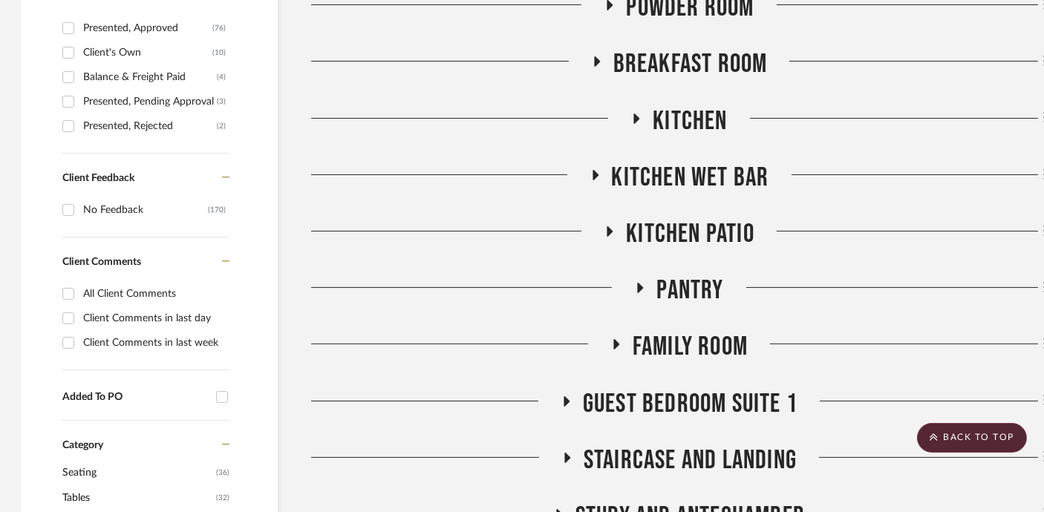
click at [690, 291] on span "Pantry" at bounding box center [689, 291] width 67 height 32
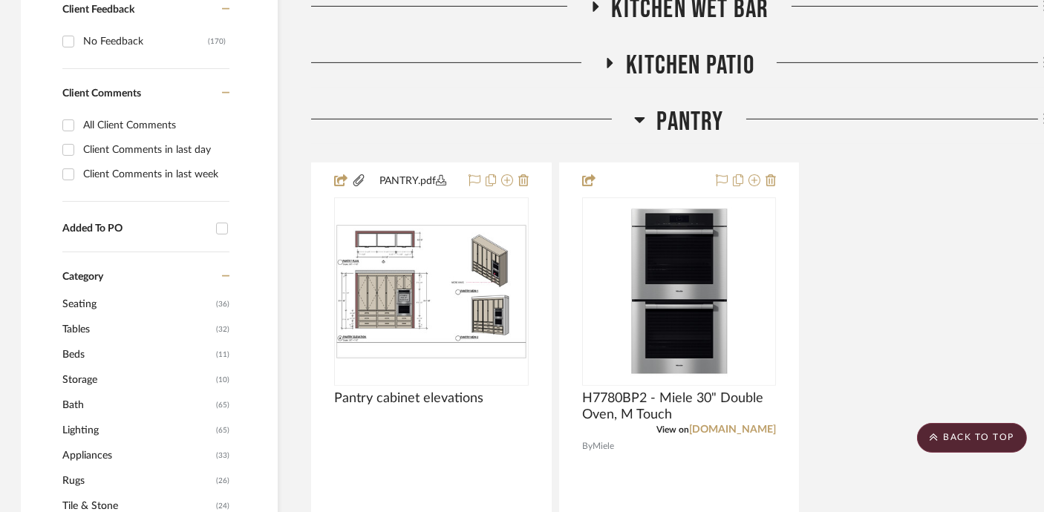
scroll to position [1020, 1]
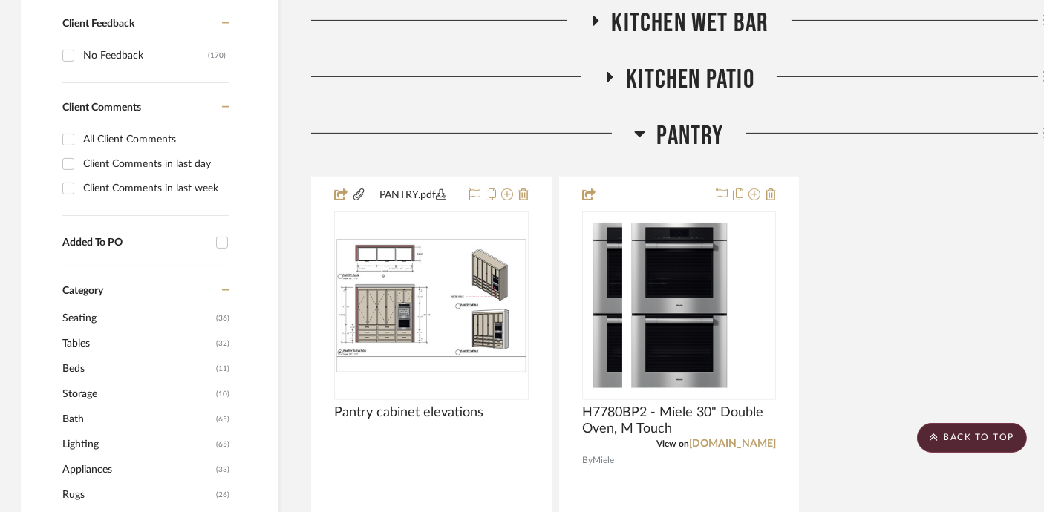
click at [682, 148] on span "Pantry" at bounding box center [689, 136] width 67 height 32
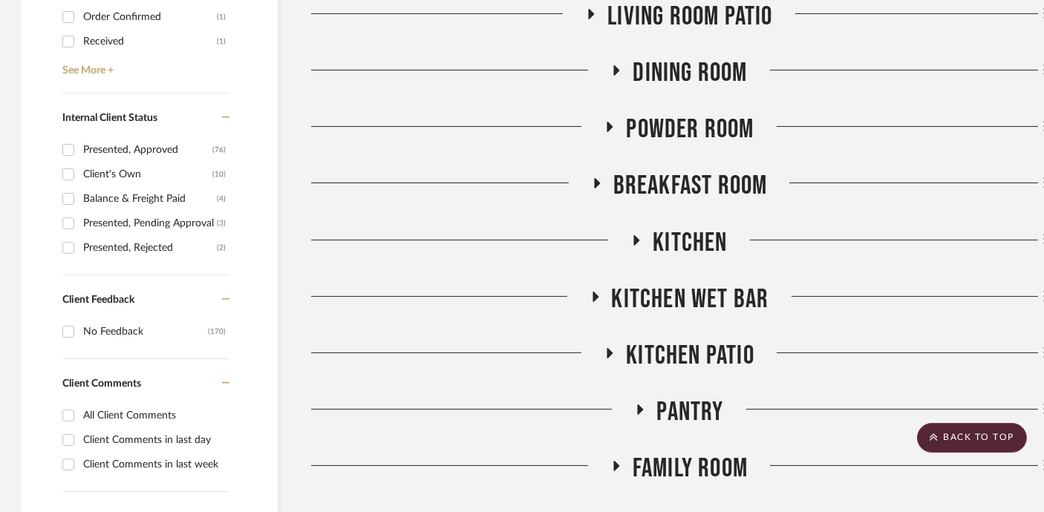
scroll to position [754, 1]
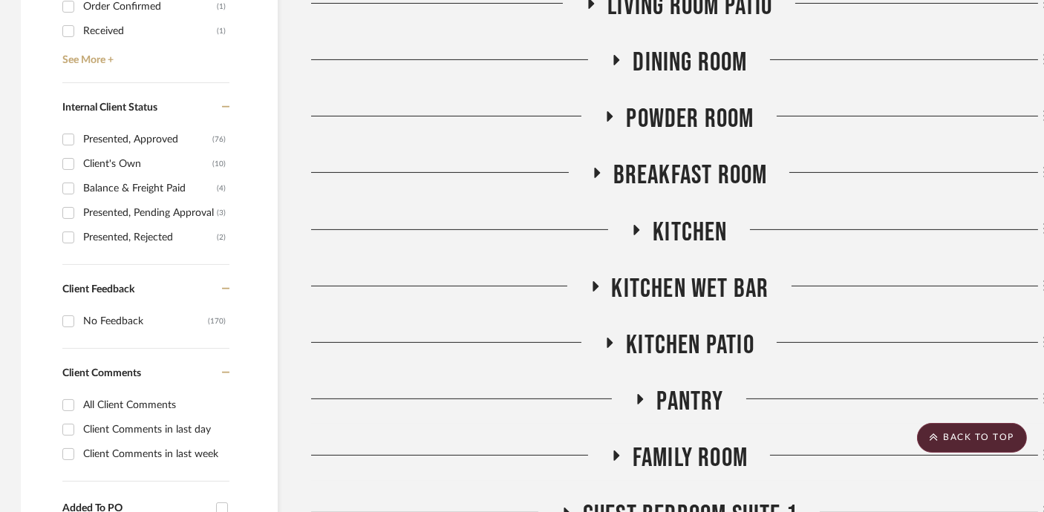
click at [679, 231] on span "Kitchen" at bounding box center [690, 233] width 74 height 32
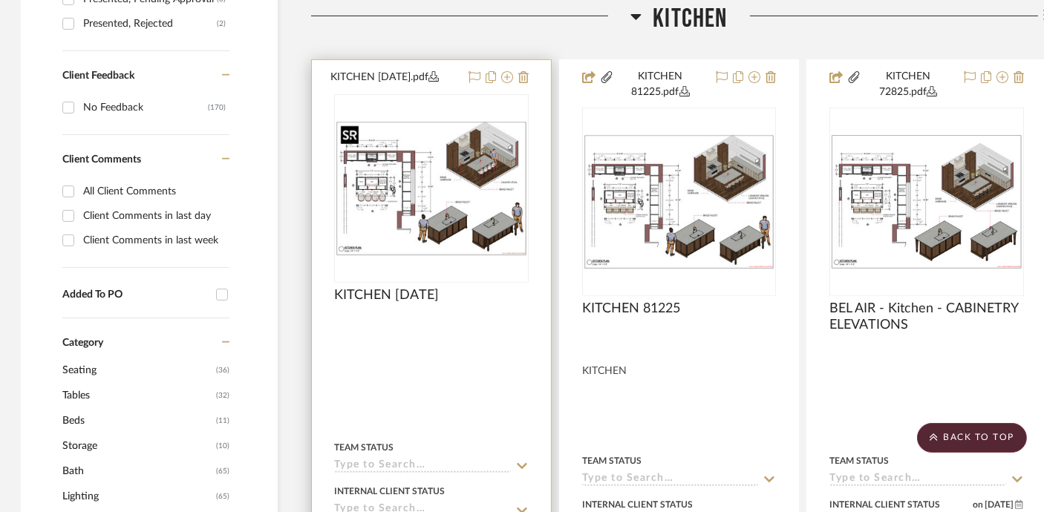
click at [0, 0] on img at bounding box center [0, 0] width 0 height 0
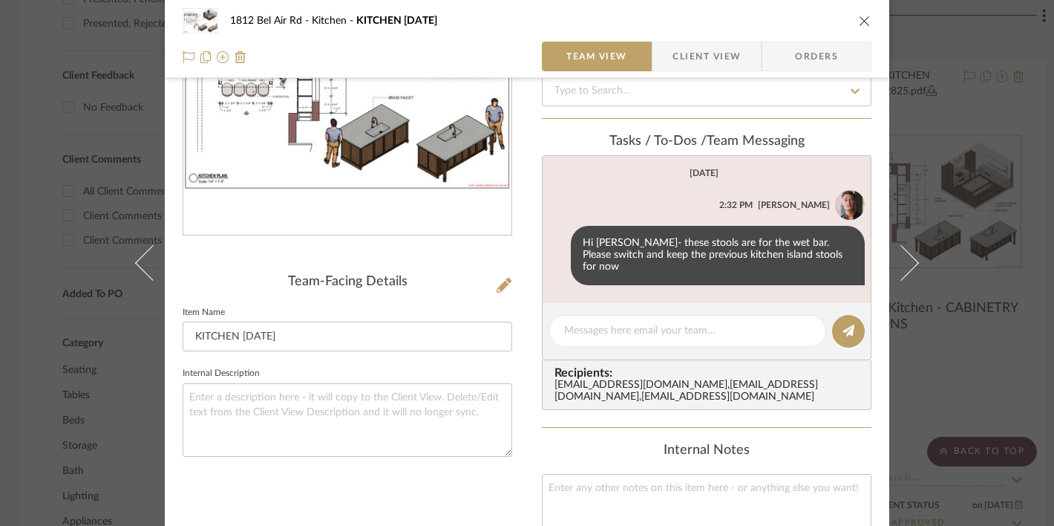
scroll to position [224, 0]
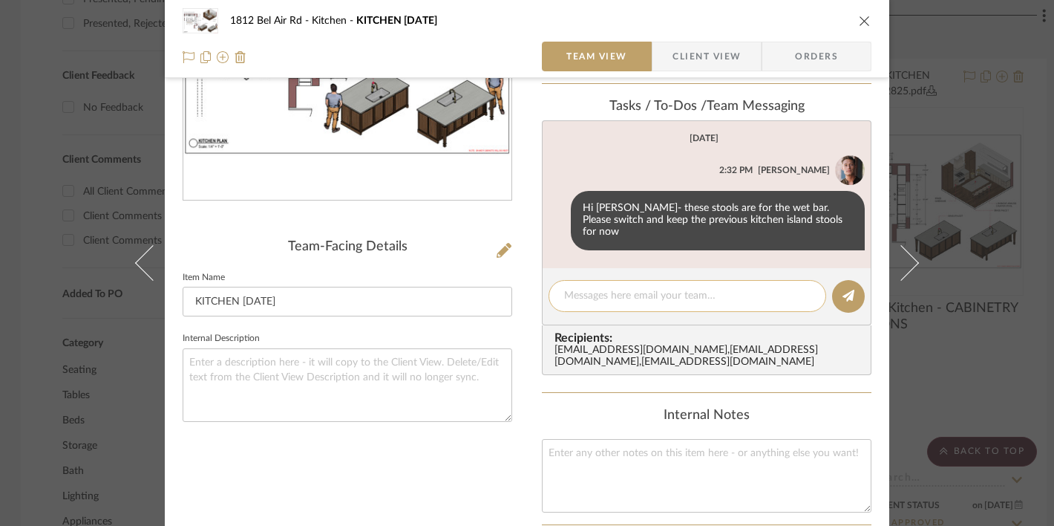
click at [676, 288] on textarea at bounding box center [687, 296] width 246 height 16
type textarea "L"
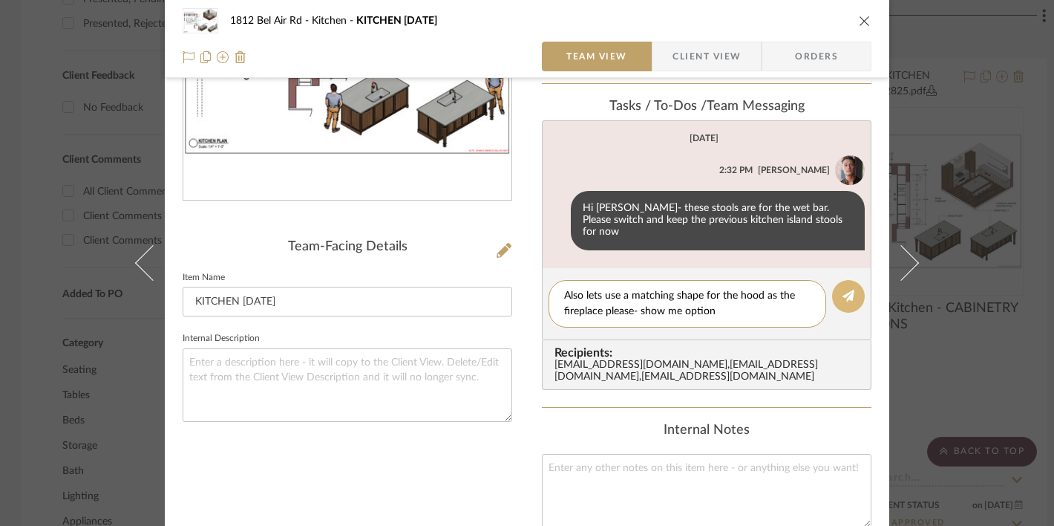
type textarea "Also lets use a matching shape for the hood as the fireplace please- show me op…"
